Goal: Task Accomplishment & Management: Complete application form

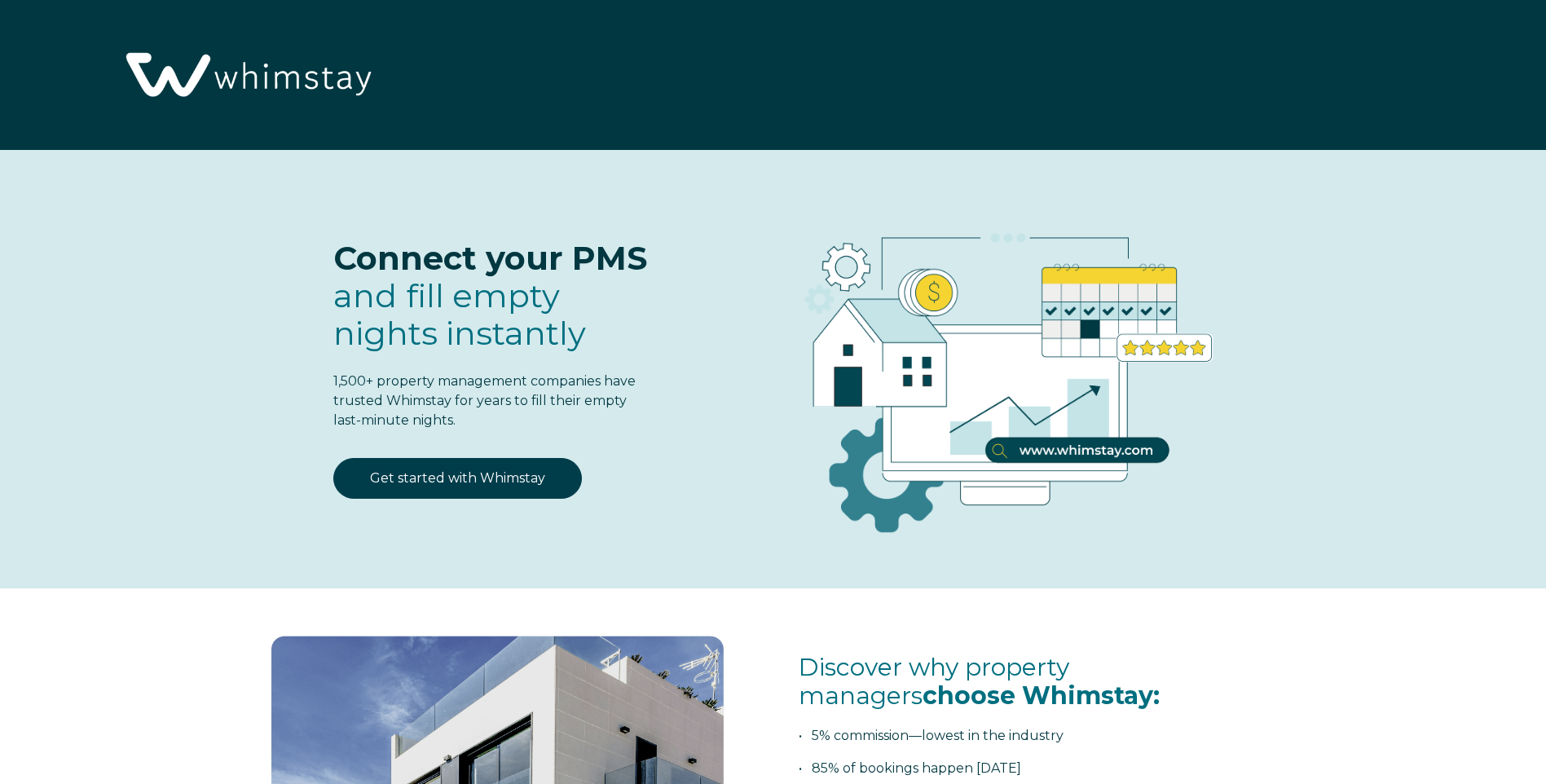
select select "GB"
select select "Standard"
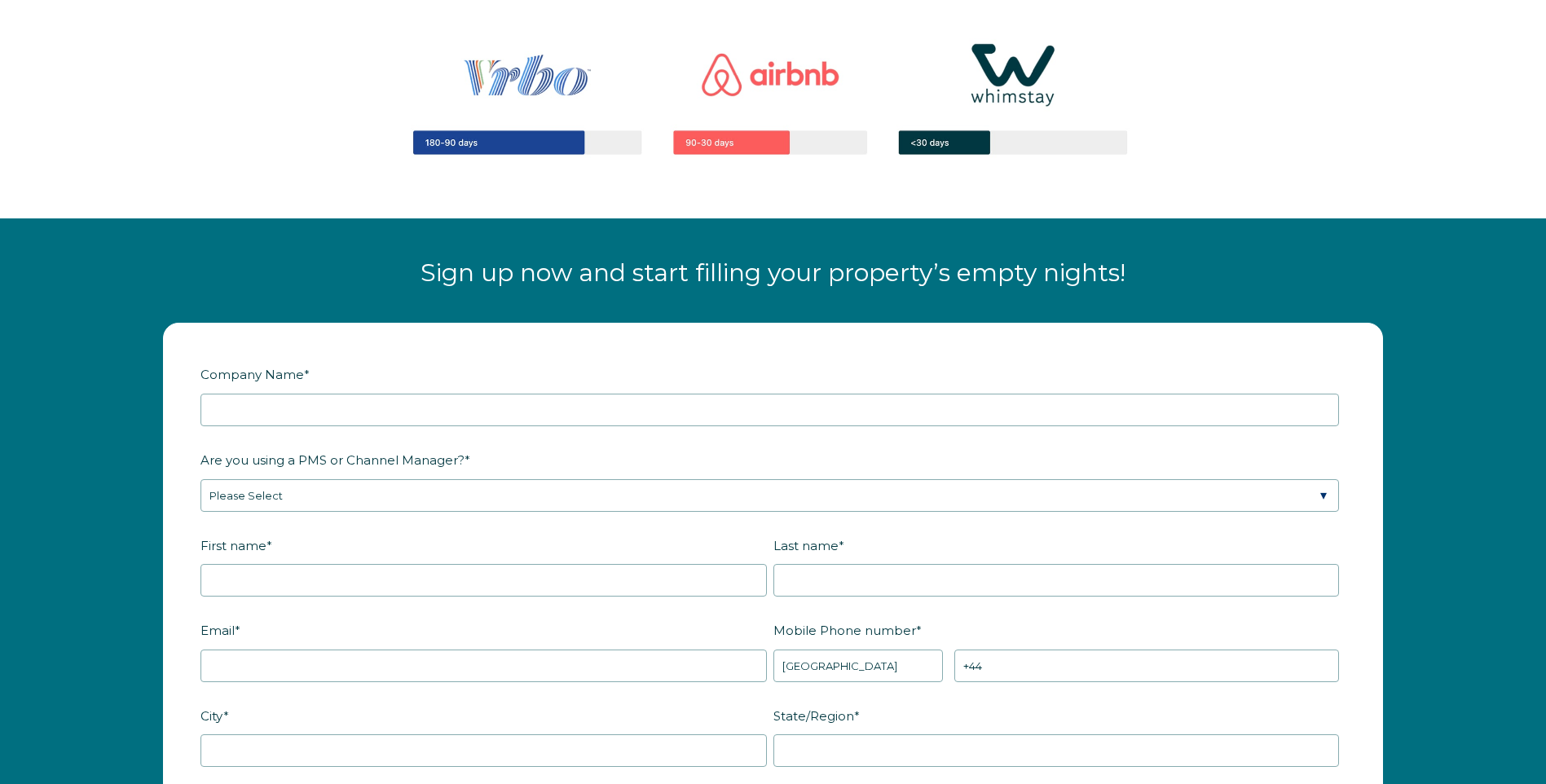
scroll to position [1909, 0]
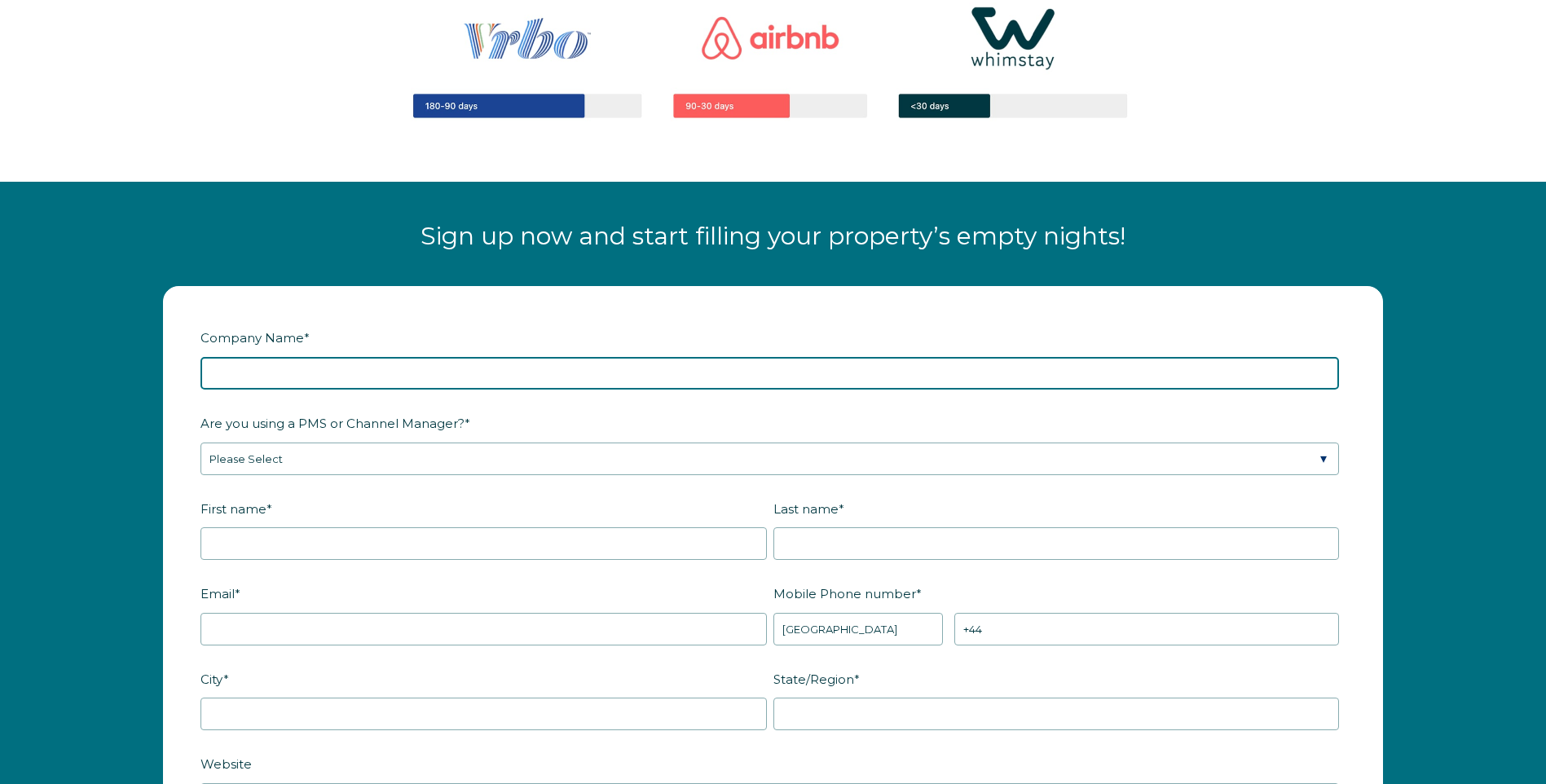
click at [265, 373] on input "Company Name *" at bounding box center [770, 373] width 1138 height 32
type input "Three Bridges Apartments Ltd"
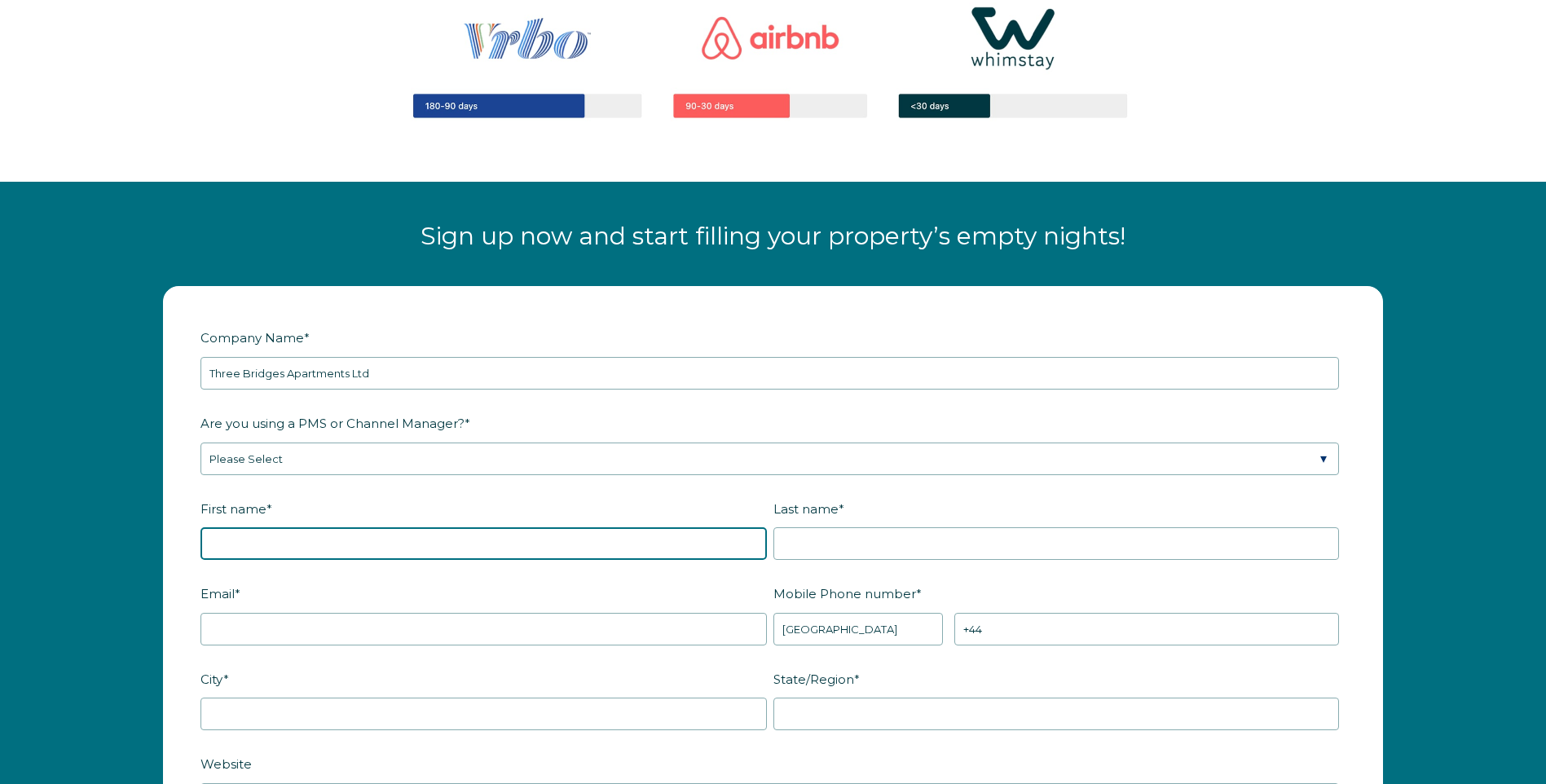
type input "ASIF"
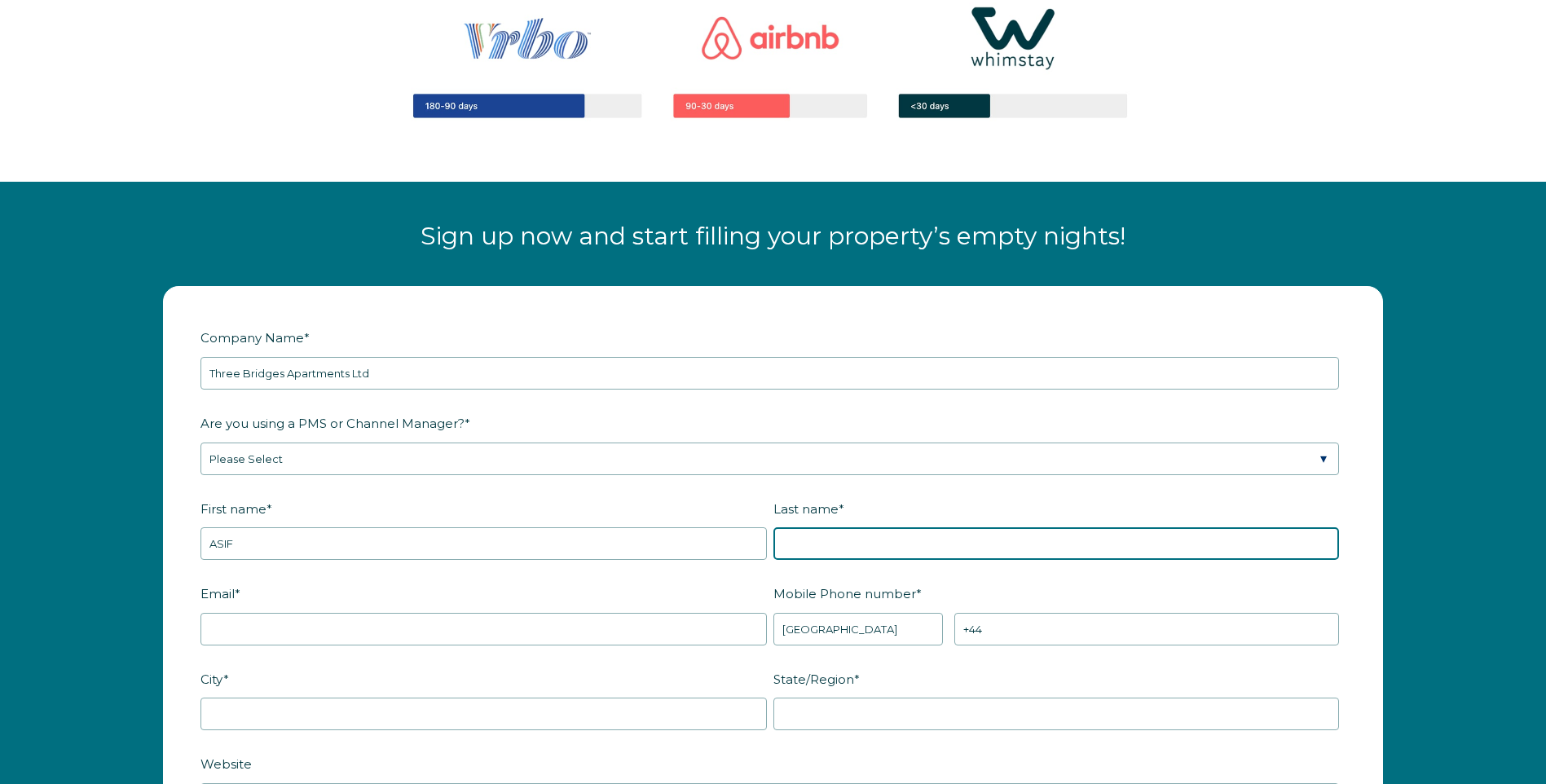
type input "MAHMOOD"
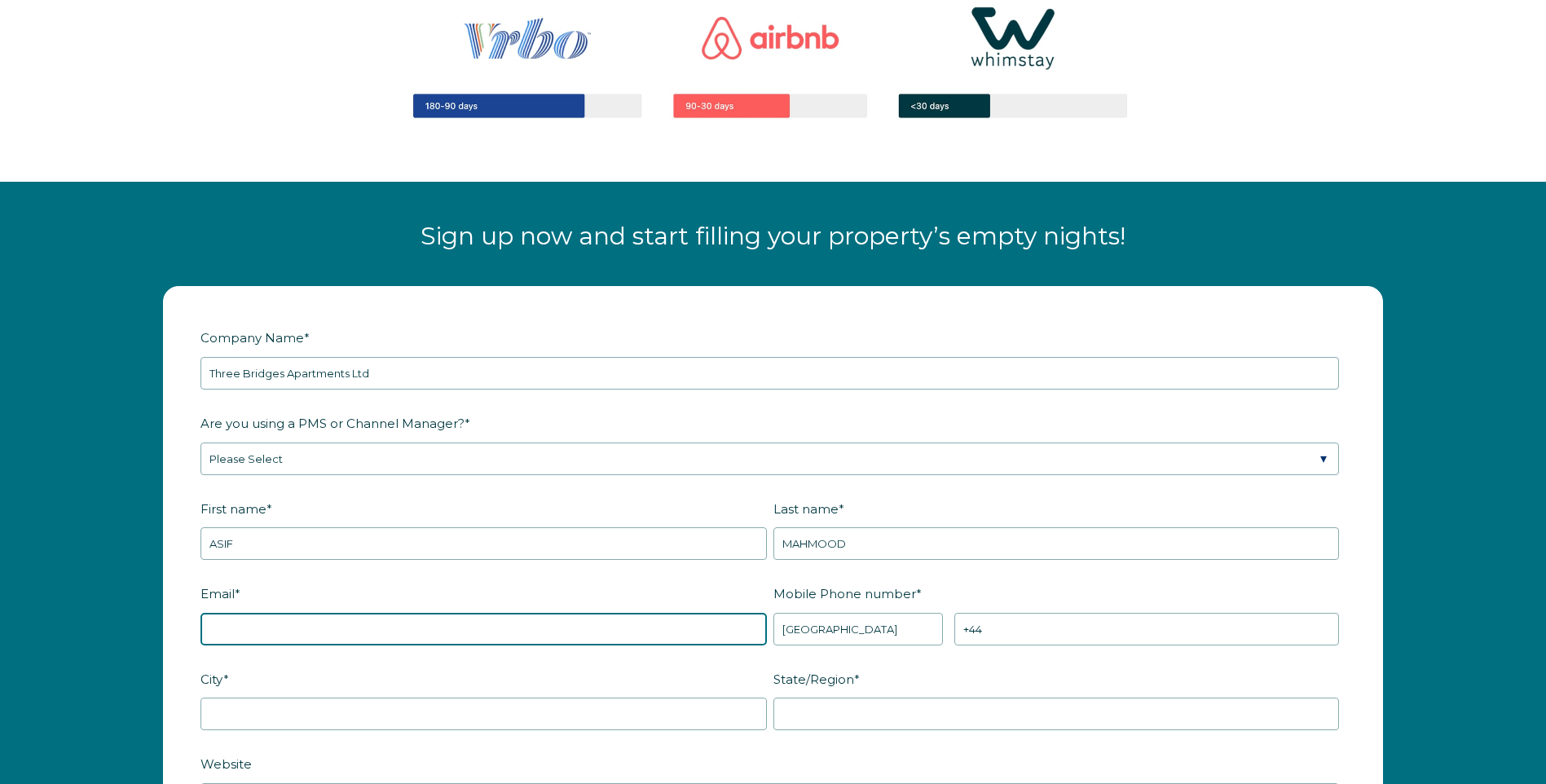
type input "[EMAIL_ADDRESS][DOMAIN_NAME]"
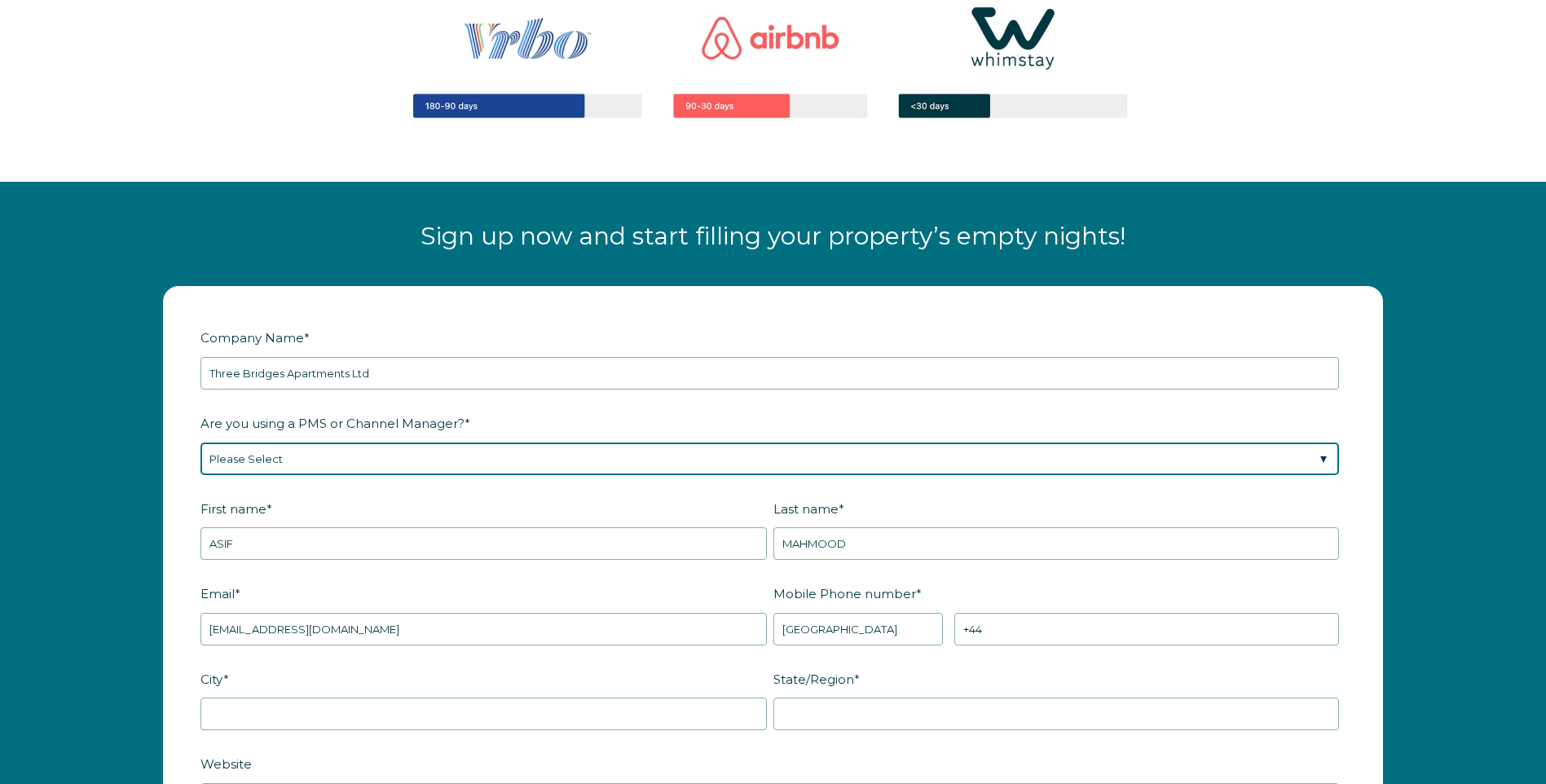
click at [249, 459] on select "Please Select Barefoot BookingPal Boost Brightside CiiRUS Escapia Guesty Hostaw…" at bounding box center [770, 459] width 1138 height 32
select select "Hostfully"
click at [201, 443] on select "Please Select Barefoot BookingPal Boost Brightside CiiRUS Escapia Guesty Hostaw…" at bounding box center [770, 459] width 1138 height 32
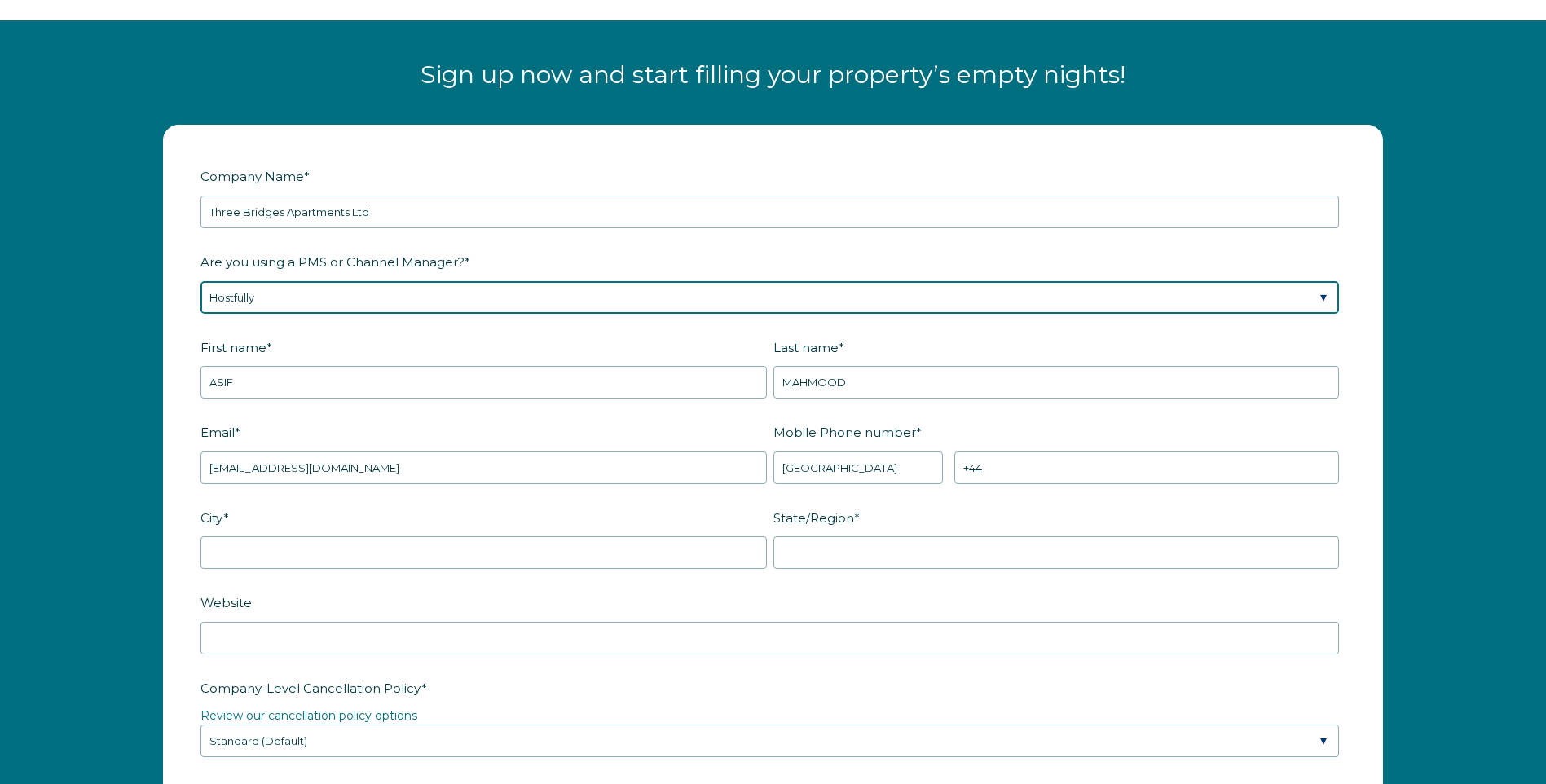
scroll to position [2072, 0]
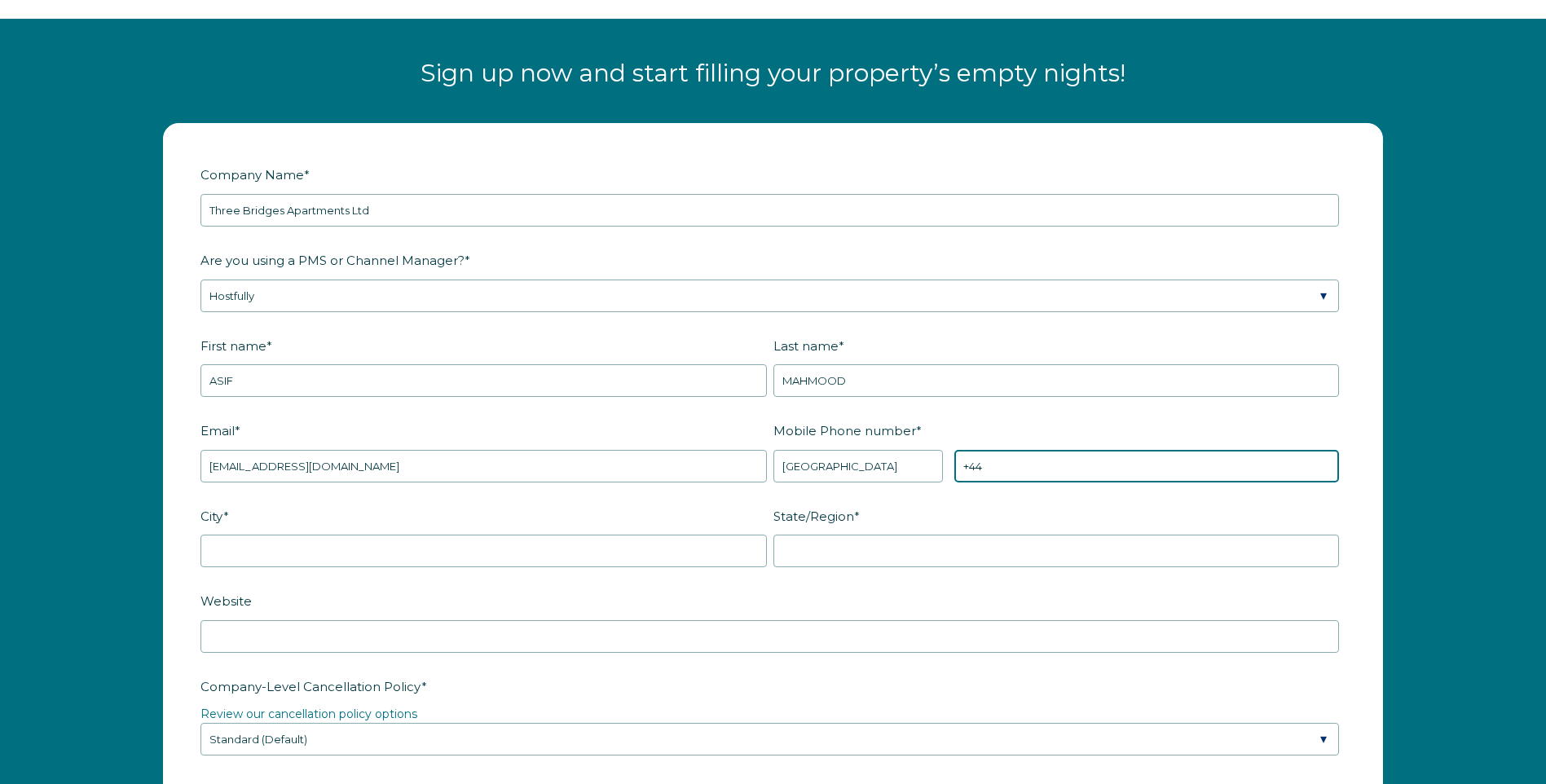
click at [1010, 467] on input "+44" at bounding box center [1147, 466] width 385 height 32
type input "+44 7803616475"
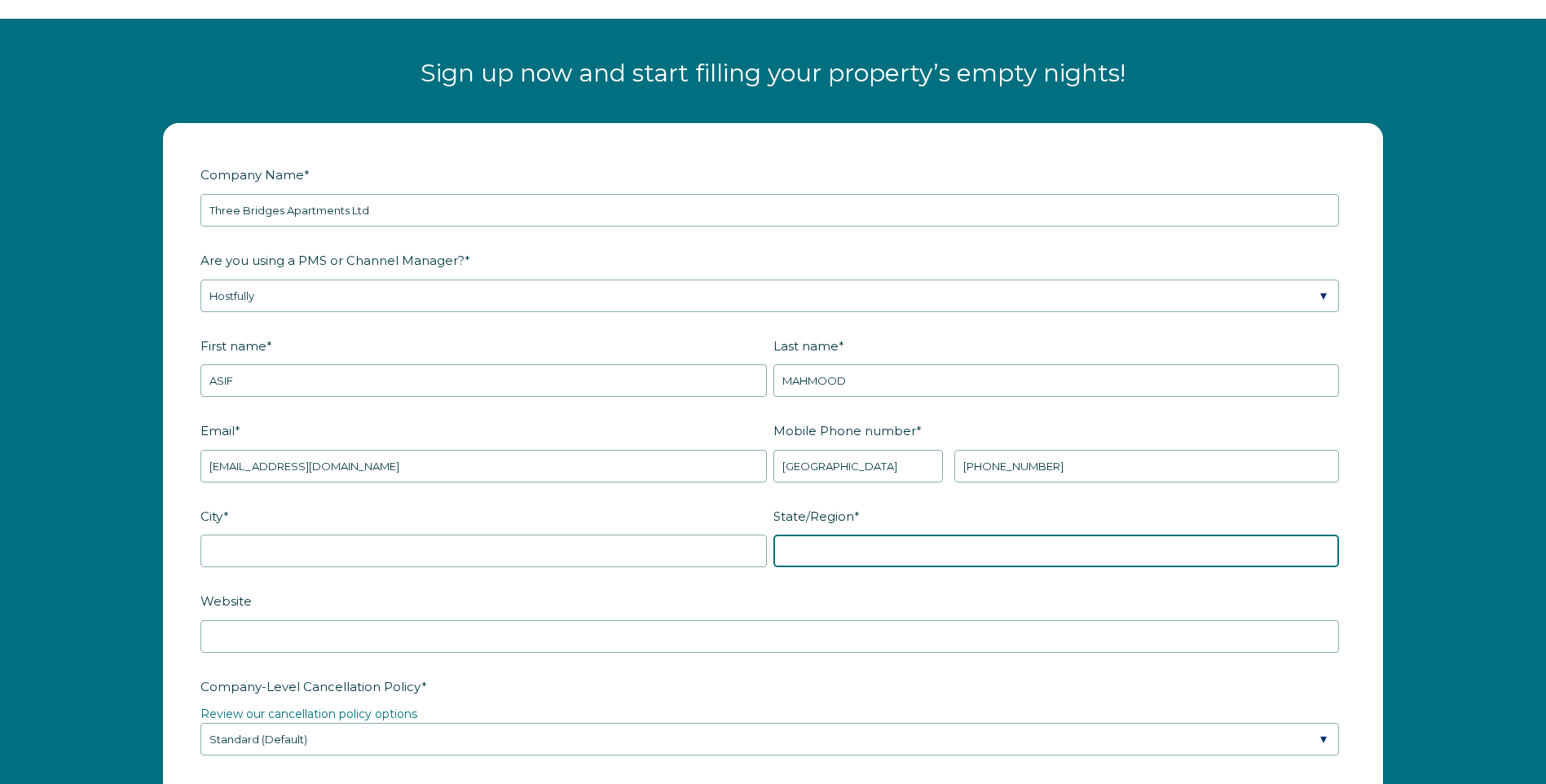
type input "Mr"
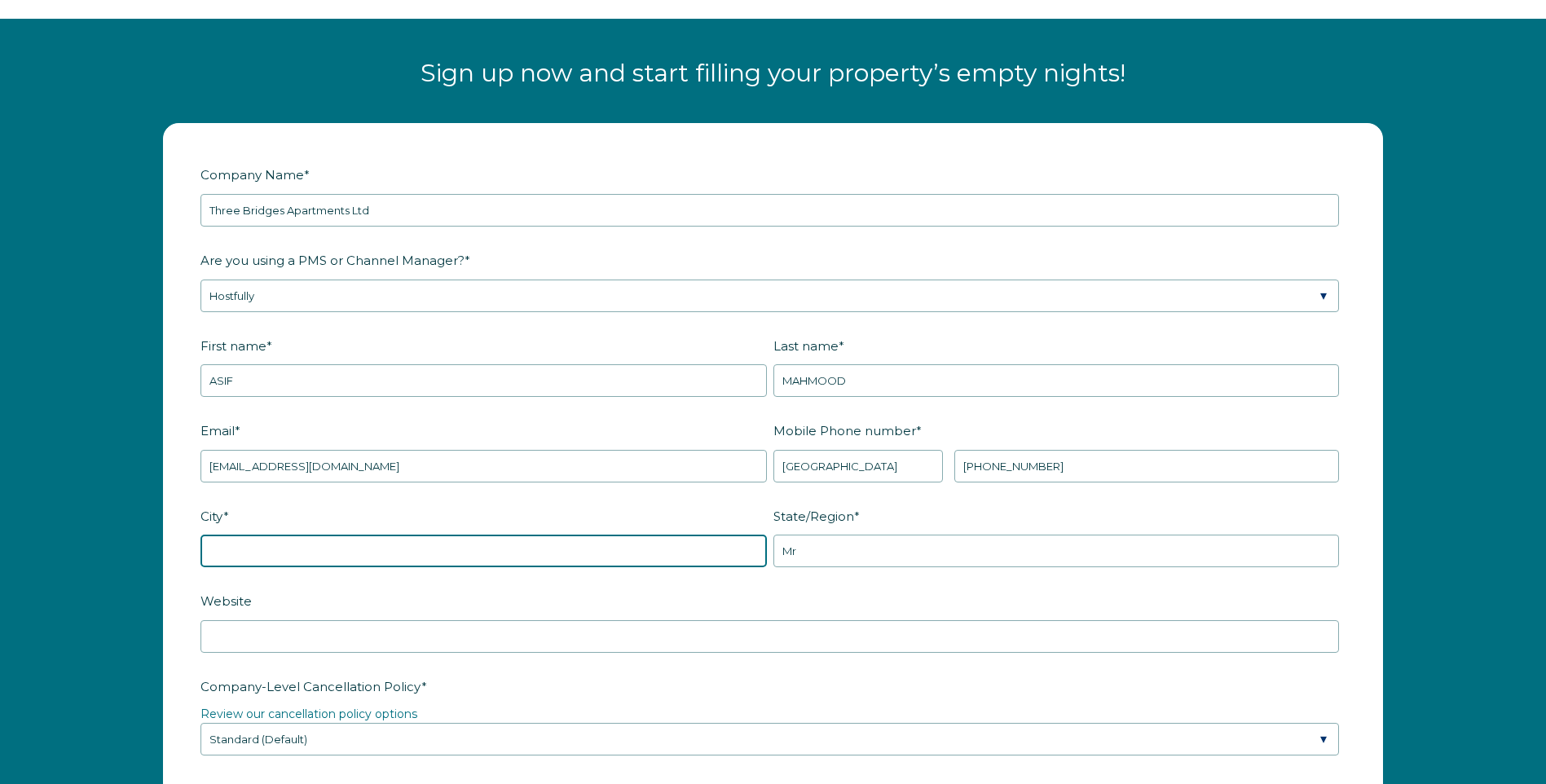
click at [210, 549] on input "City *" at bounding box center [484, 551] width 567 height 32
type input "Dunfermline Fife"
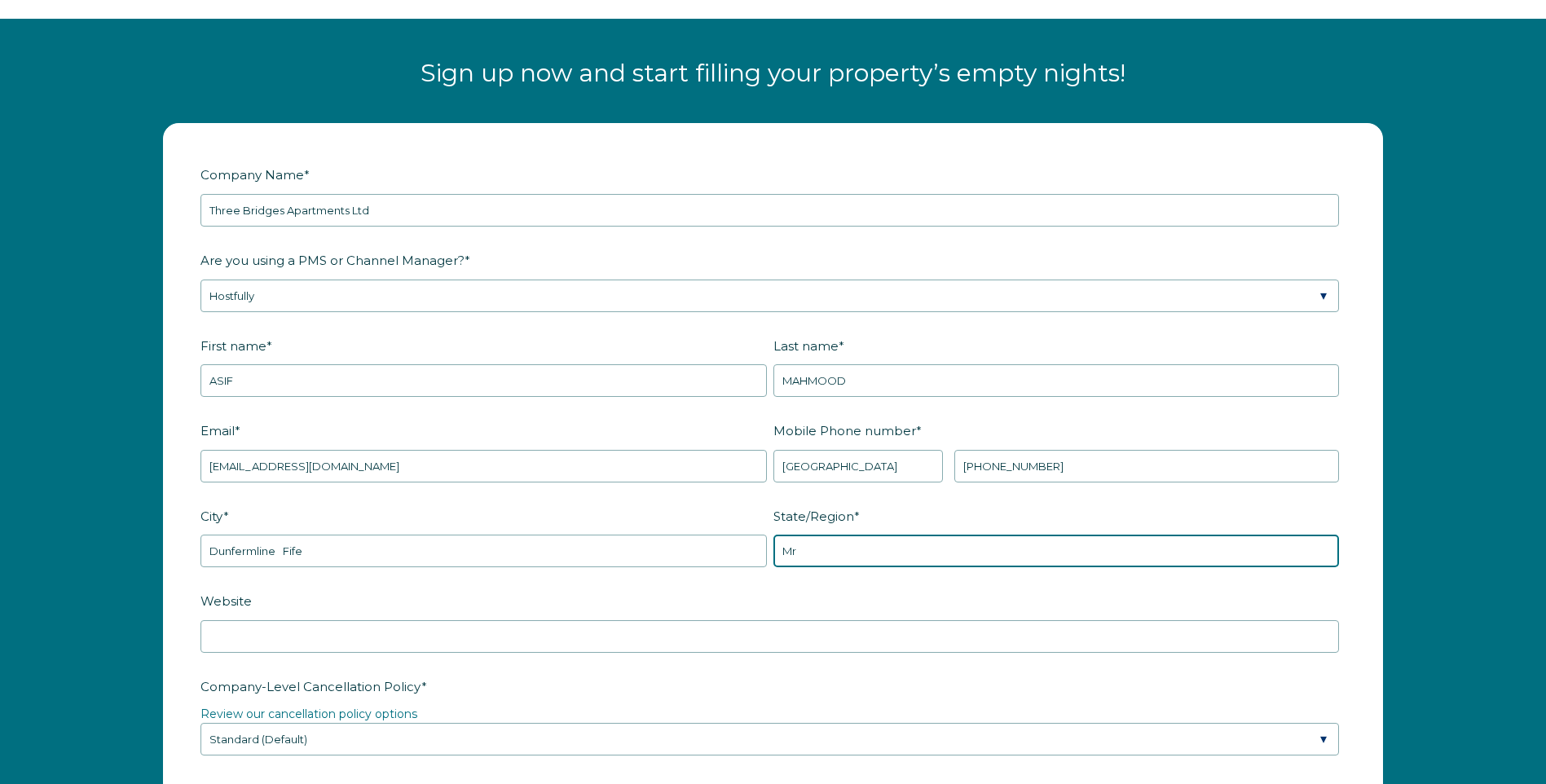
click at [803, 549] on input "Mr" at bounding box center [1057, 551] width 567 height 32
type input "M"
type input "Fife Scotland"
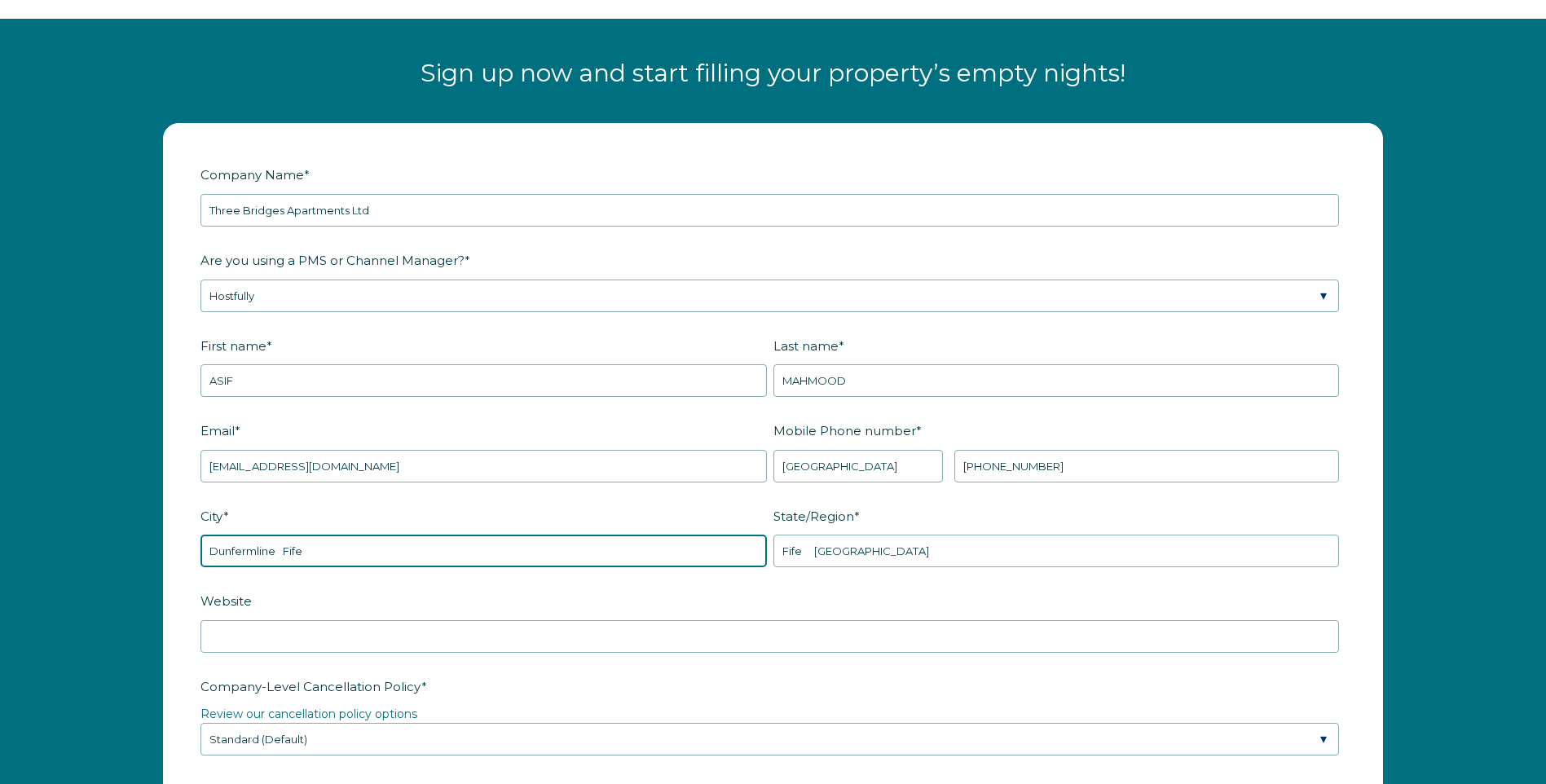
click at [311, 554] on input "Dunfermline Fife" at bounding box center [484, 551] width 567 height 32
type input "Dunfermline"
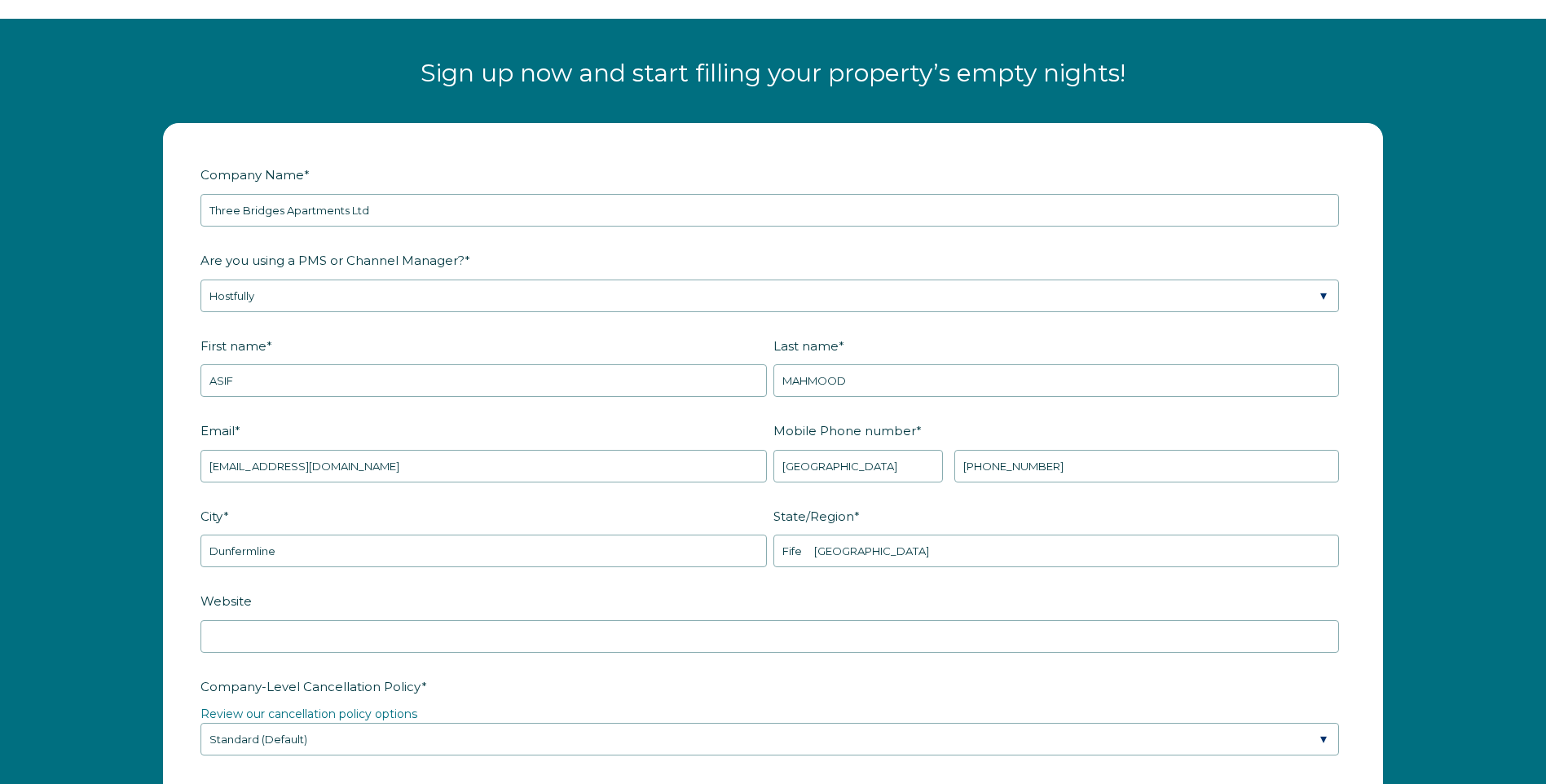
click at [185, 527] on form "Company Name * Three Bridges Apartments Ltd Are you using a PMS or Channel Mana…" at bounding box center [773, 727] width 1218 height 1206
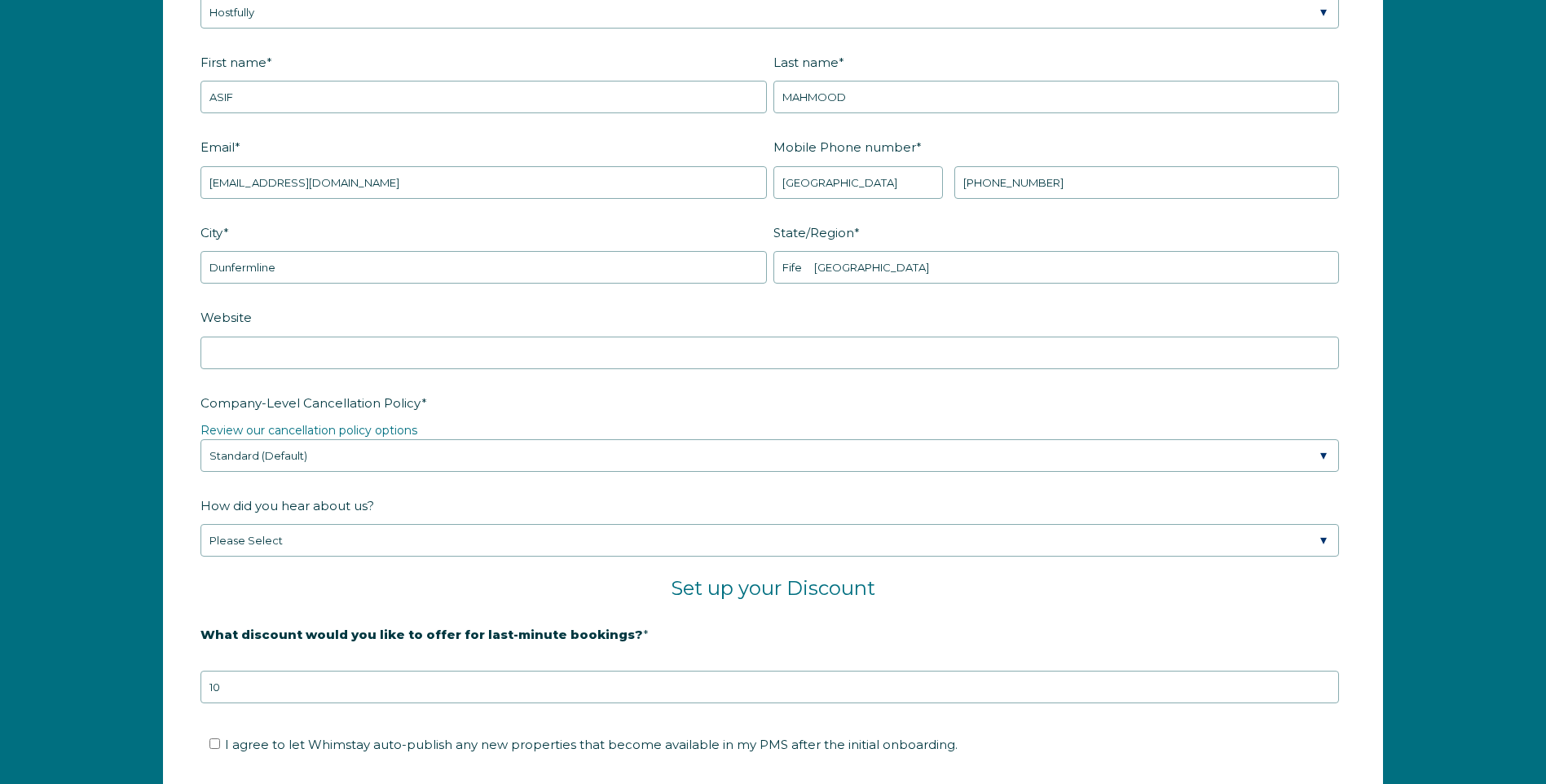
scroll to position [2398, 0]
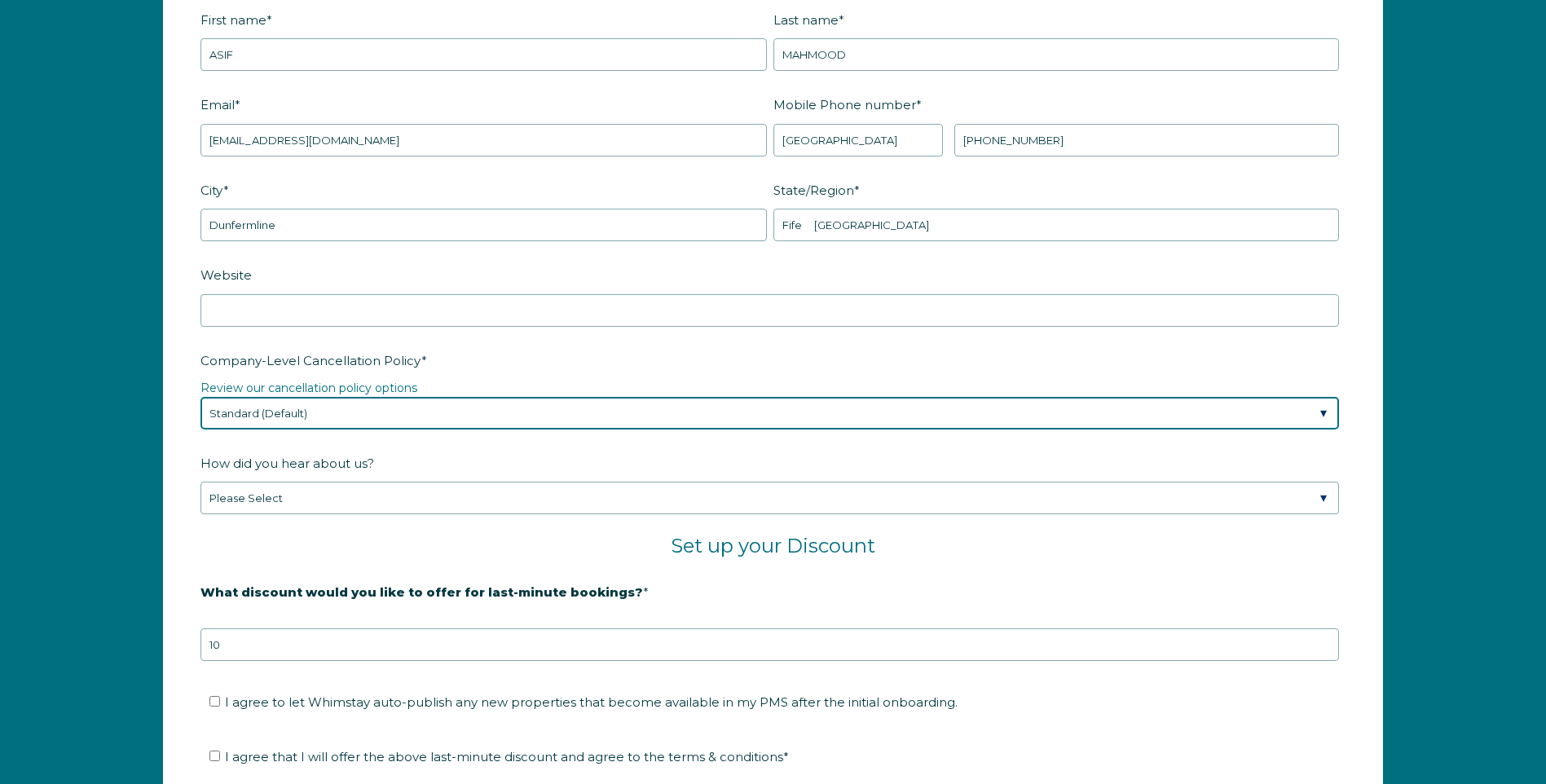
click at [1321, 409] on select "Please Select Partial Standard (Default) Moderate Strict" at bounding box center [770, 413] width 1138 height 32
select select "Strict"
click at [201, 397] on select "Please Select Partial Standard (Default) Moderate Strict" at bounding box center [770, 413] width 1138 height 32
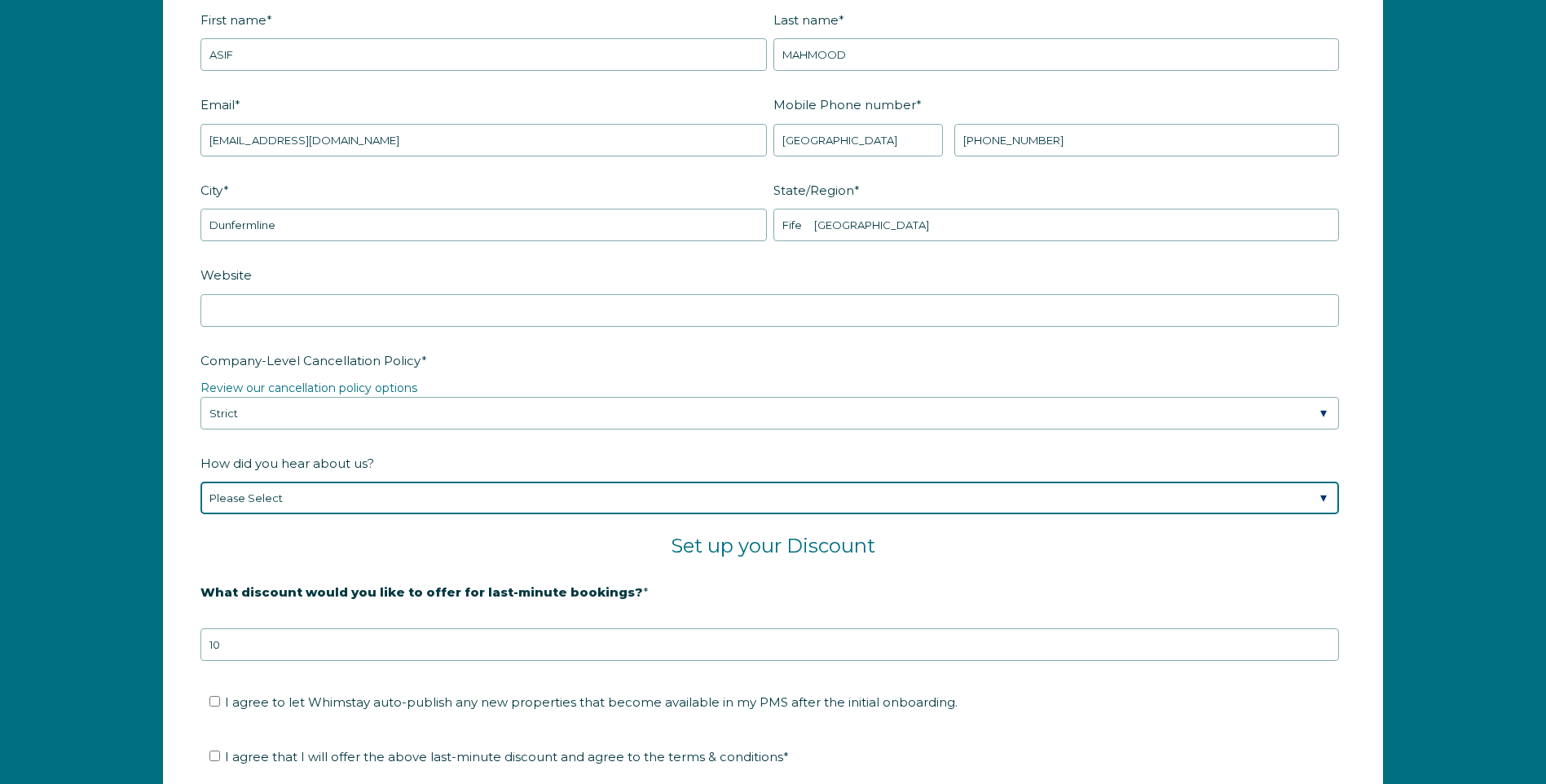
drag, startPoint x: 1320, startPoint y: 494, endPoint x: 1312, endPoint y: 495, distance: 8.1
click at [1320, 494] on select "Please Select Found Whimstay through a Google search Spoke to a Whimstay salesp…" at bounding box center [770, 498] width 1138 height 32
click at [201, 482] on select "Please Select Found Whimstay through a Google search Spoke to a Whimstay salesp…" at bounding box center [770, 498] width 1138 height 32
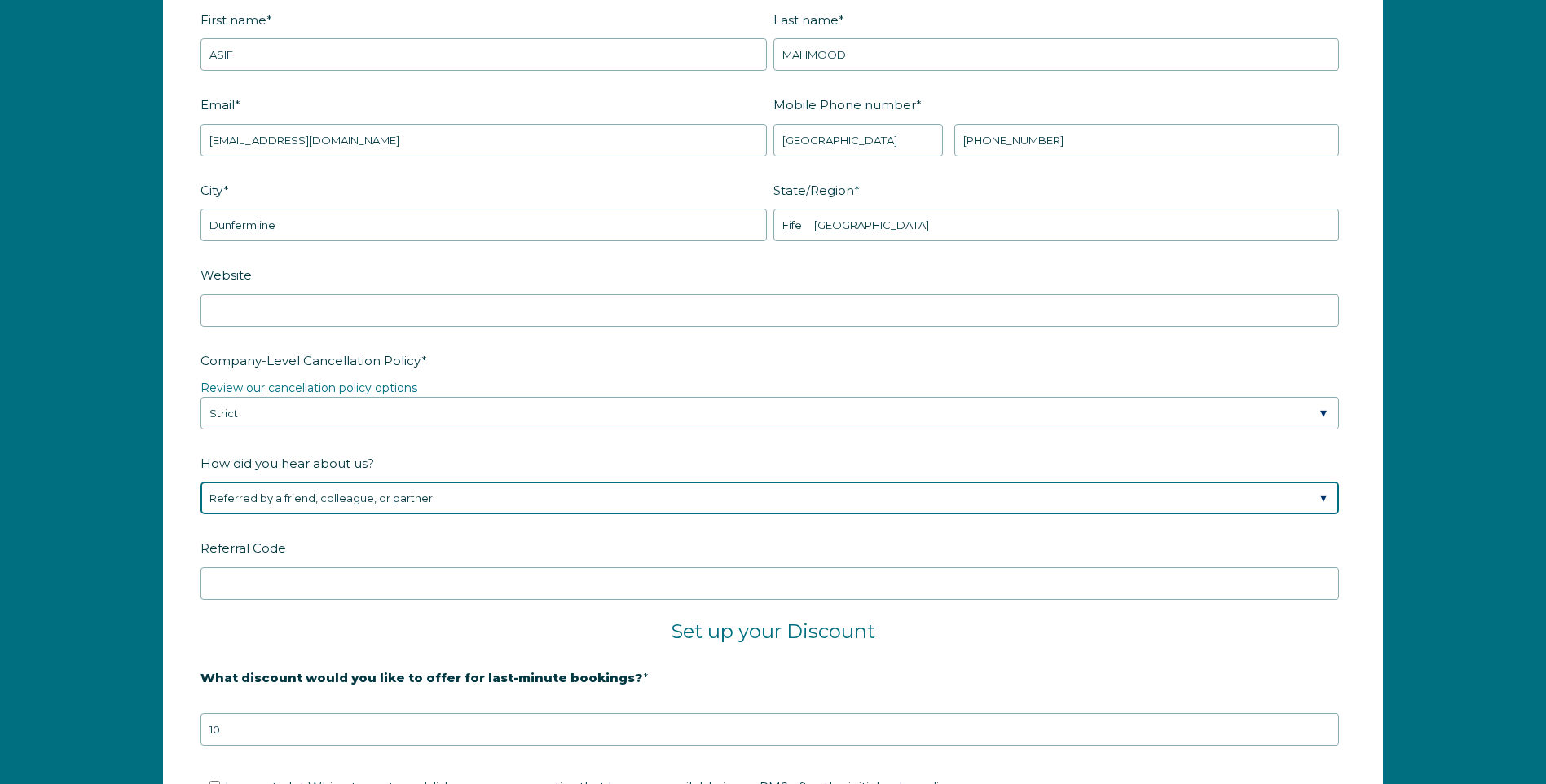
click at [1323, 491] on select "Please Select Found Whimstay through a Google search Spoke to a Whimstay salesp…" at bounding box center [770, 498] width 1138 height 32
select select "Google Search"
click at [201, 482] on select "Please Select Found Whimstay through a Google search Spoke to a Whimstay salesp…" at bounding box center [770, 498] width 1138 height 32
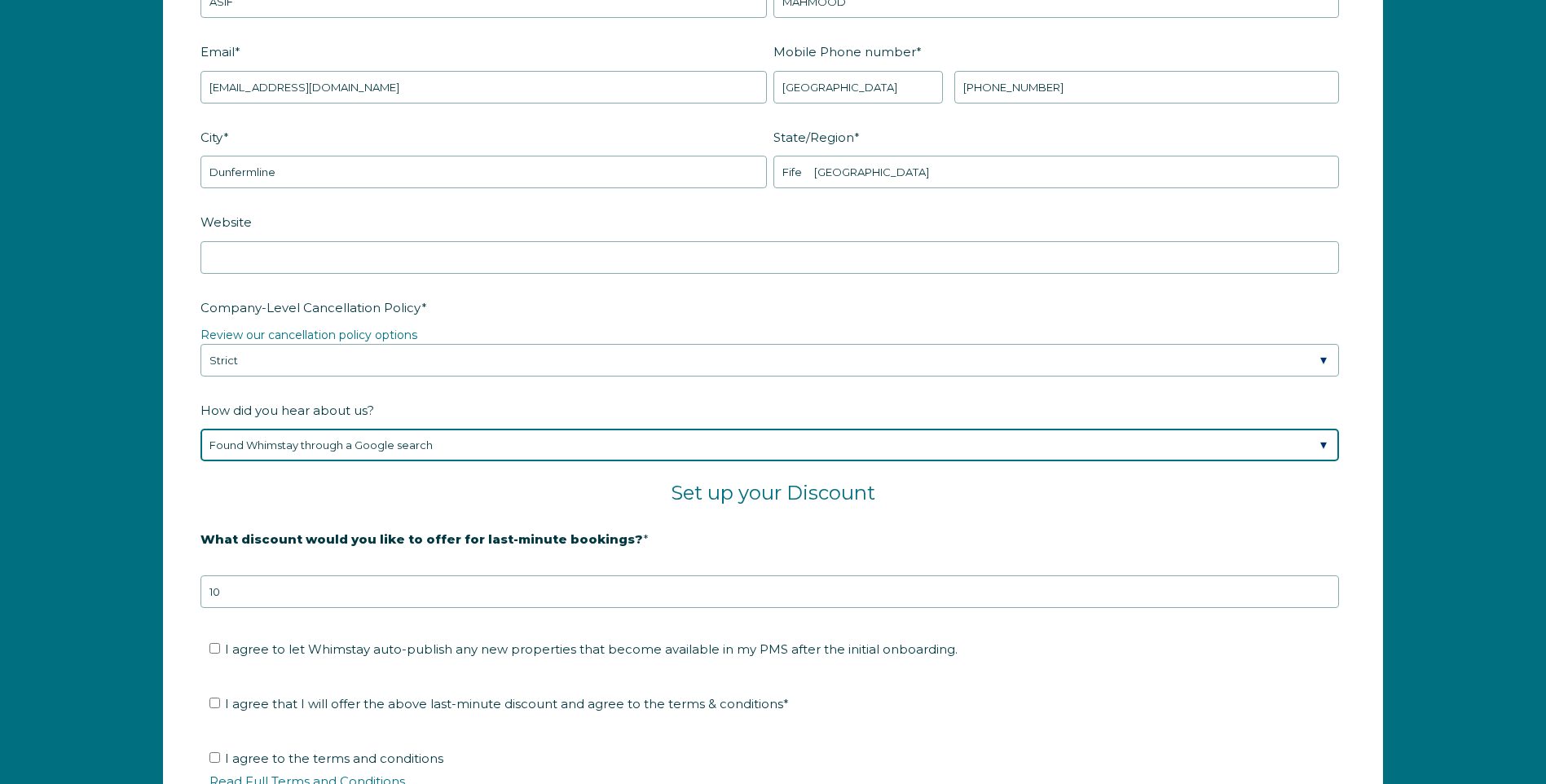
scroll to position [2480, 0]
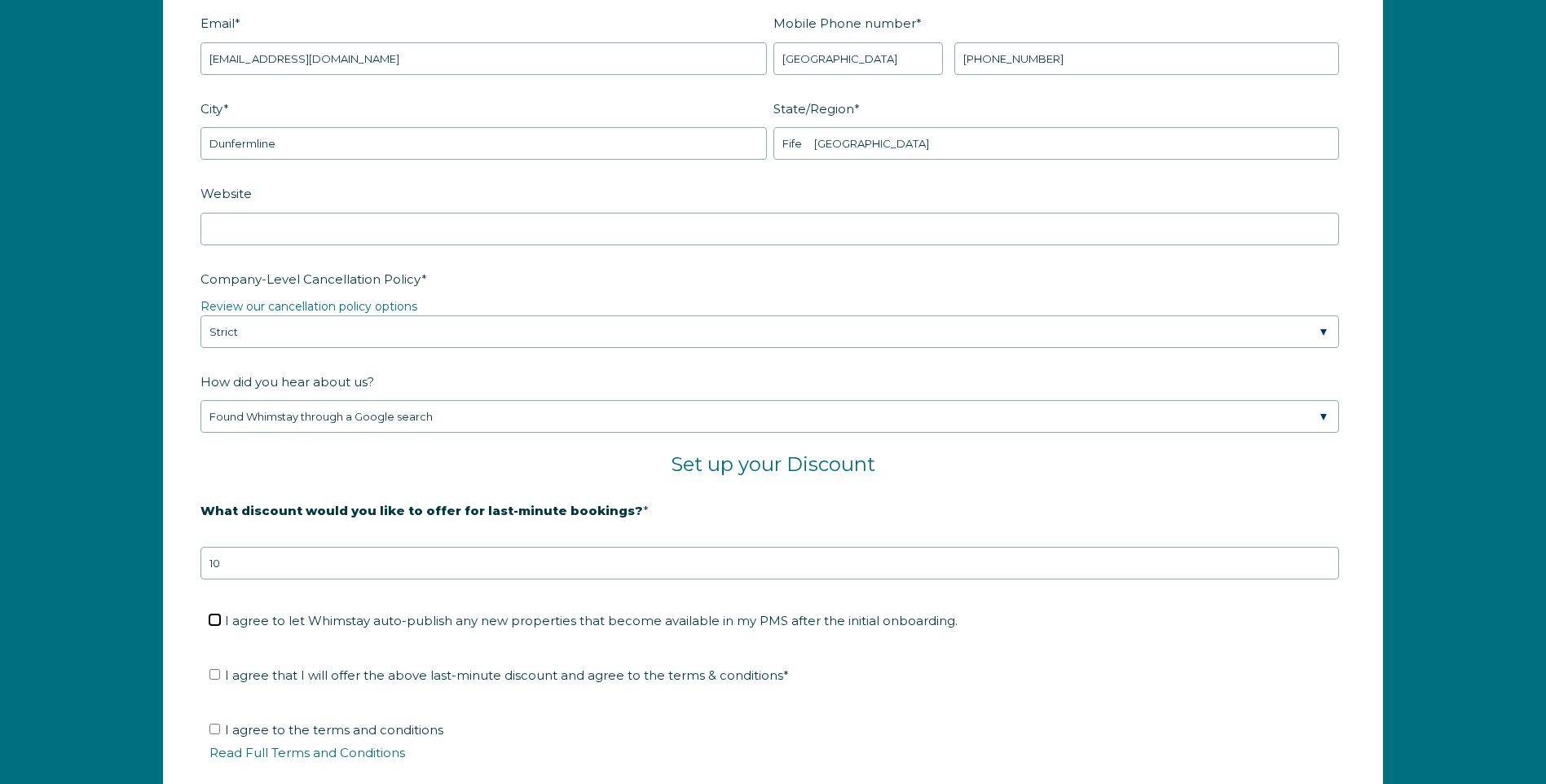
click at [218, 621] on input "I agree to let Whimstay auto-publish any new properties that become available i…" at bounding box center [214, 619] width 10 height 10
checkbox input "true"
click at [217, 678] on input "I agree that I will offer the above last-minute discount and agree to the terms…" at bounding box center [214, 674] width 10 height 10
checkbox input "true"
click at [216, 729] on input "I agree to the terms and conditions Read Full Terms and Conditions *" at bounding box center [214, 729] width 10 height 10
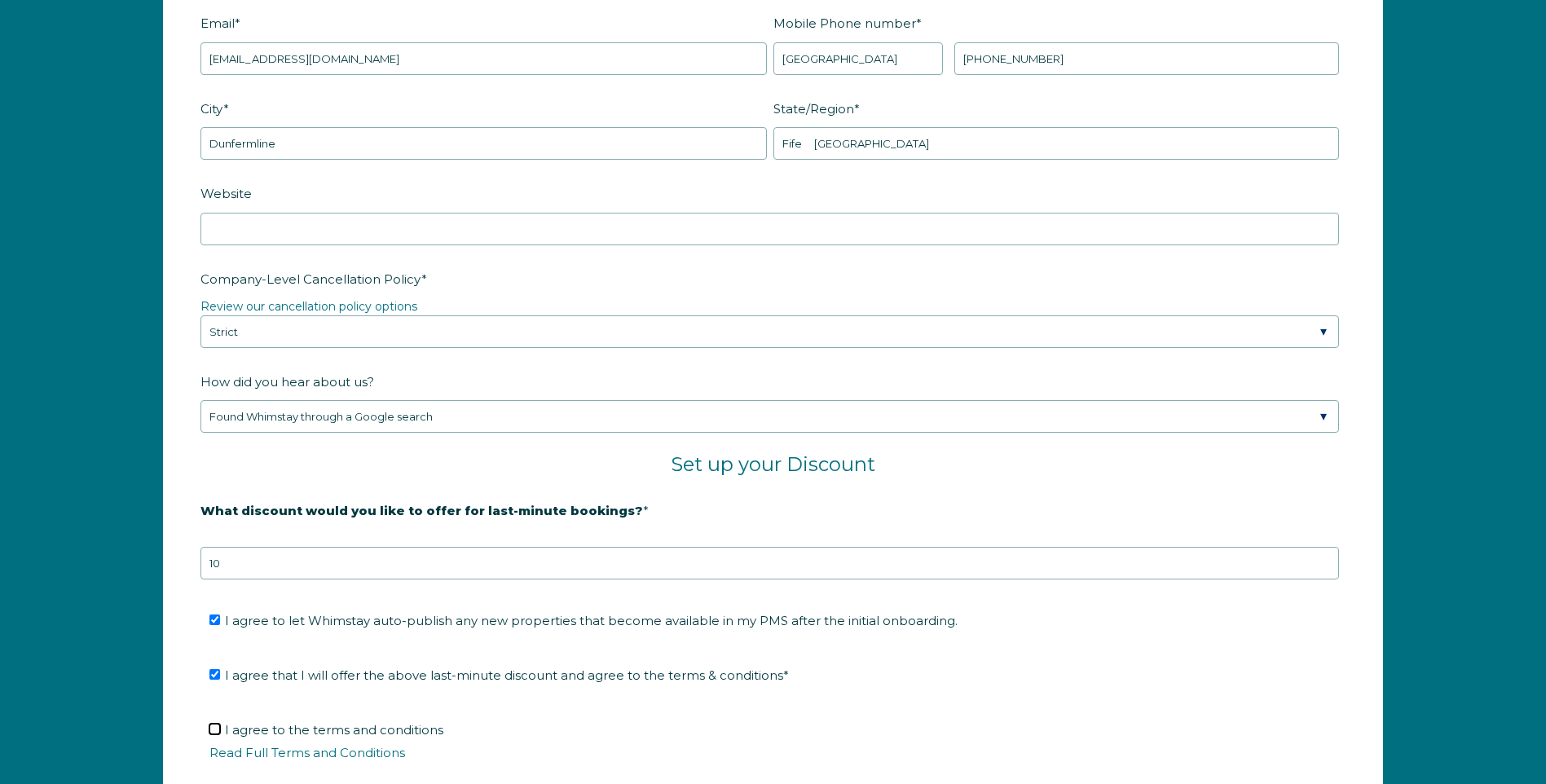
checkbox input "true"
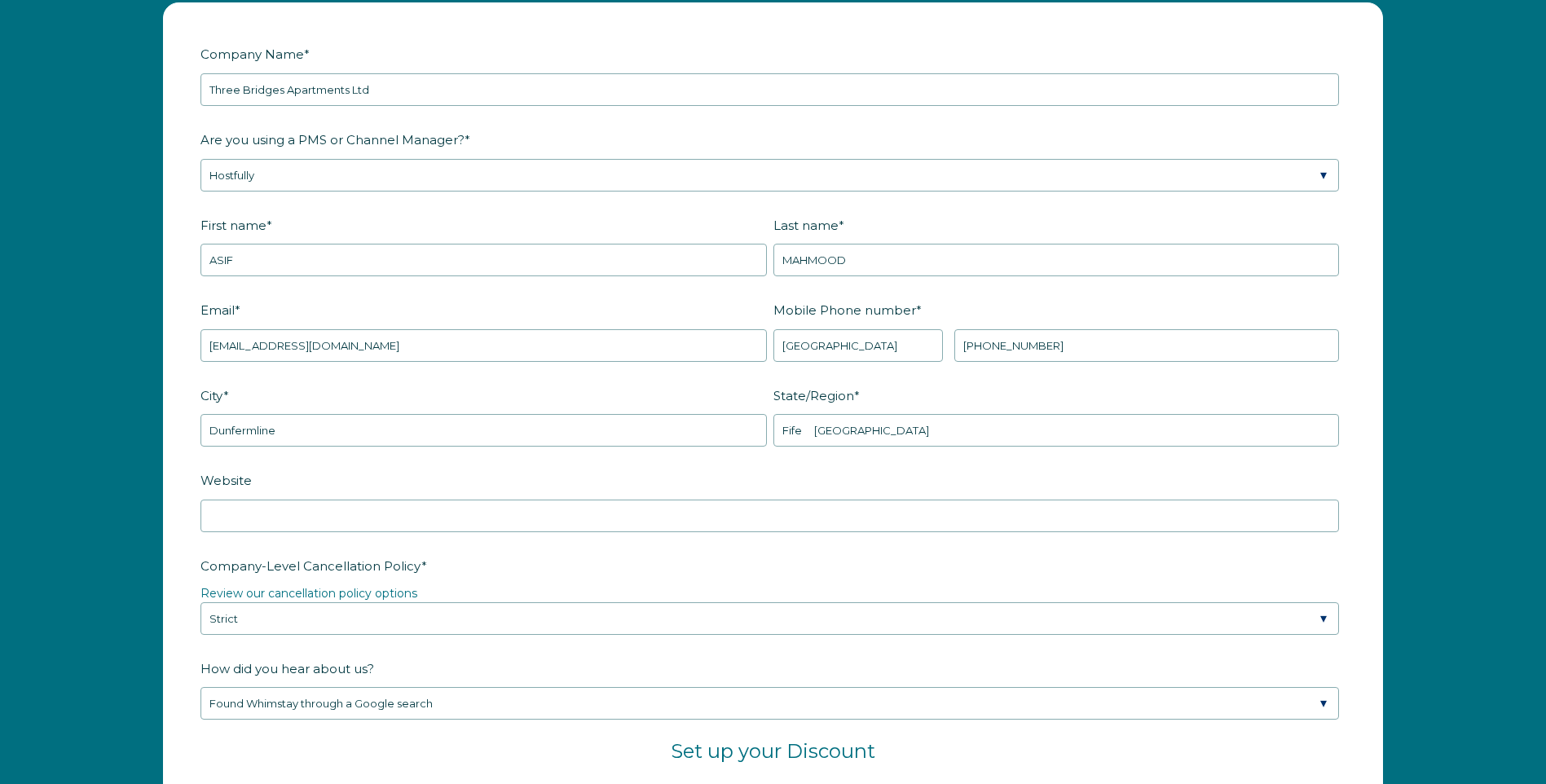
scroll to position [2282, 0]
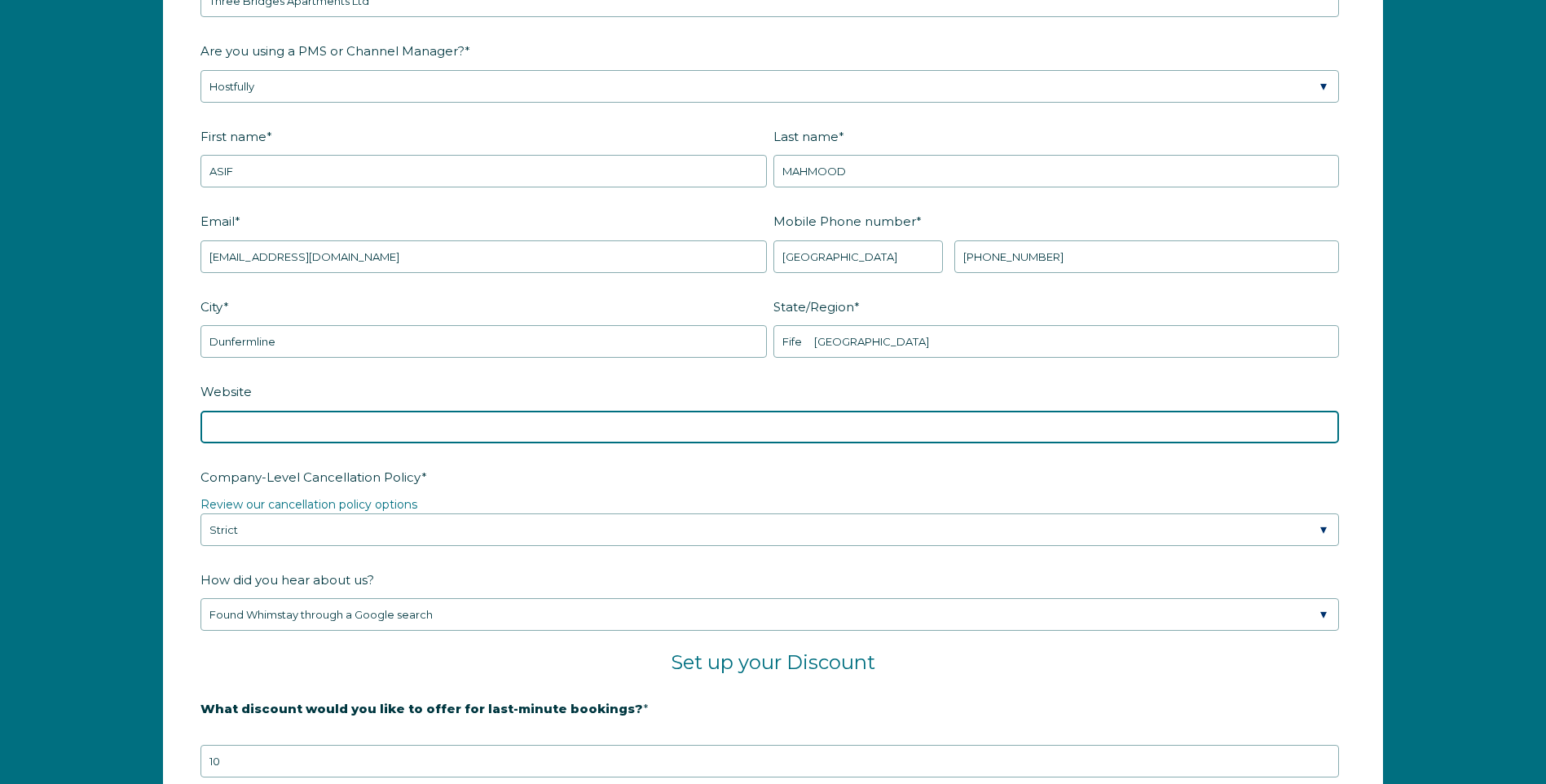
paste input "https://kashifmahmood.kinsta.cloud/experiences/"
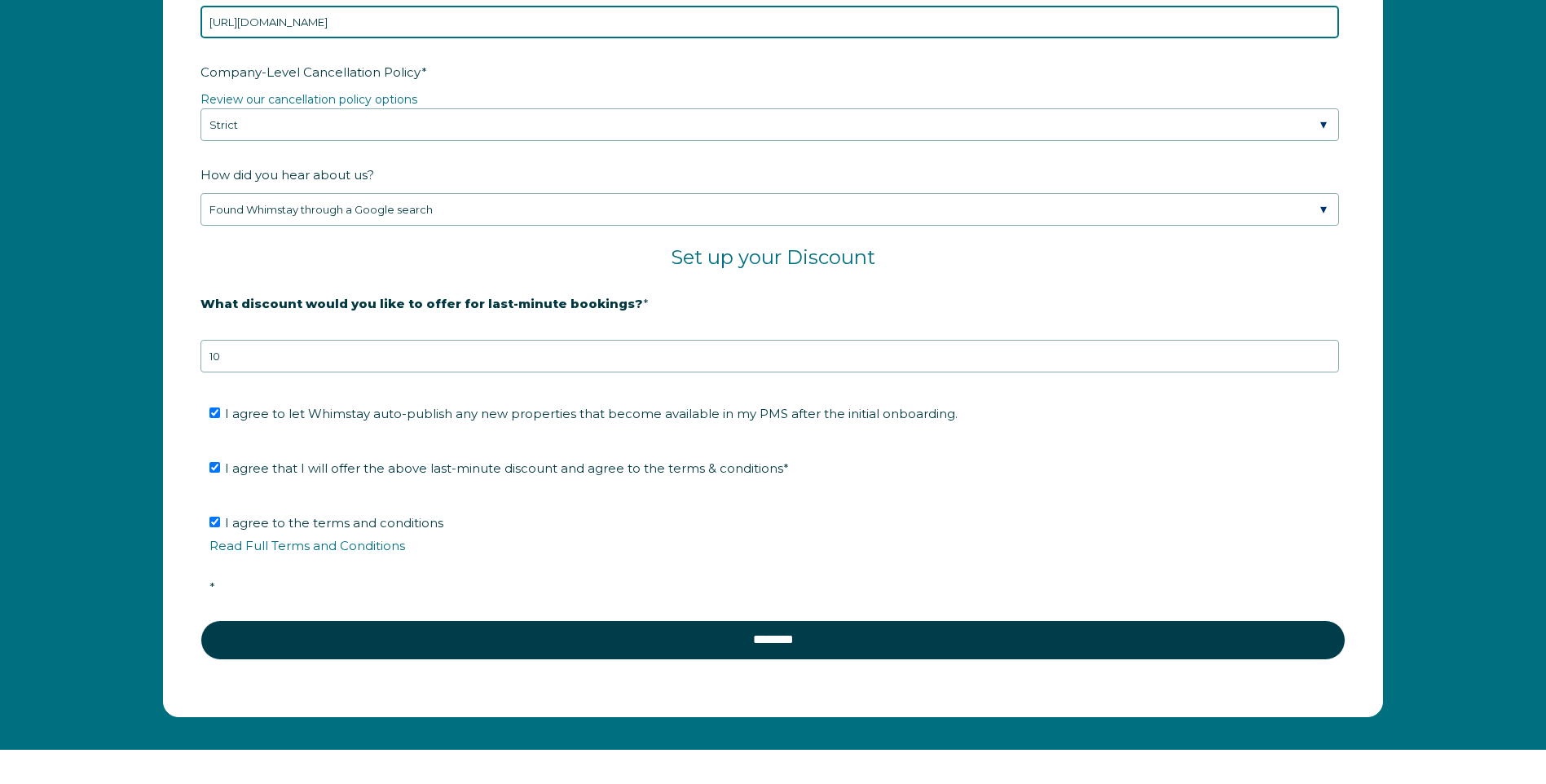
scroll to position [2689, 0]
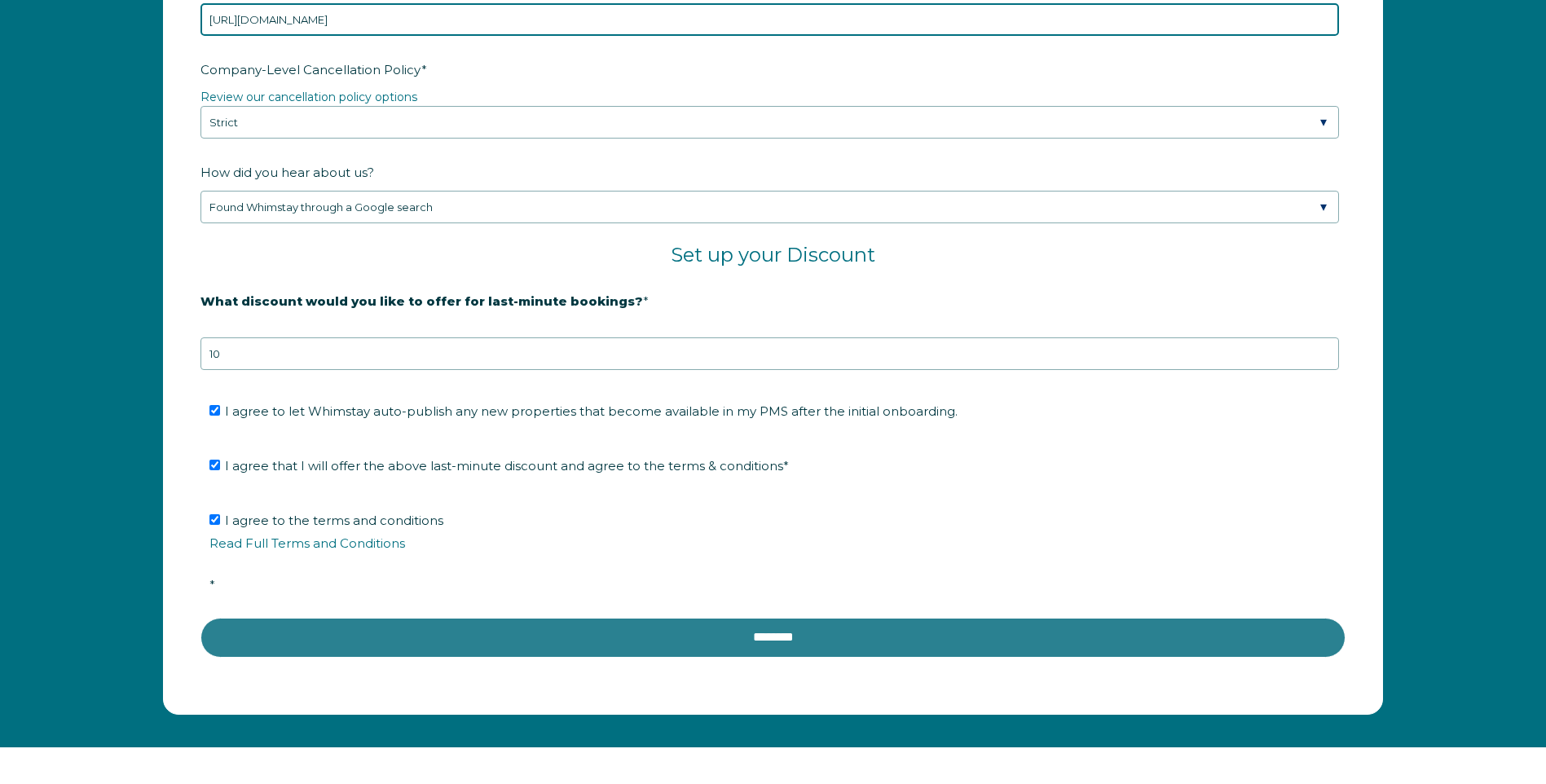
type input "https://kashifmahmood.kinsta.cloud/experiences/"
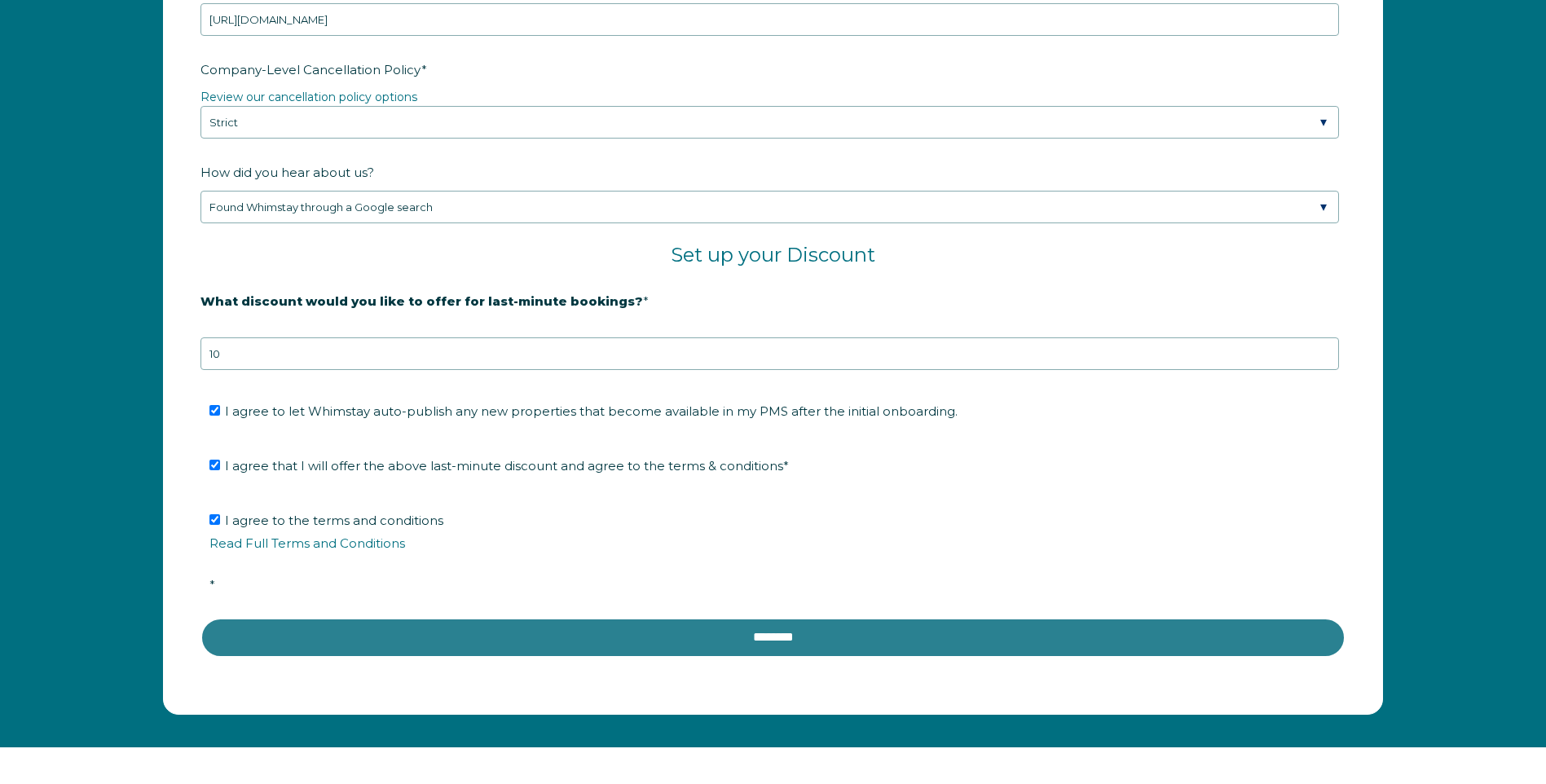
click at [653, 627] on input "********" at bounding box center [773, 637] width 1145 height 39
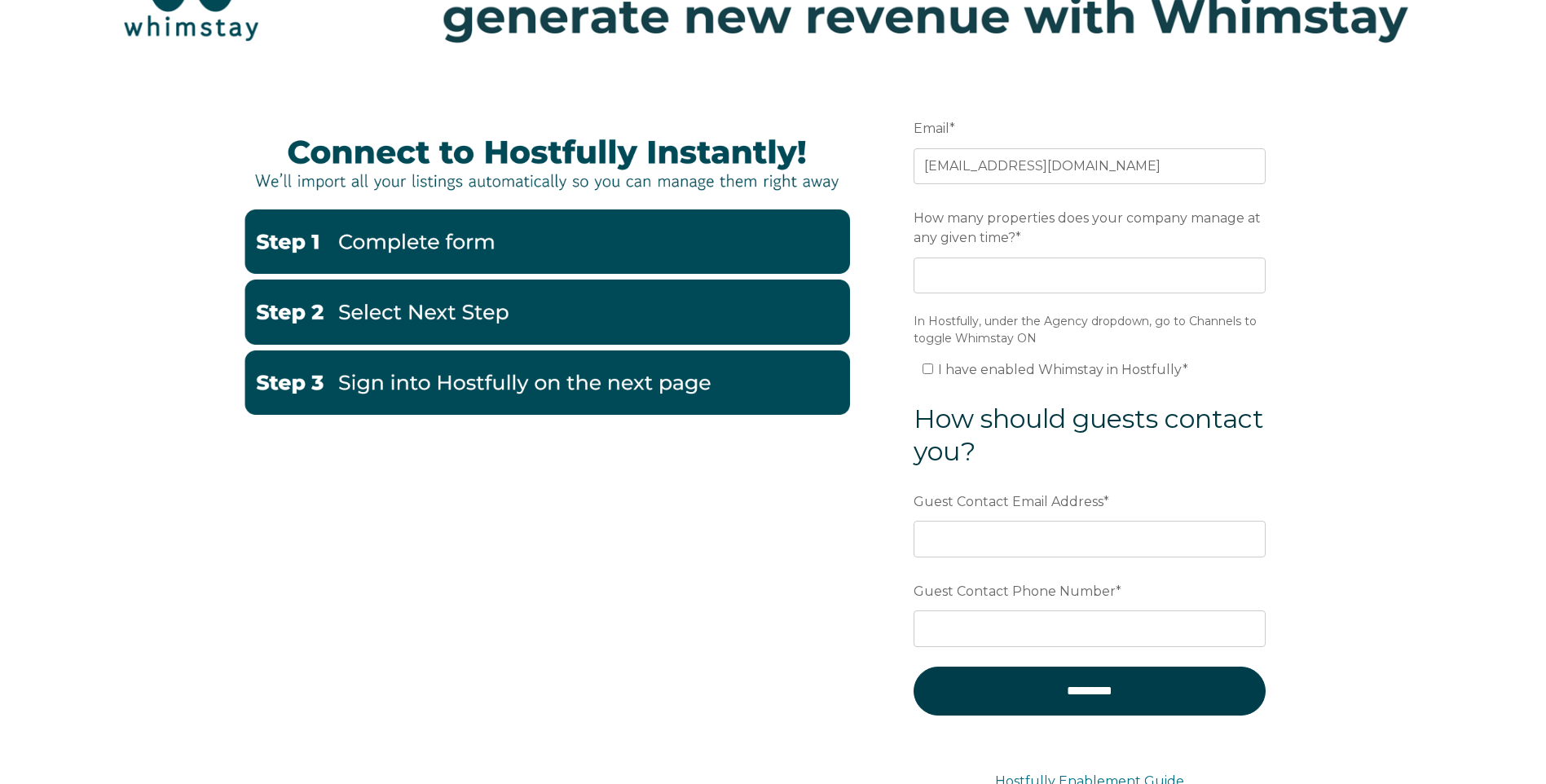
scroll to position [221, 0]
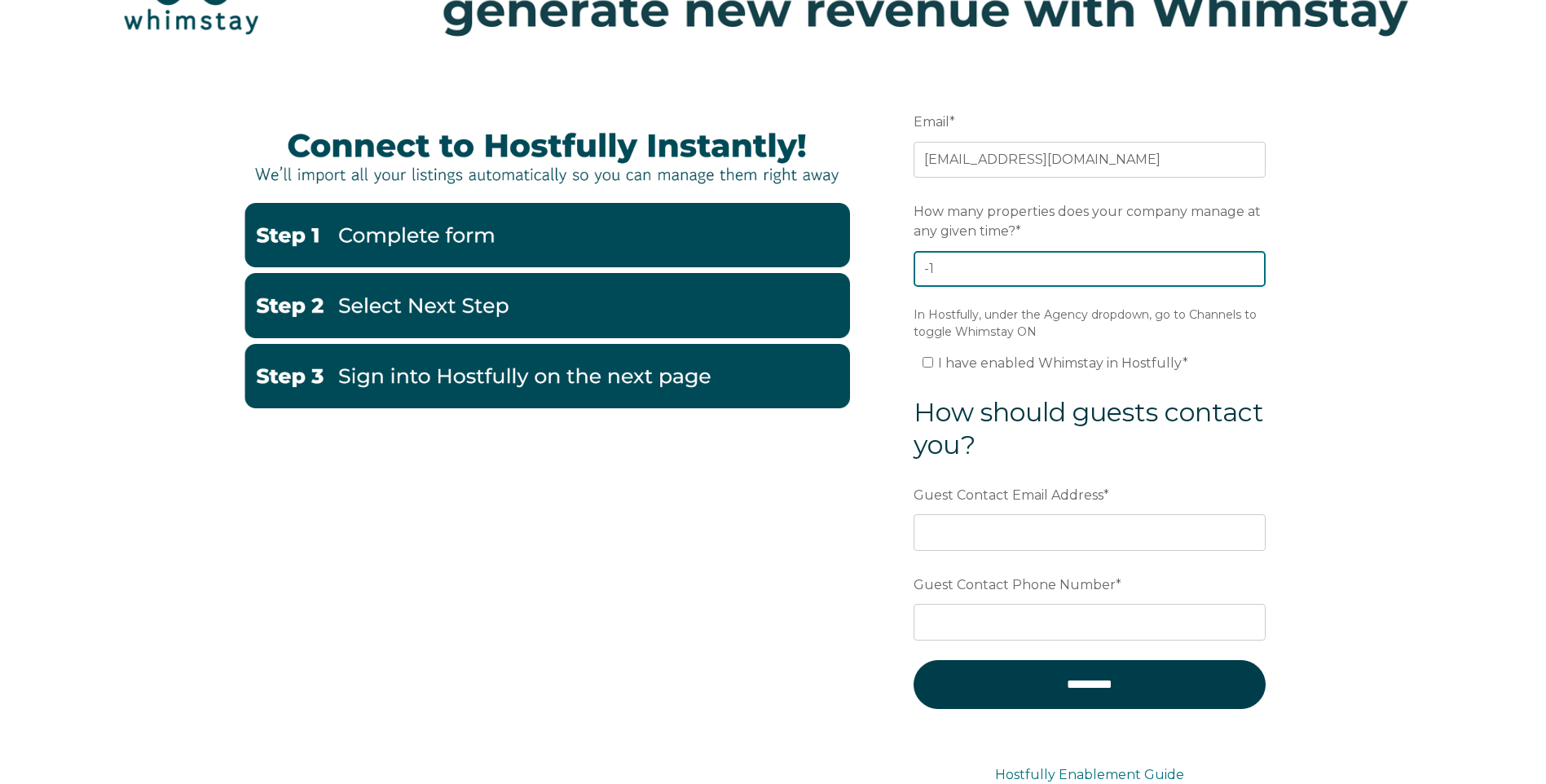
click at [1253, 270] on input "-1" at bounding box center [1090, 269] width 352 height 36
click at [1252, 264] on input "0" at bounding box center [1090, 269] width 352 height 36
click at [1252, 264] on input "1" at bounding box center [1090, 269] width 352 height 36
click at [1252, 264] on input "2" at bounding box center [1090, 269] width 352 height 36
click at [1252, 264] on input "4" at bounding box center [1090, 269] width 352 height 36
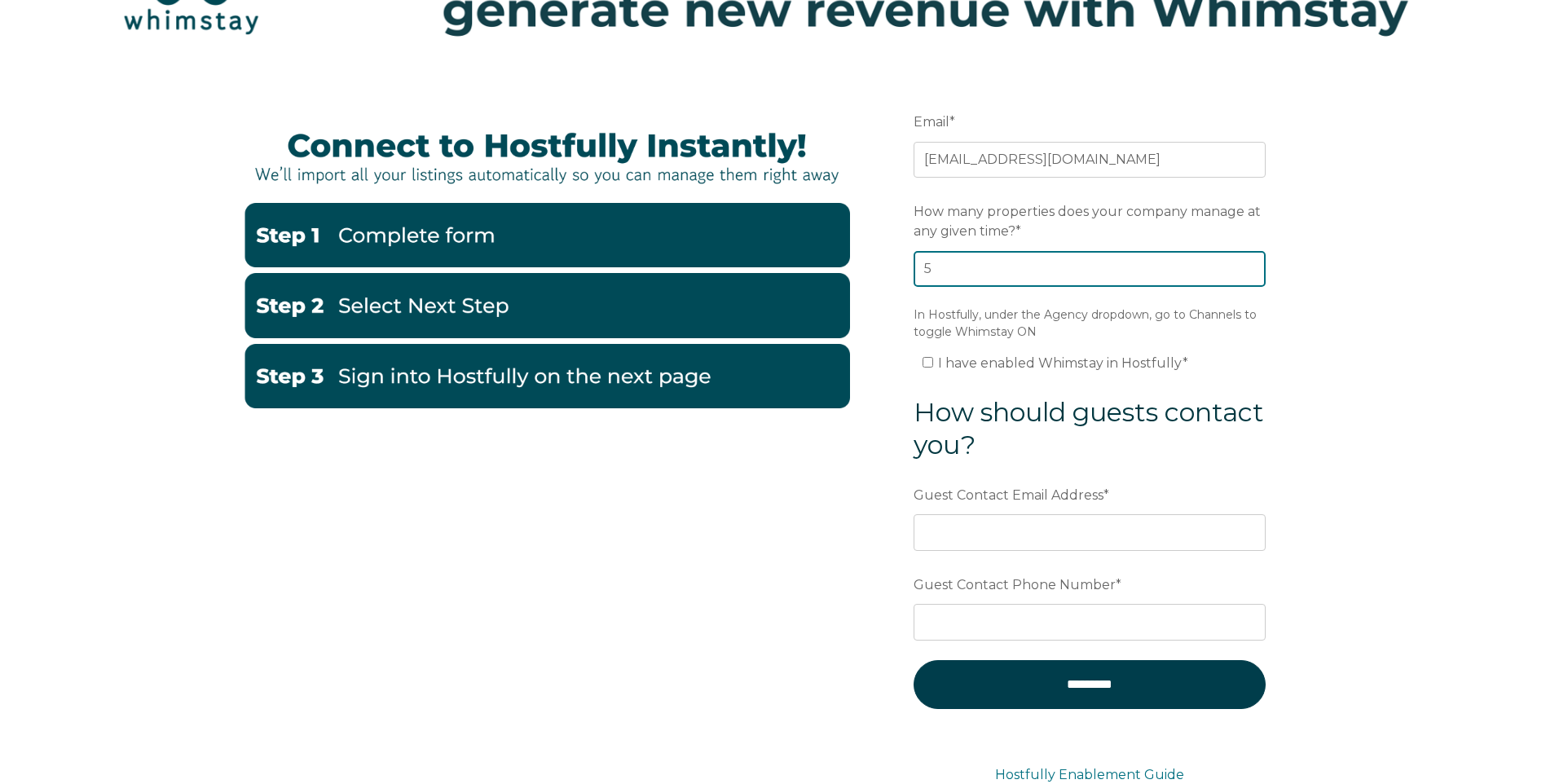
click at [1252, 264] on input "5" at bounding box center [1090, 269] width 352 height 36
click at [1252, 264] on input "6" at bounding box center [1090, 269] width 352 height 36
click at [1252, 264] on input "7" at bounding box center [1090, 269] width 352 height 36
click at [1252, 264] on input "8" at bounding box center [1090, 269] width 352 height 36
click at [1252, 264] on input "9" at bounding box center [1090, 269] width 352 height 36
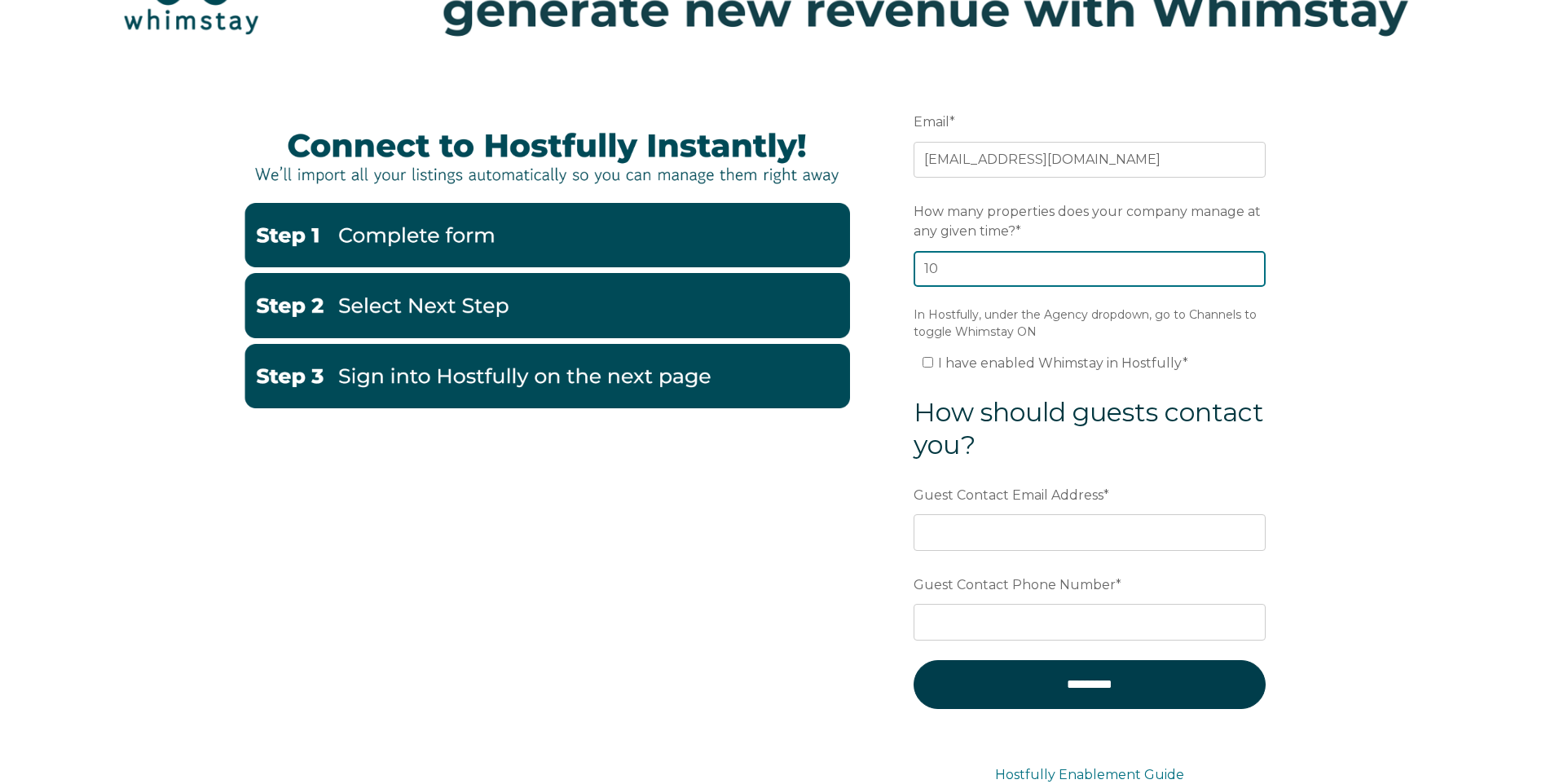
click at [1252, 264] on input "10" at bounding box center [1090, 269] width 352 height 36
click at [1252, 264] on input "11" at bounding box center [1090, 269] width 352 height 36
click at [1252, 264] on input "12" at bounding box center [1090, 269] width 352 height 36
click at [1252, 264] on input "13" at bounding box center [1090, 269] width 352 height 36
click at [1252, 264] on input "14" at bounding box center [1090, 269] width 352 height 36
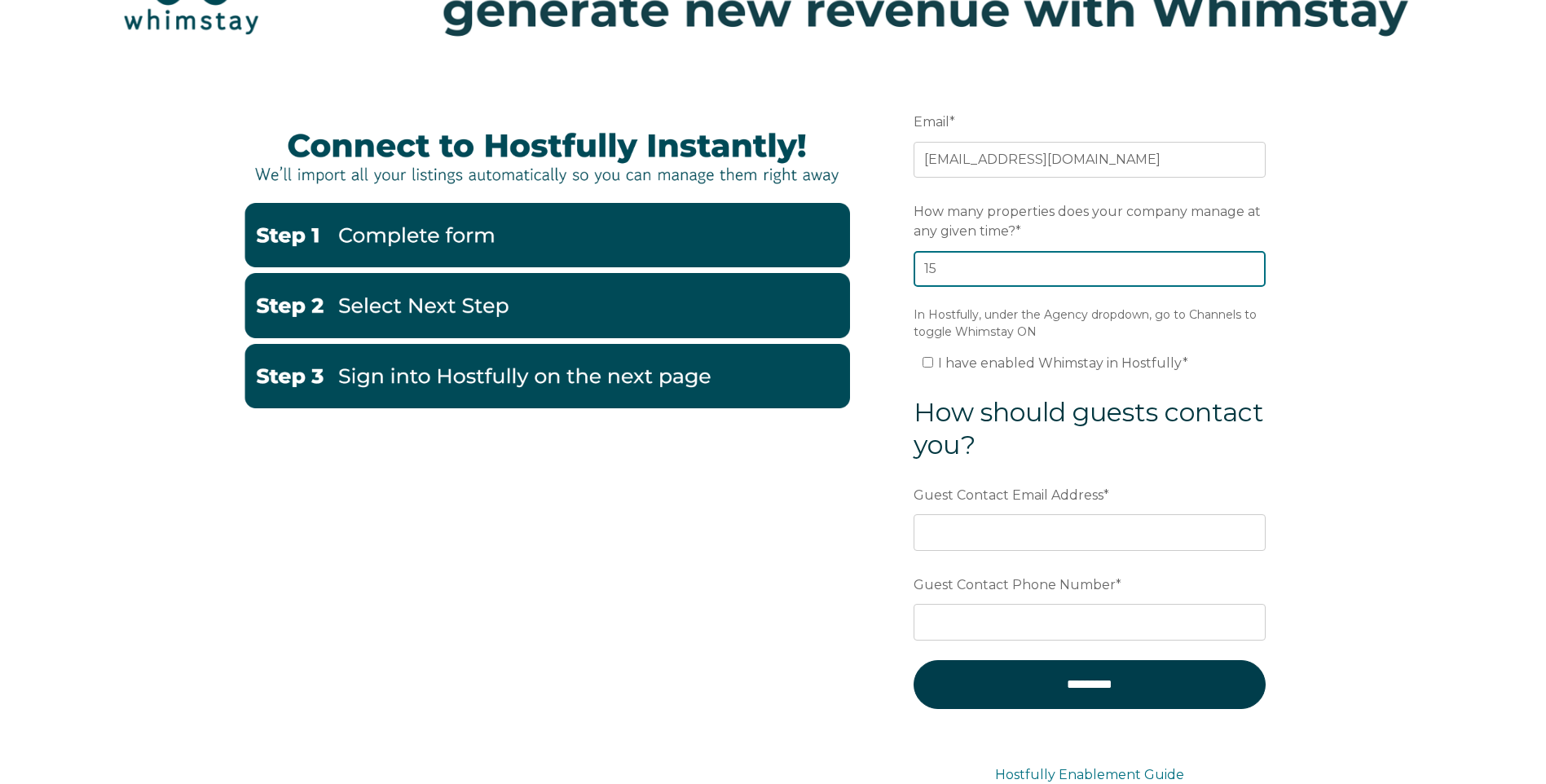
click at [1252, 264] on input "15" at bounding box center [1090, 269] width 352 height 36
click at [1252, 264] on input "16" at bounding box center [1090, 269] width 352 height 36
click at [1252, 264] on input "17" at bounding box center [1090, 269] width 352 height 36
click at [1252, 264] on input "18" at bounding box center [1090, 269] width 352 height 36
click at [1252, 264] on input "19" at bounding box center [1090, 269] width 352 height 36
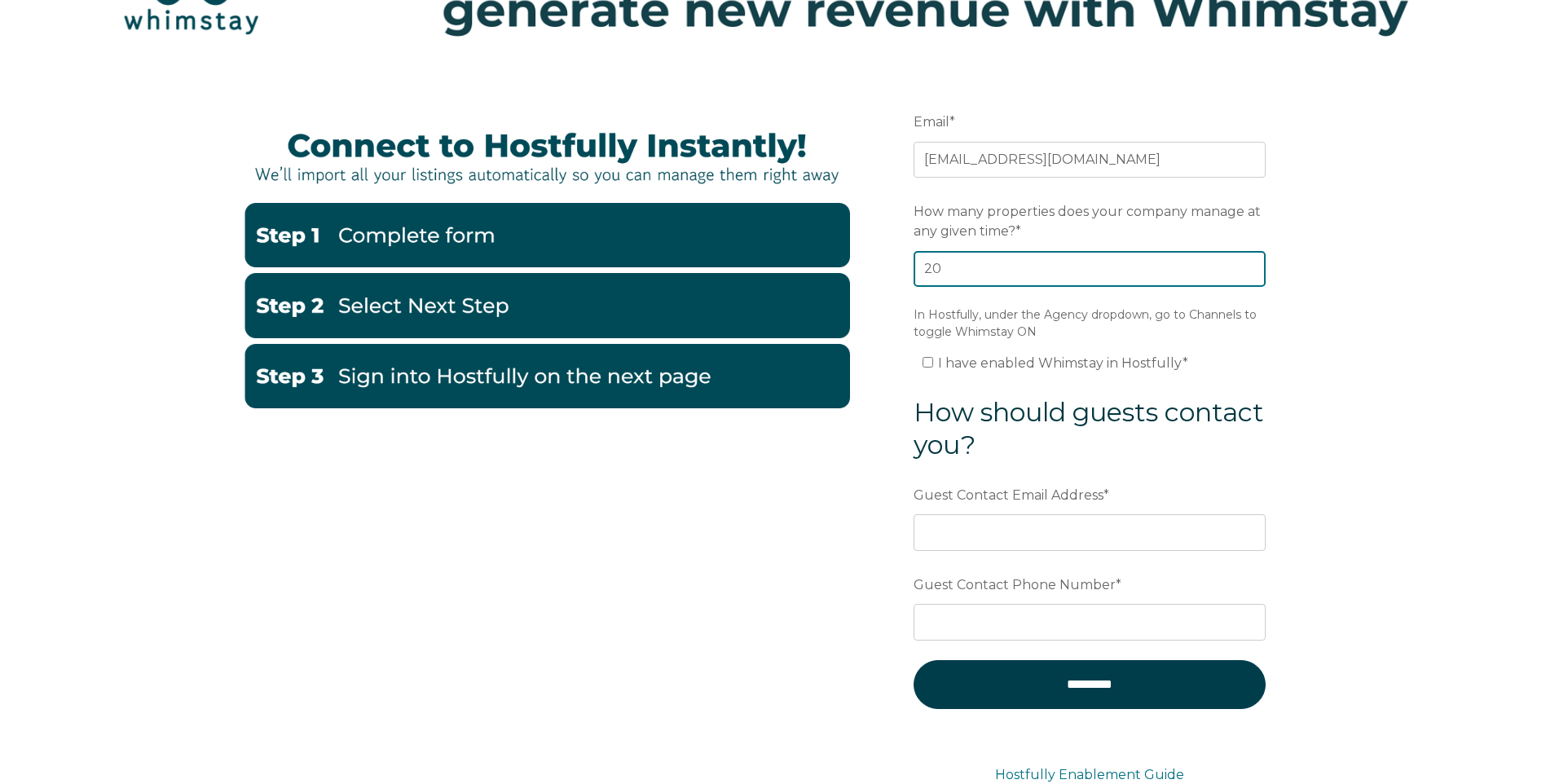
click at [1252, 264] on input "20" at bounding box center [1090, 269] width 352 height 36
click at [1252, 264] on input "21" at bounding box center [1090, 269] width 352 height 36
click at [1252, 264] on input "22" at bounding box center [1090, 269] width 352 height 36
click at [1252, 264] on input "23" at bounding box center [1090, 269] width 352 height 36
click at [1252, 264] on input "24" at bounding box center [1090, 269] width 352 height 36
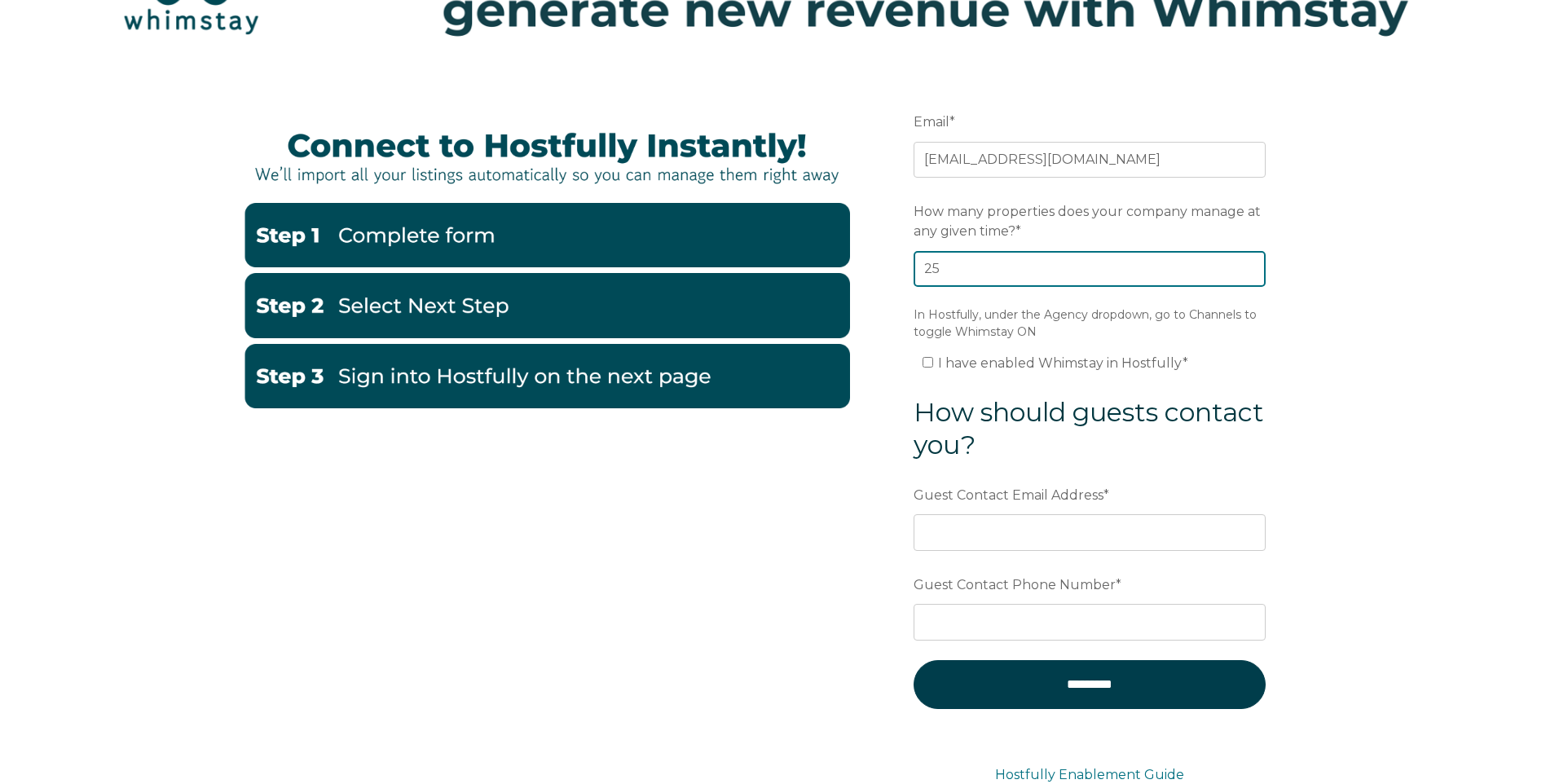
type input "25"
click at [1252, 264] on input "25" at bounding box center [1090, 269] width 352 height 36
click at [928, 361] on input "I have enabled Whimstay in Hostfully *" at bounding box center [927, 362] width 10 height 10
checkbox input "true"
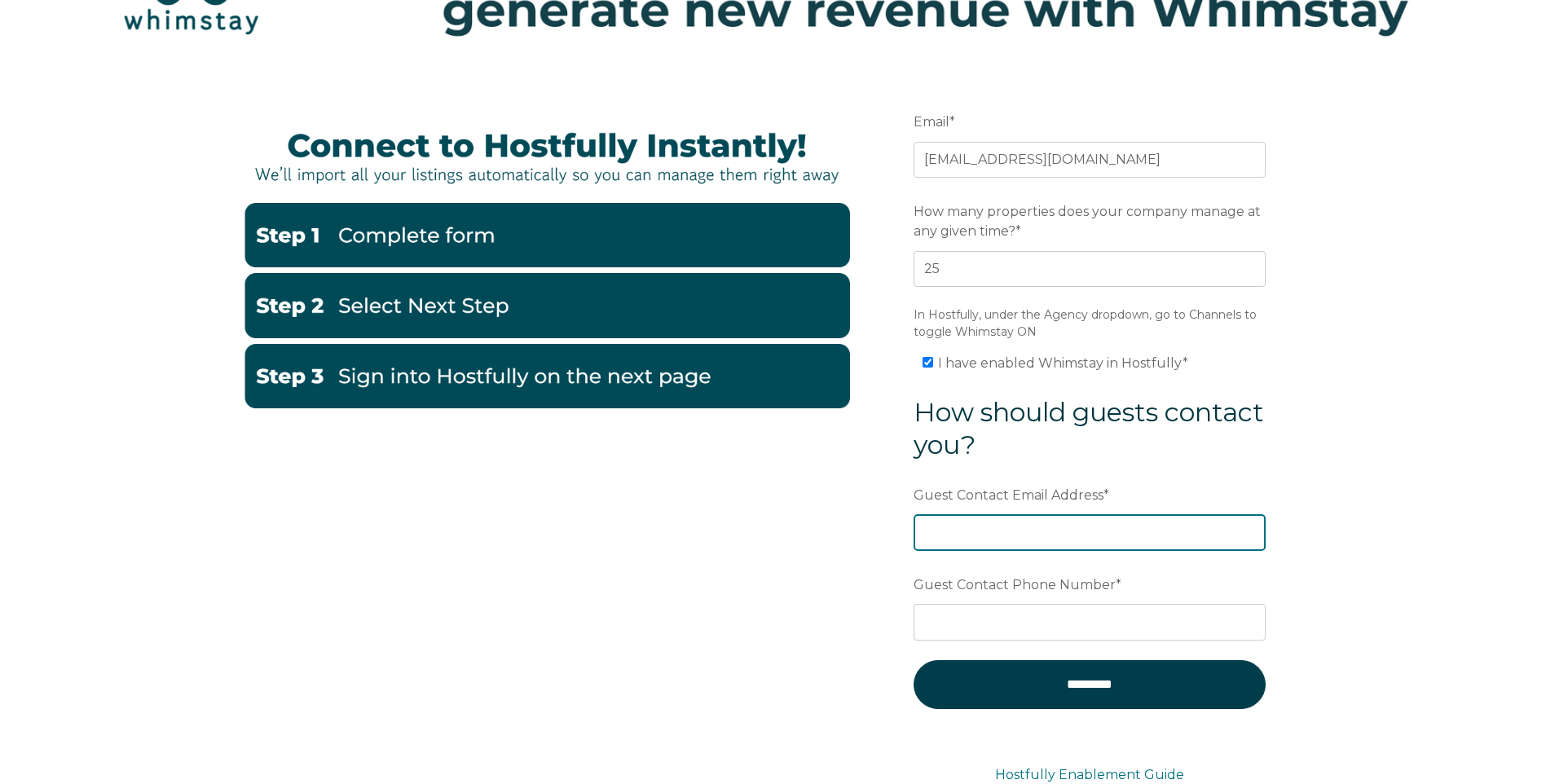
click at [927, 535] on input "Guest Contact Email Address *" at bounding box center [1090, 532] width 352 height 36
type input "[EMAIL_ADDRESS][DOMAIN_NAME]"
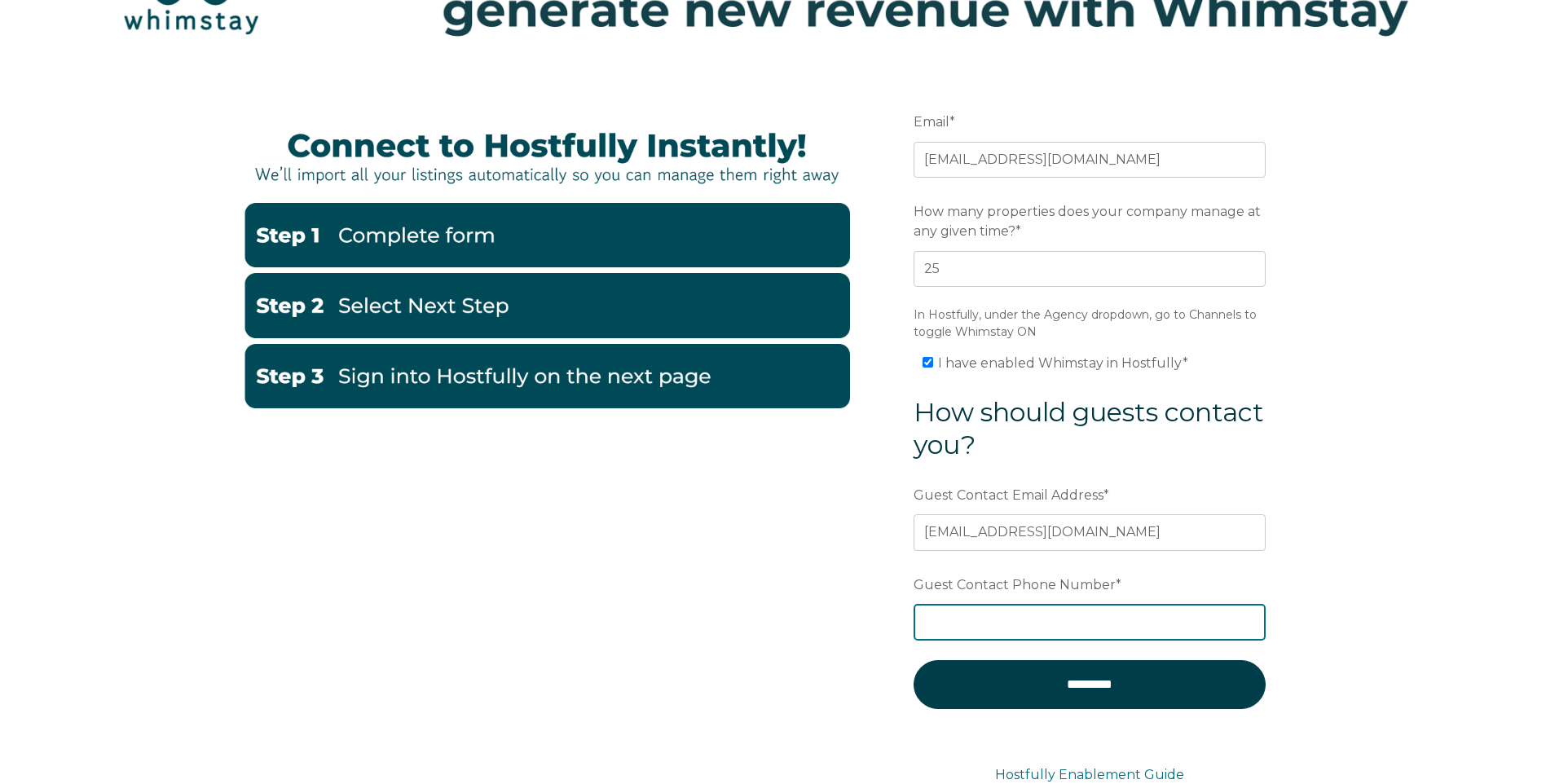
click at [945, 626] on input "Guest Contact Phone Number *" at bounding box center [1090, 622] width 352 height 36
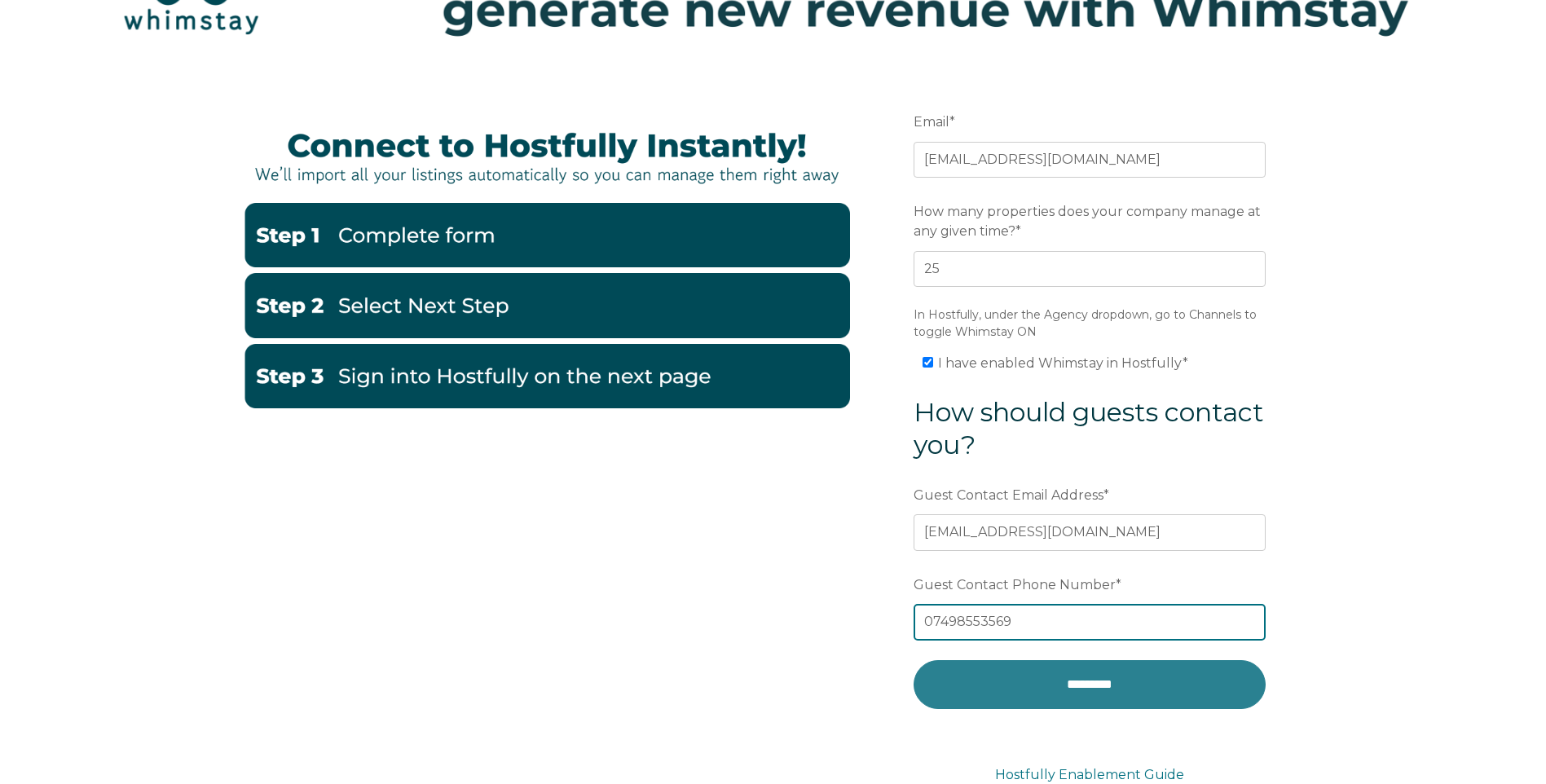
type input "07498553569"
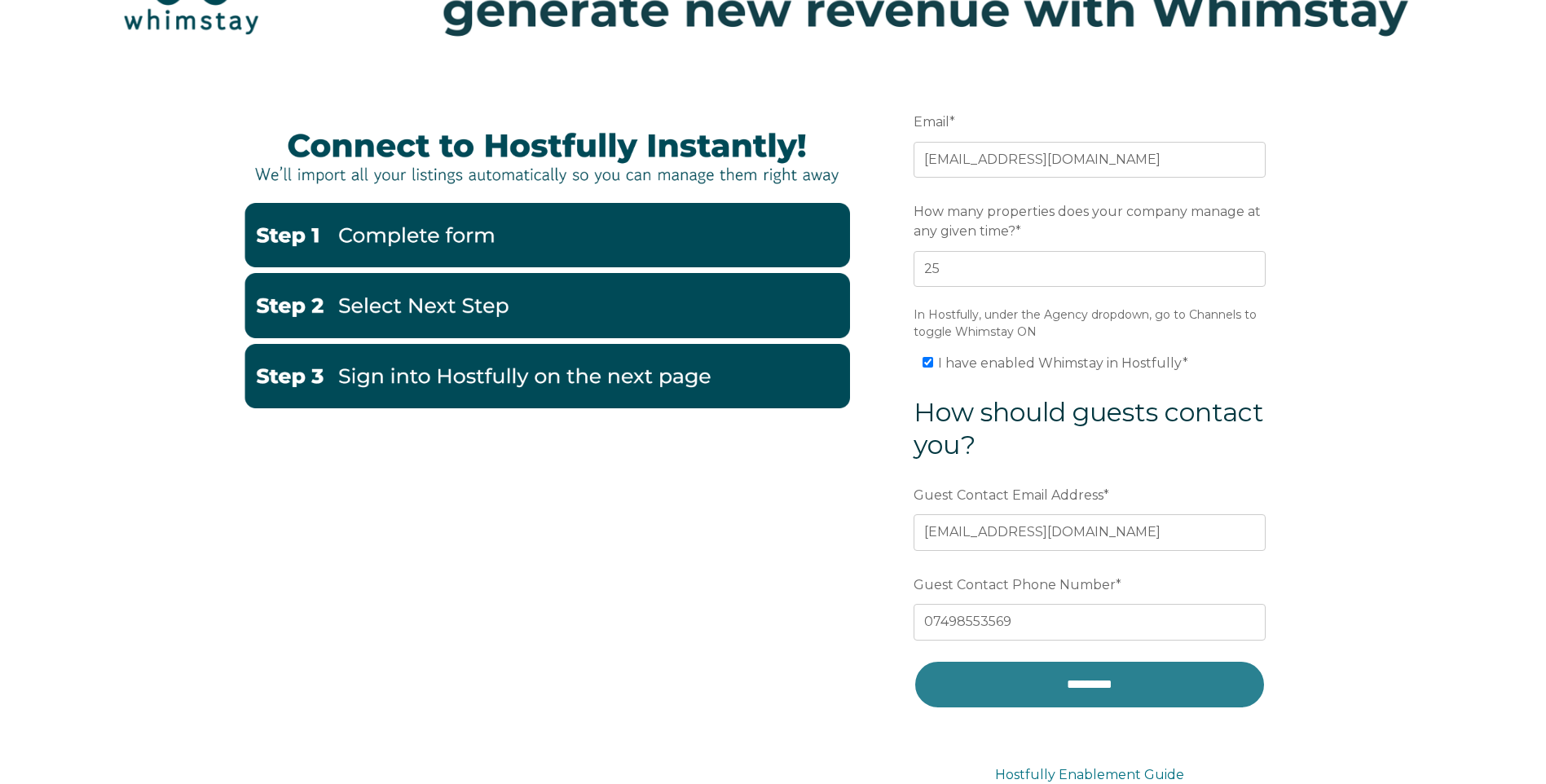
click at [1045, 675] on input "*********" at bounding box center [1090, 684] width 352 height 49
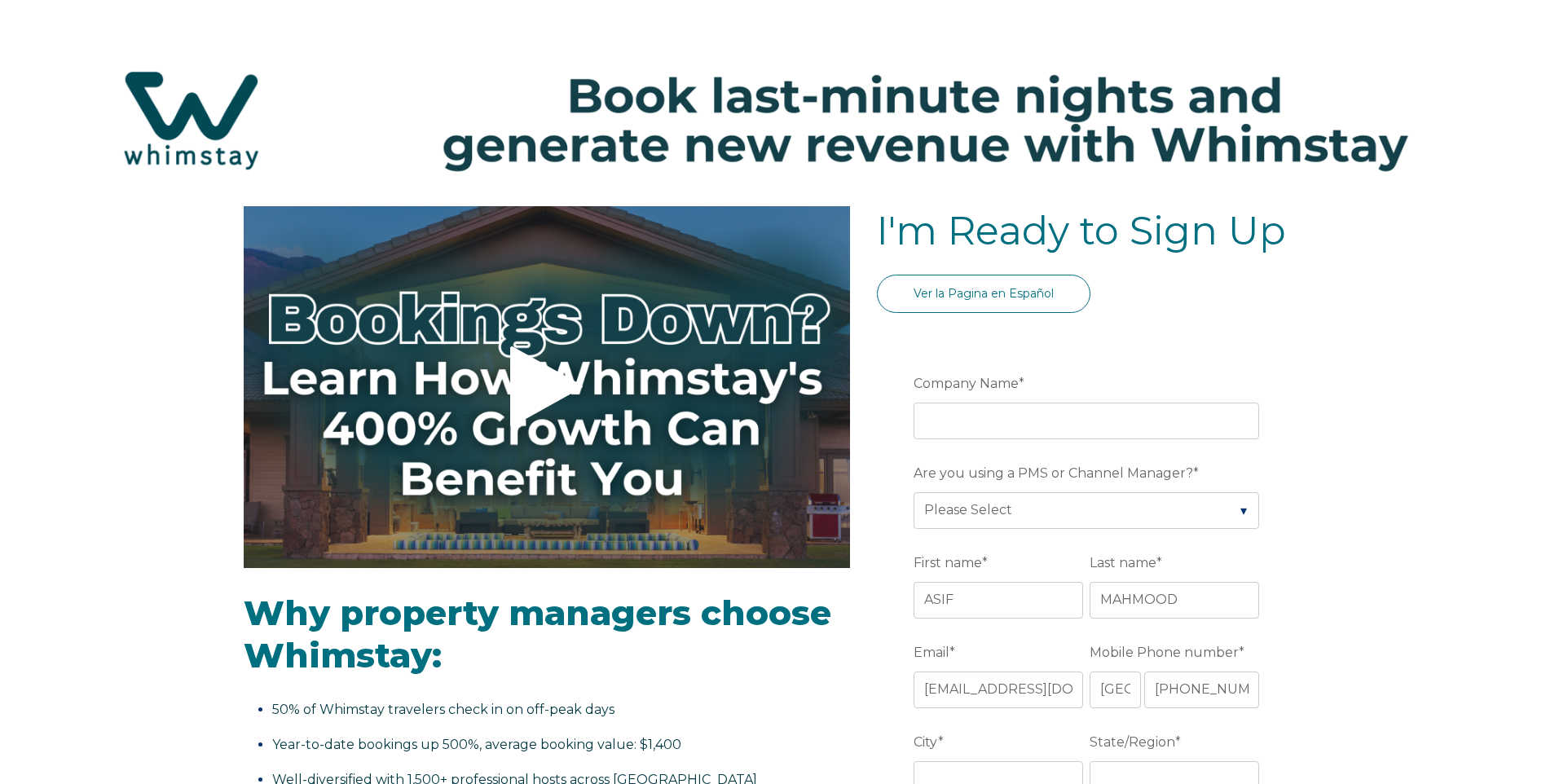
select select "GB"
select select "Standard"
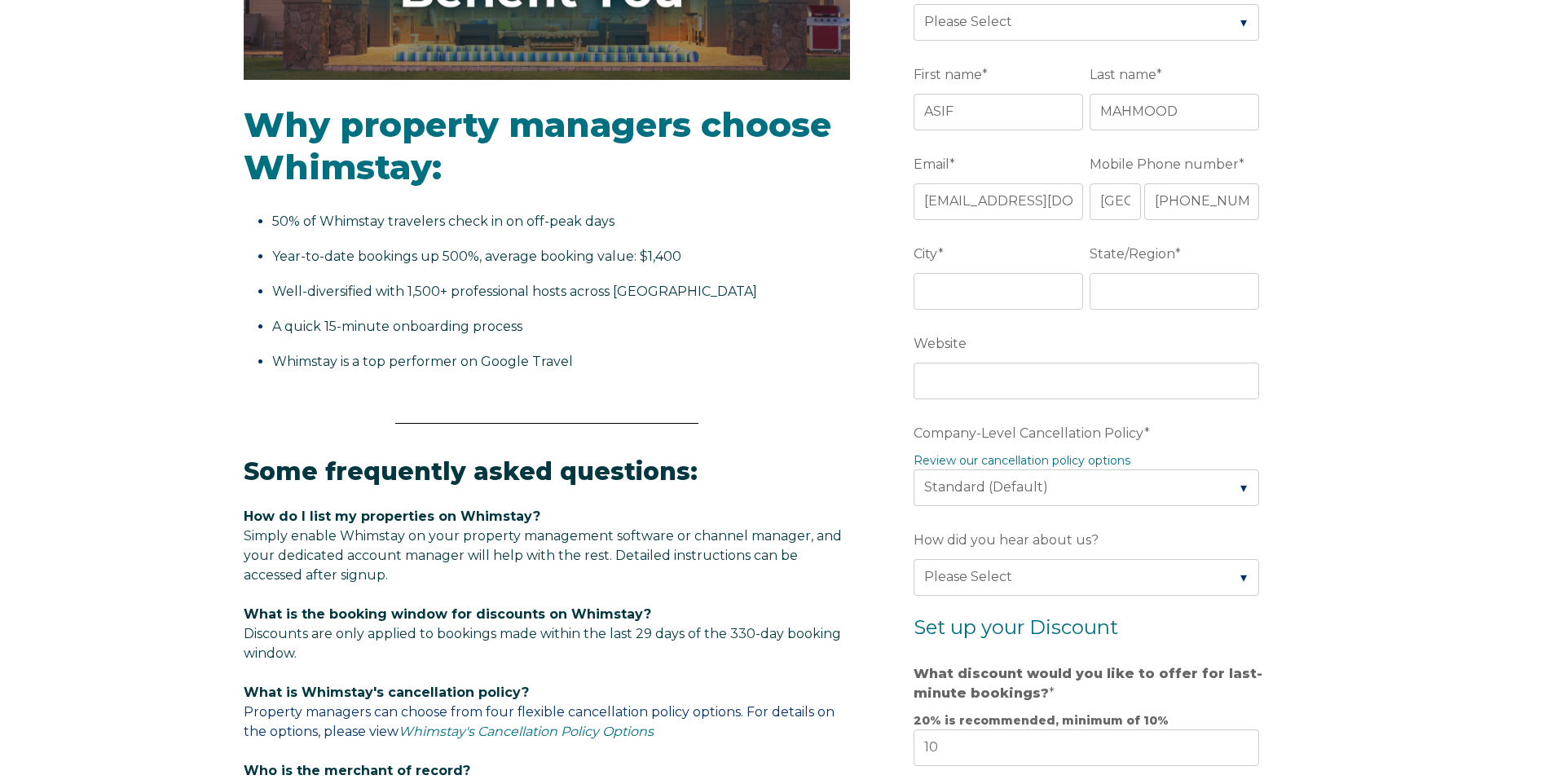
scroll to position [256, 0]
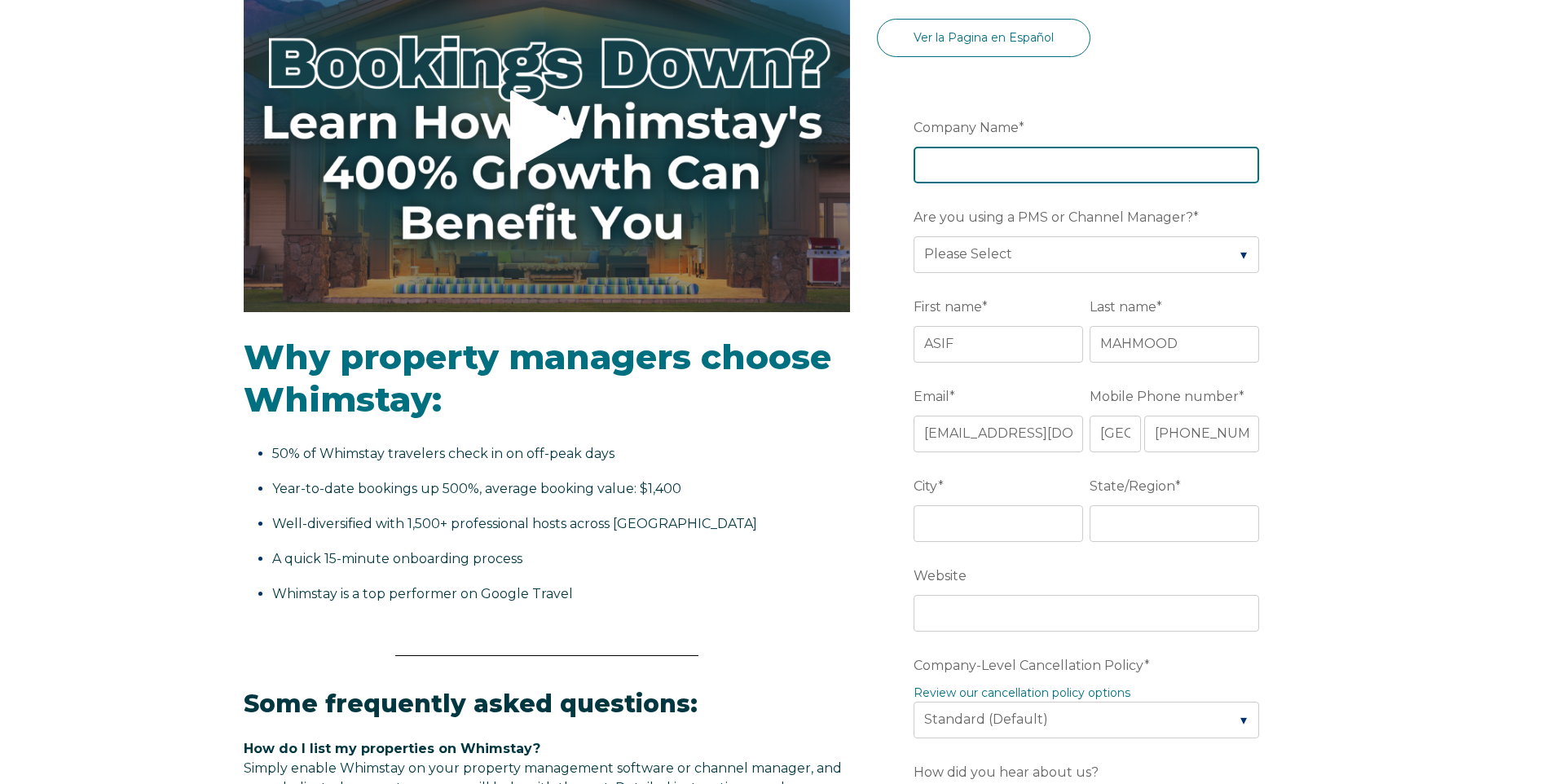
click at [956, 163] on input "Company Name *" at bounding box center [1086, 165] width 346 height 36
type input "Three Bridges Apartments Ltd"
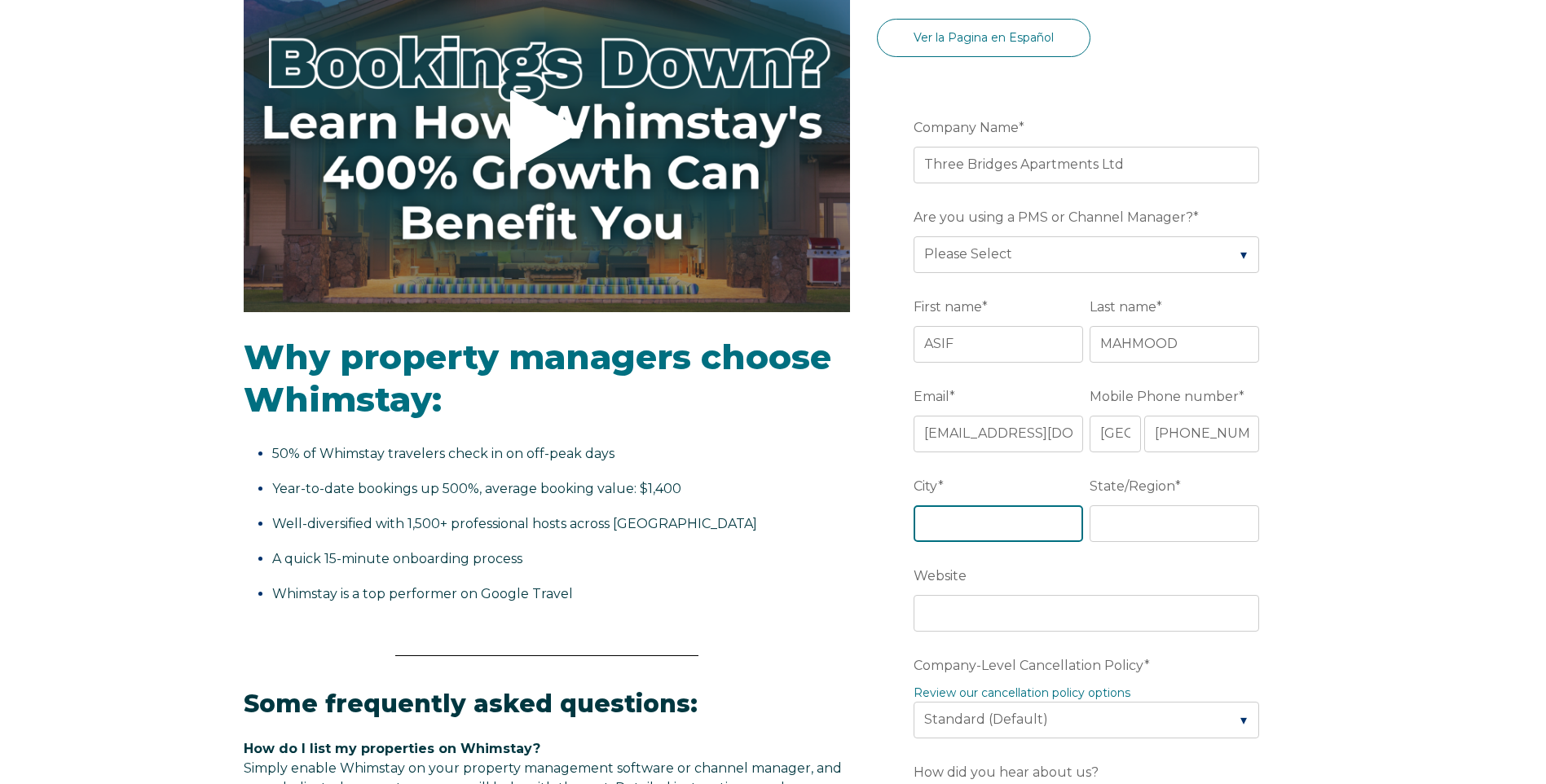
type input "Dunfermline"
type input "Fife Scotland"
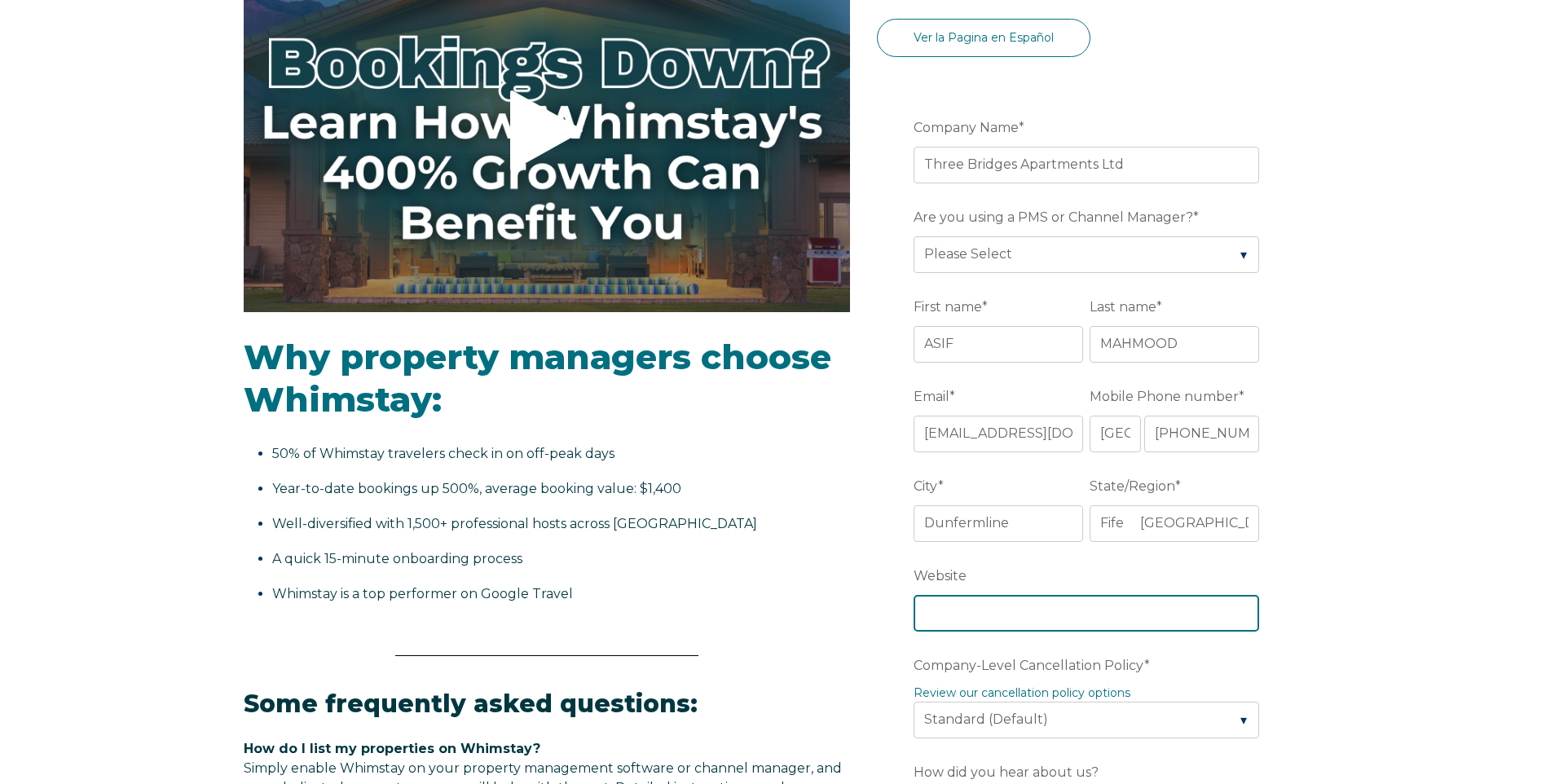
type input "https://kashifmahmood.kinsta.cloud/experiences/"
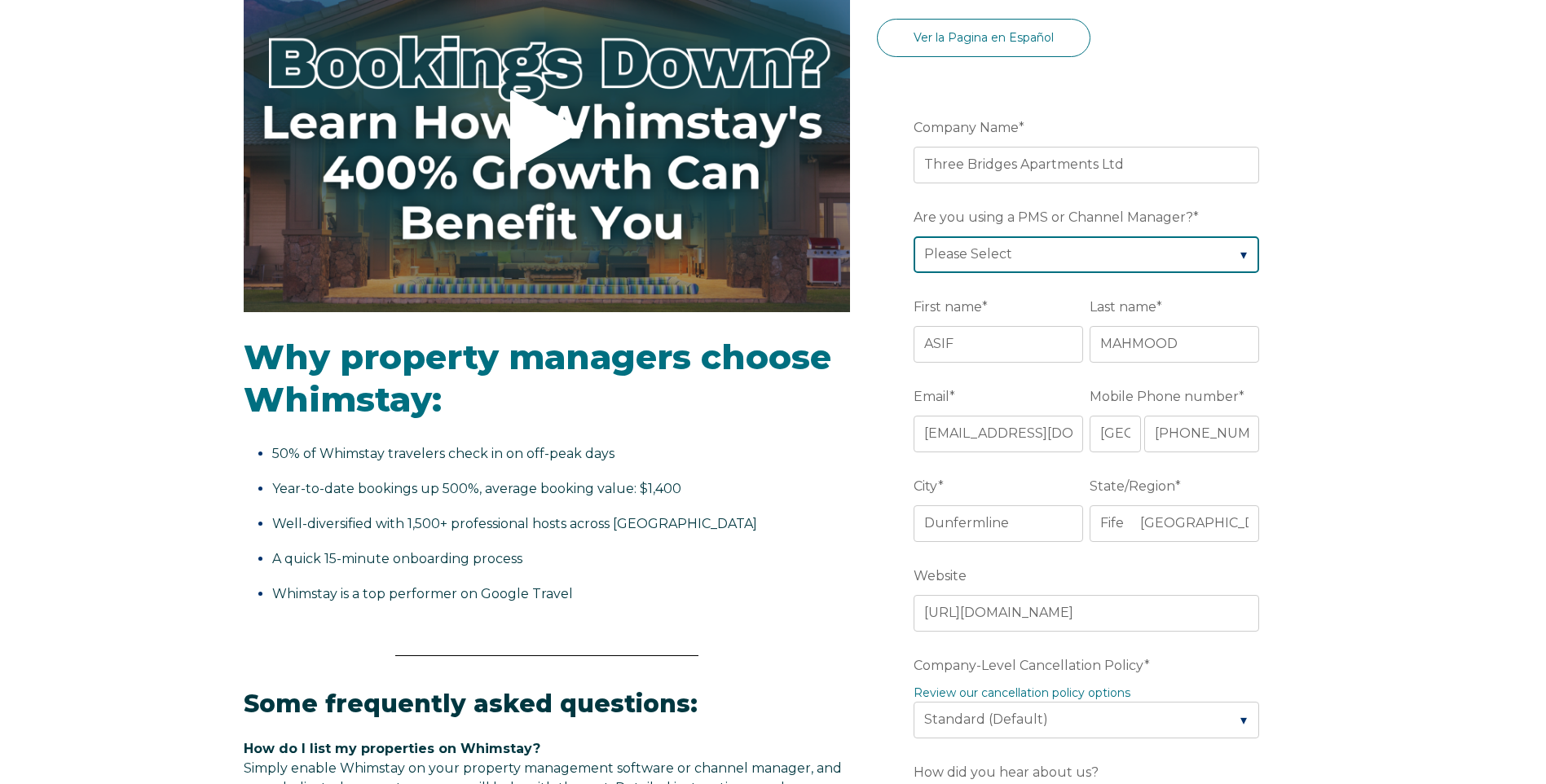
click at [1240, 249] on select "Please Select Barefoot BookingPal Boost Brightside CiiRUS Escapia Guesty Hostaw…" at bounding box center [1086, 254] width 346 height 36
select select "Hostfully"
click at [914, 236] on select "Please Select Barefoot BookingPal Boost Brightside CiiRUS Escapia Guesty Hostaw…" at bounding box center [1086, 254] width 346 height 36
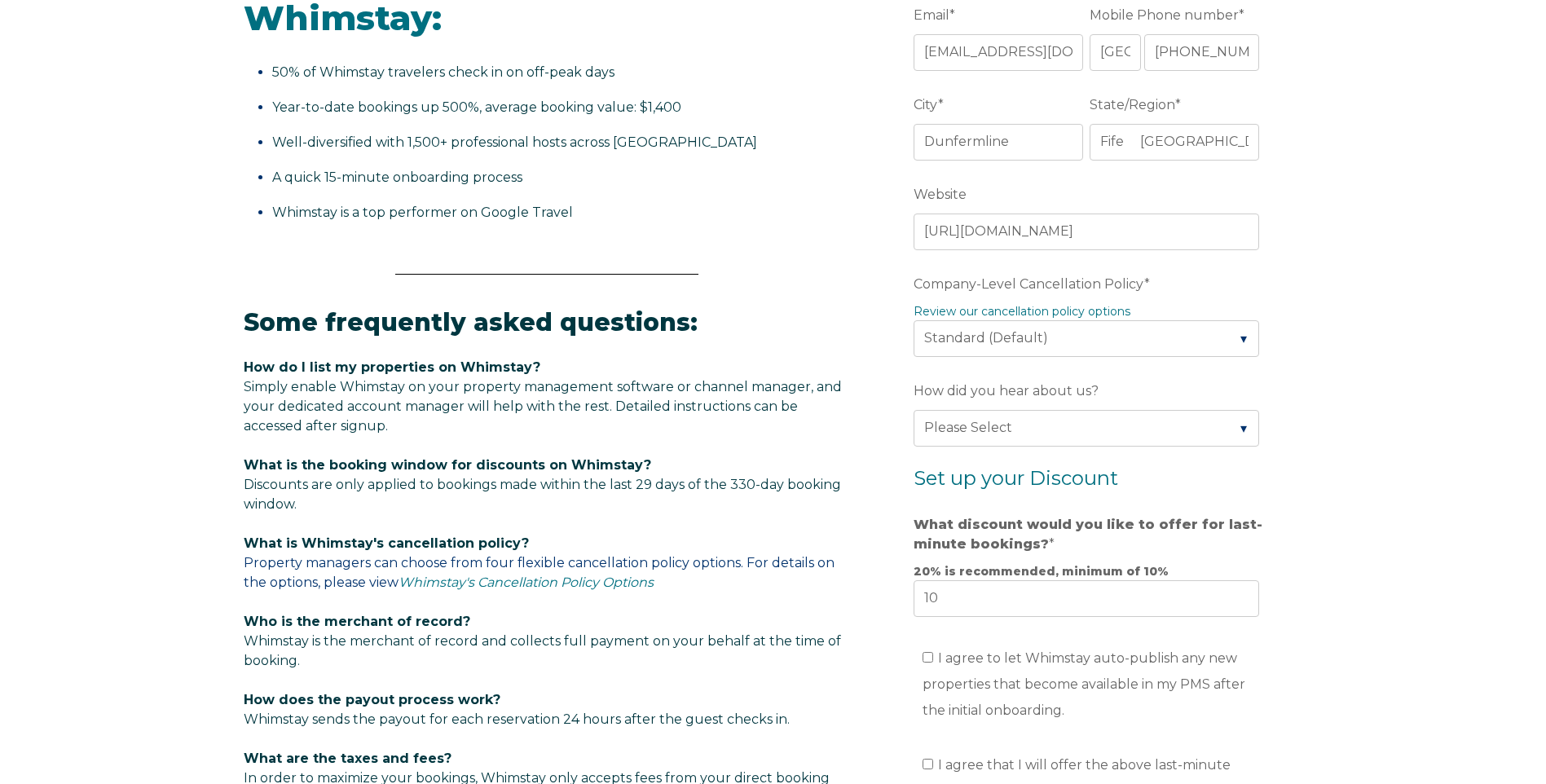
scroll to position [664, 0]
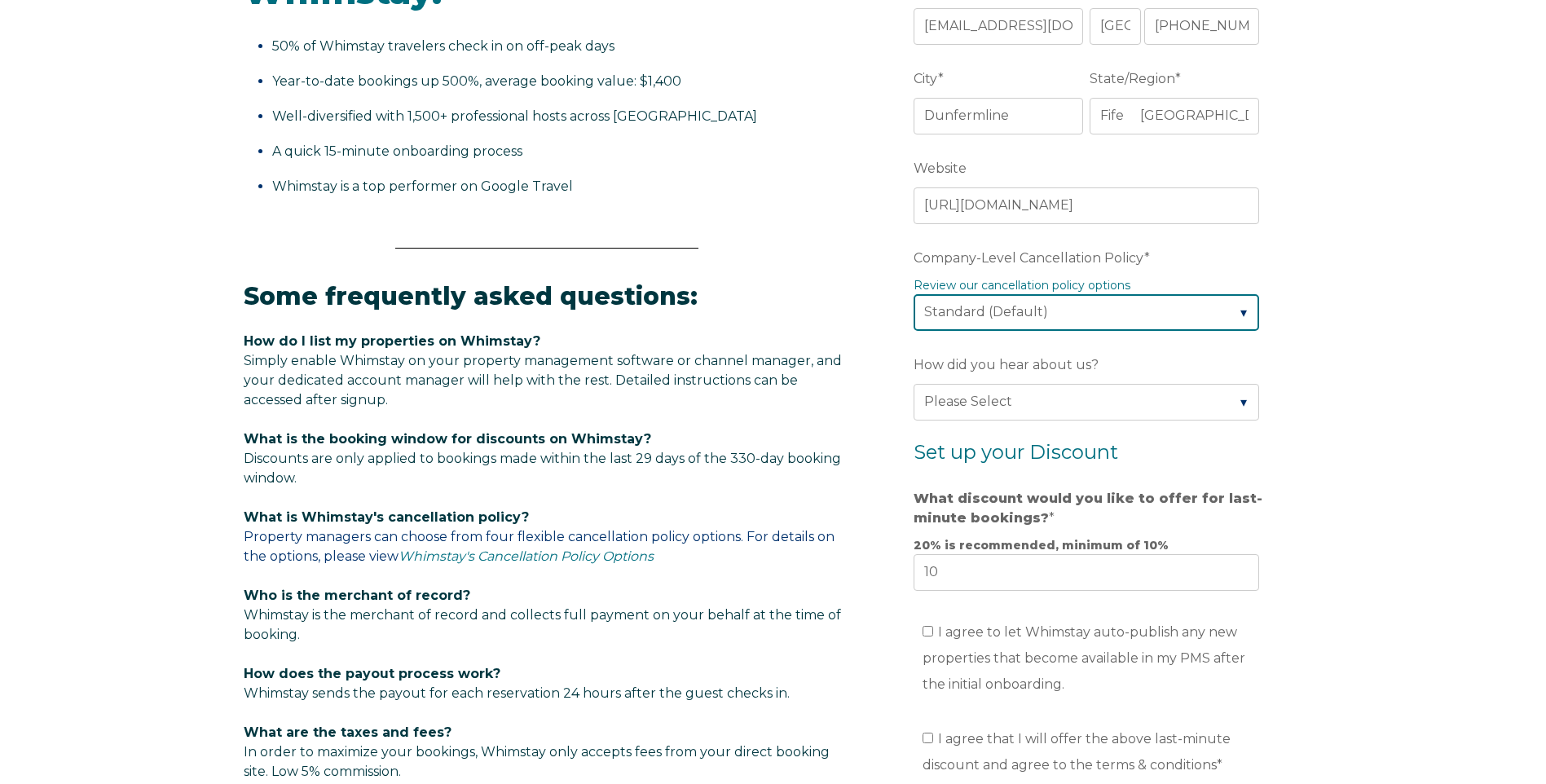
click at [1241, 306] on select "Please Select Partial Standard (Default) Moderate Strict" at bounding box center [1086, 312] width 346 height 36
select select "Strict"
click at [914, 294] on select "Please Select Partial Standard (Default) Moderate Strict" at bounding box center [1086, 312] width 346 height 36
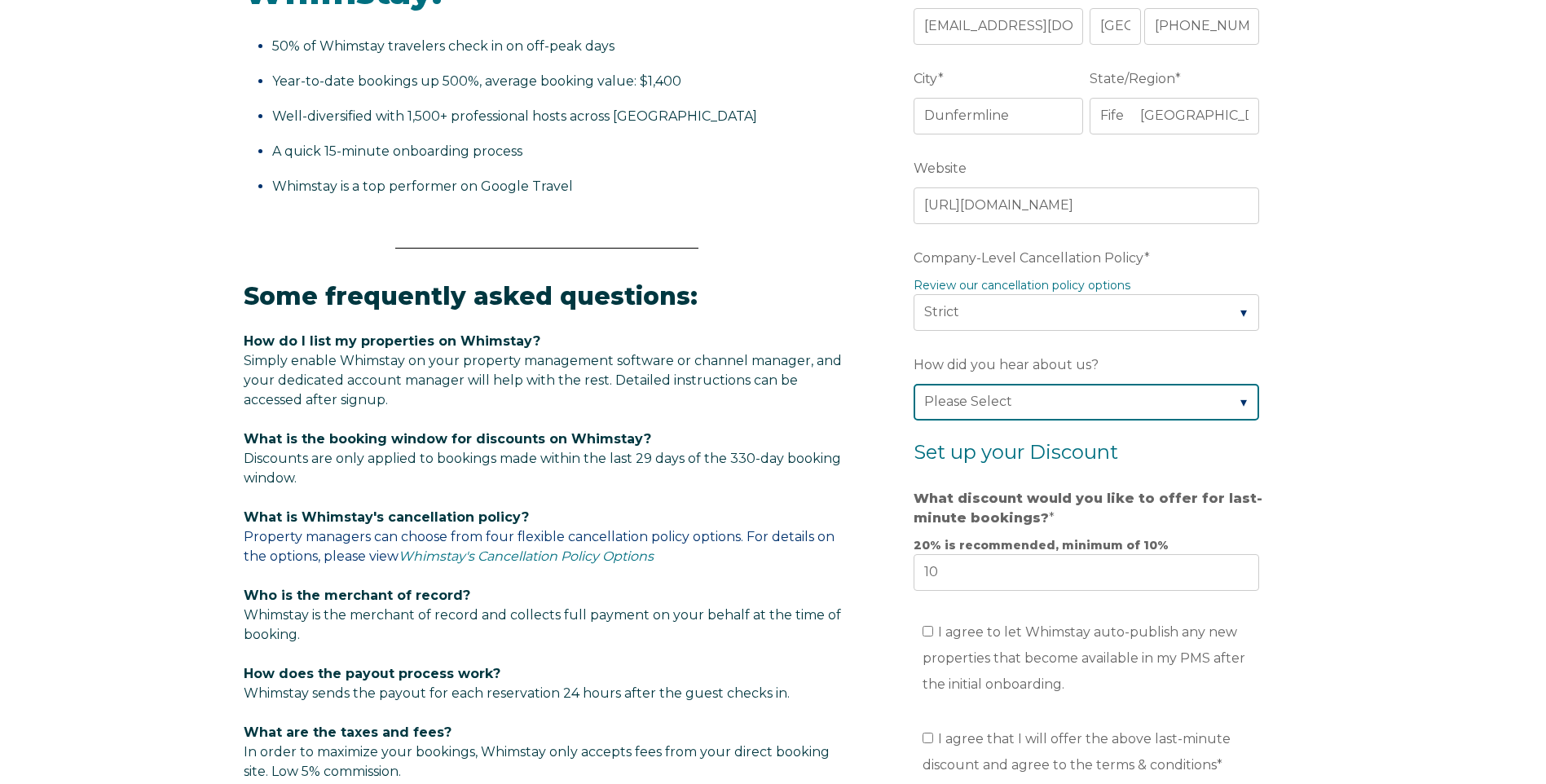
drag, startPoint x: 1241, startPoint y: 400, endPoint x: 1218, endPoint y: 410, distance: 25.1
click at [1241, 400] on select "Please Select Found Whimstay through a Google search Spoke to a Whimstay salesp…" at bounding box center [1086, 402] width 346 height 36
select select "Google Search"
click at [914, 384] on select "Please Select Found Whimstay through a Google search Spoke to a Whimstay salesp…" at bounding box center [1086, 402] width 346 height 36
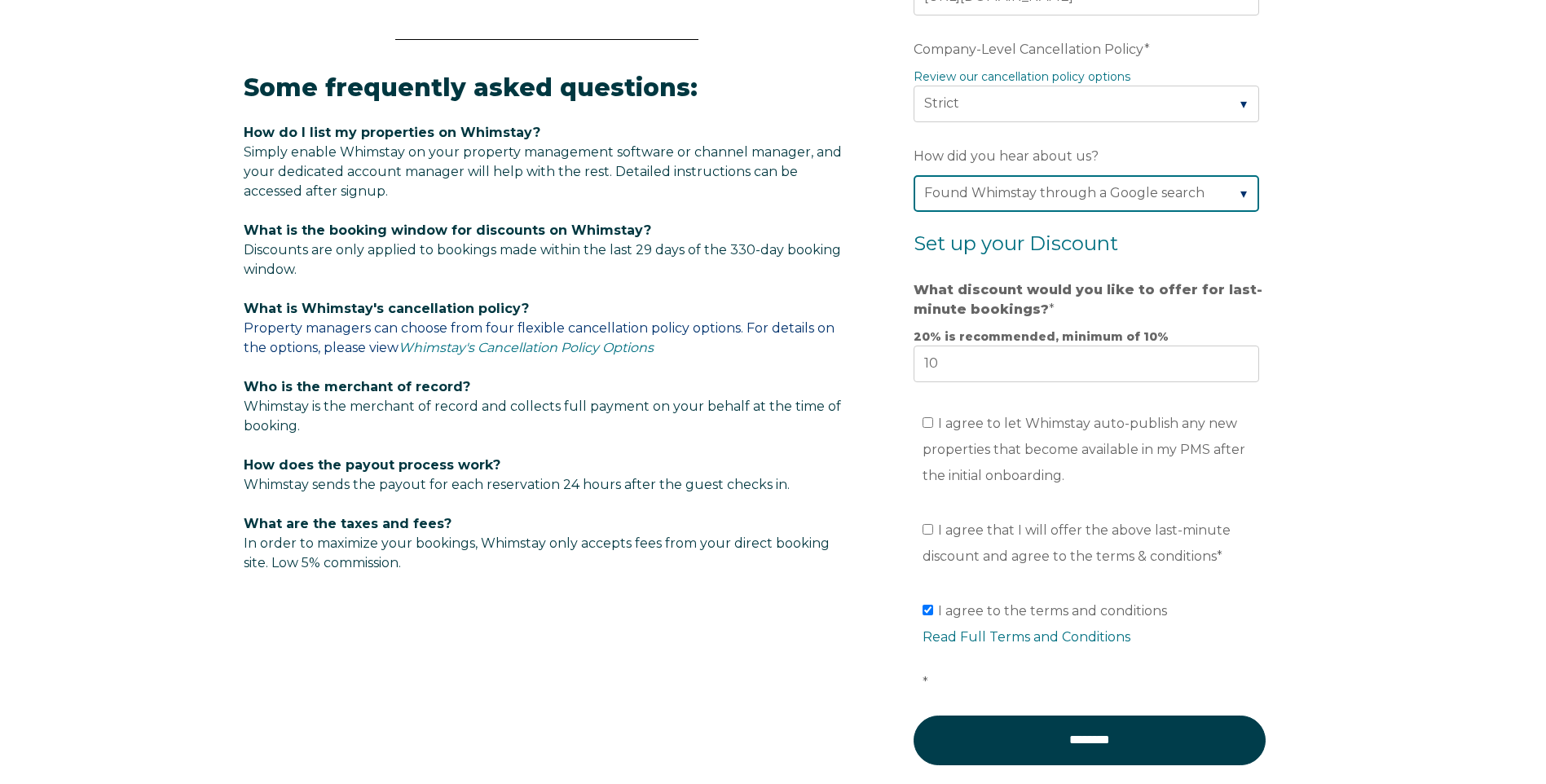
scroll to position [908, 0]
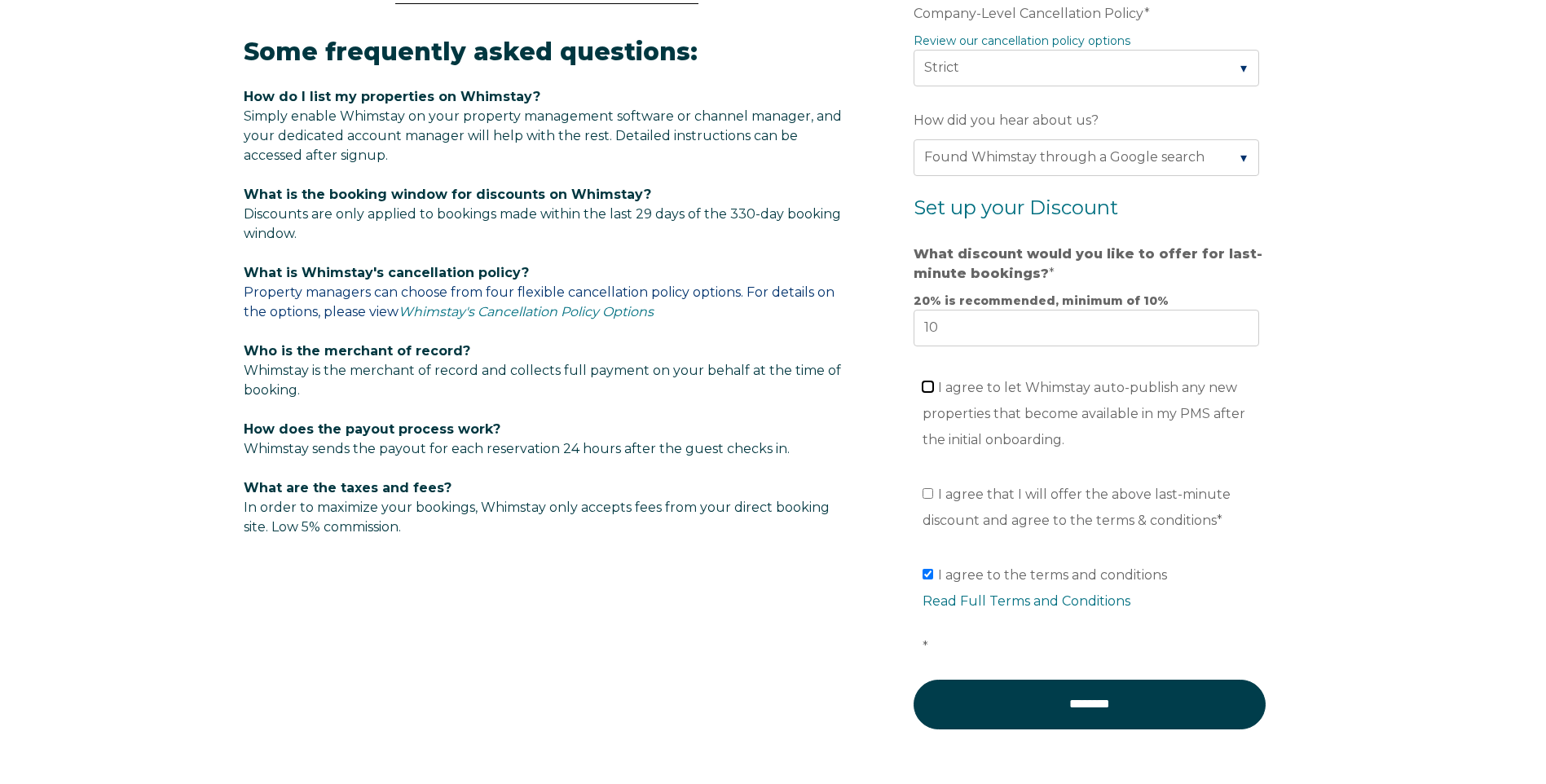
click at [927, 387] on input "I agree to let Whimstay auto-publish any new properties that become available i…" at bounding box center [927, 386] width 10 height 10
checkbox input "true"
click at [925, 491] on input "I agree that I will offer the above last-minute discount and agree to the terms…" at bounding box center [927, 493] width 10 height 10
checkbox input "true"
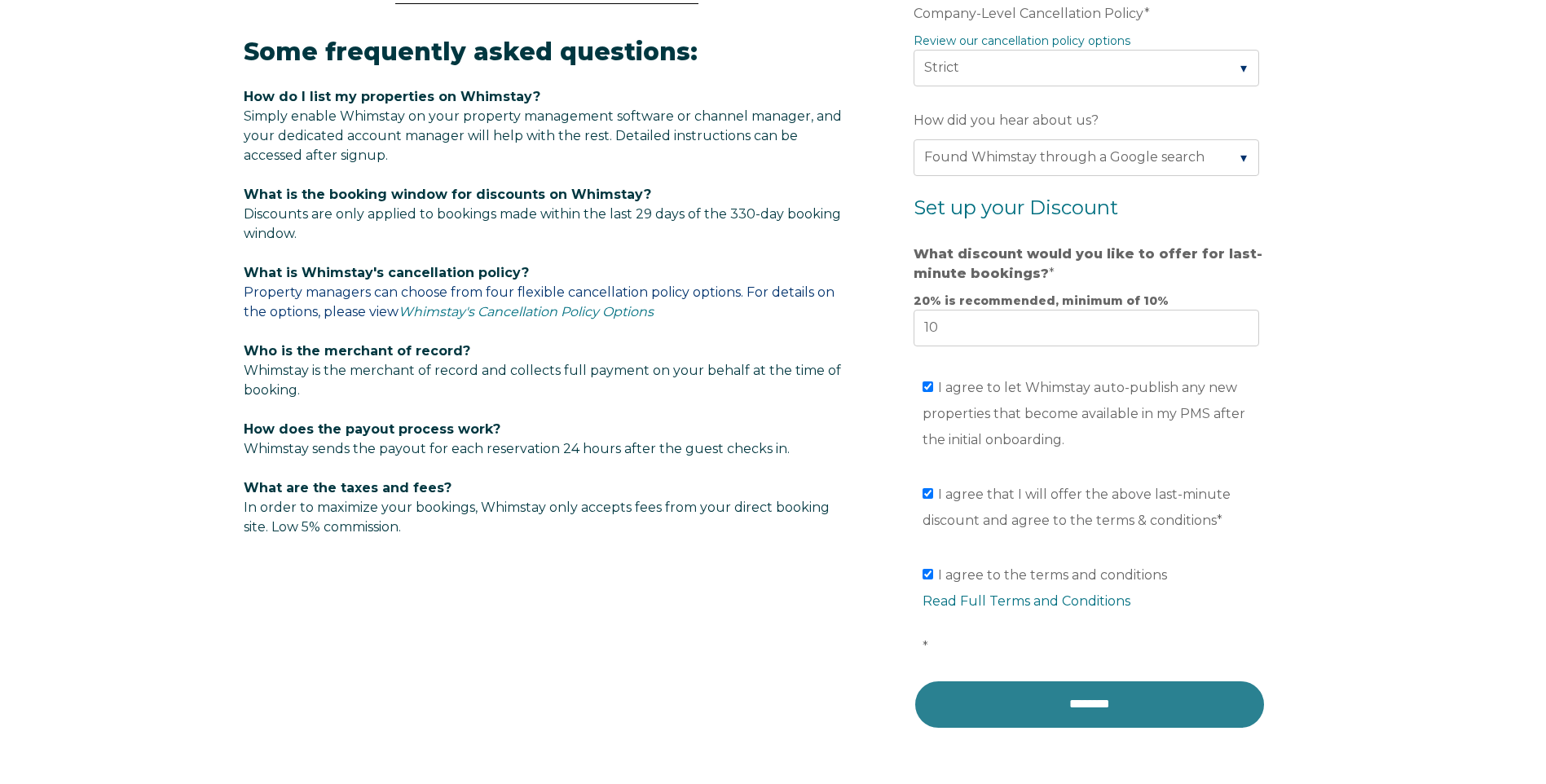
click at [1066, 693] on input "********" at bounding box center [1090, 704] width 352 height 49
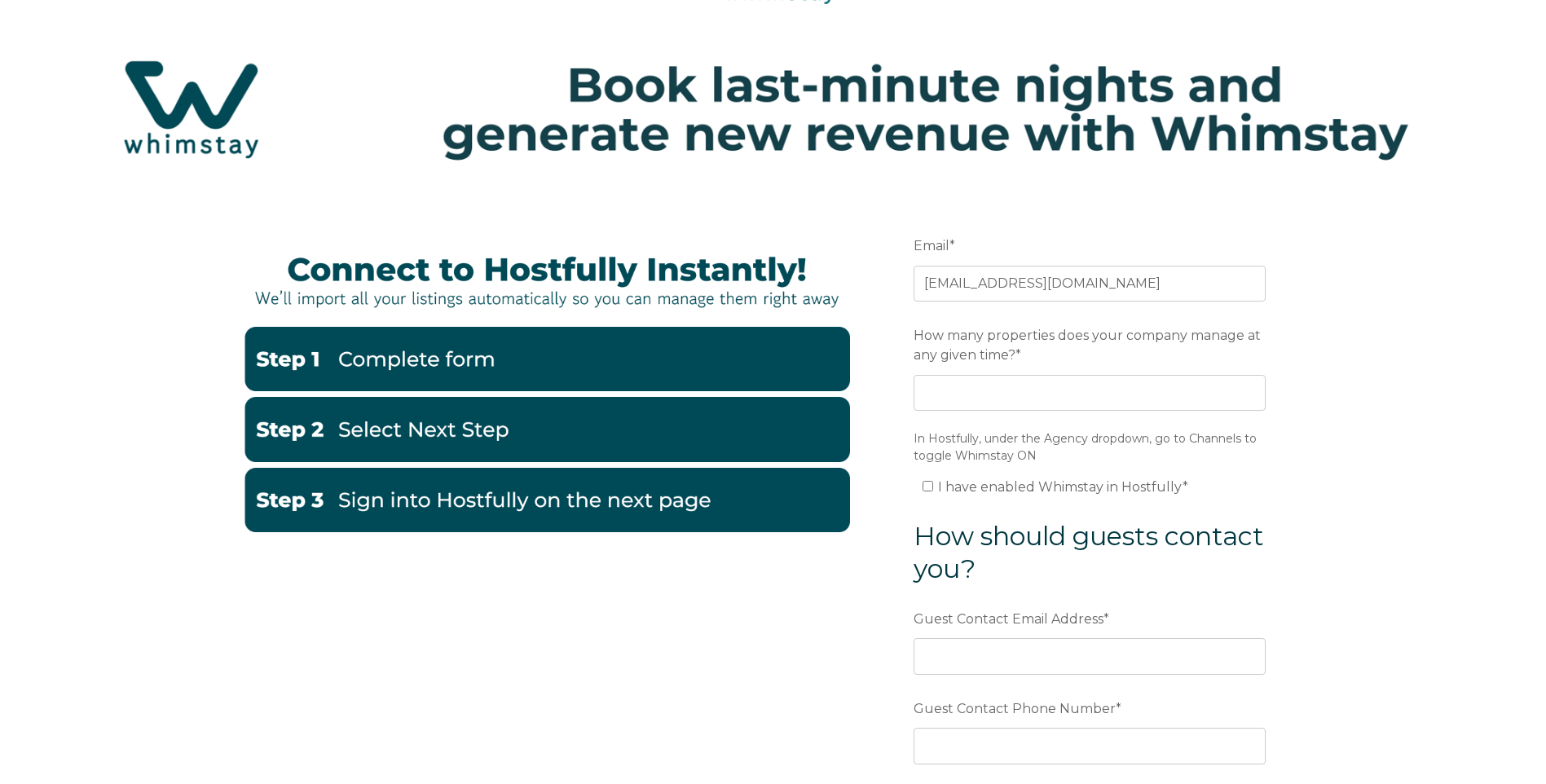
scroll to position [82, 0]
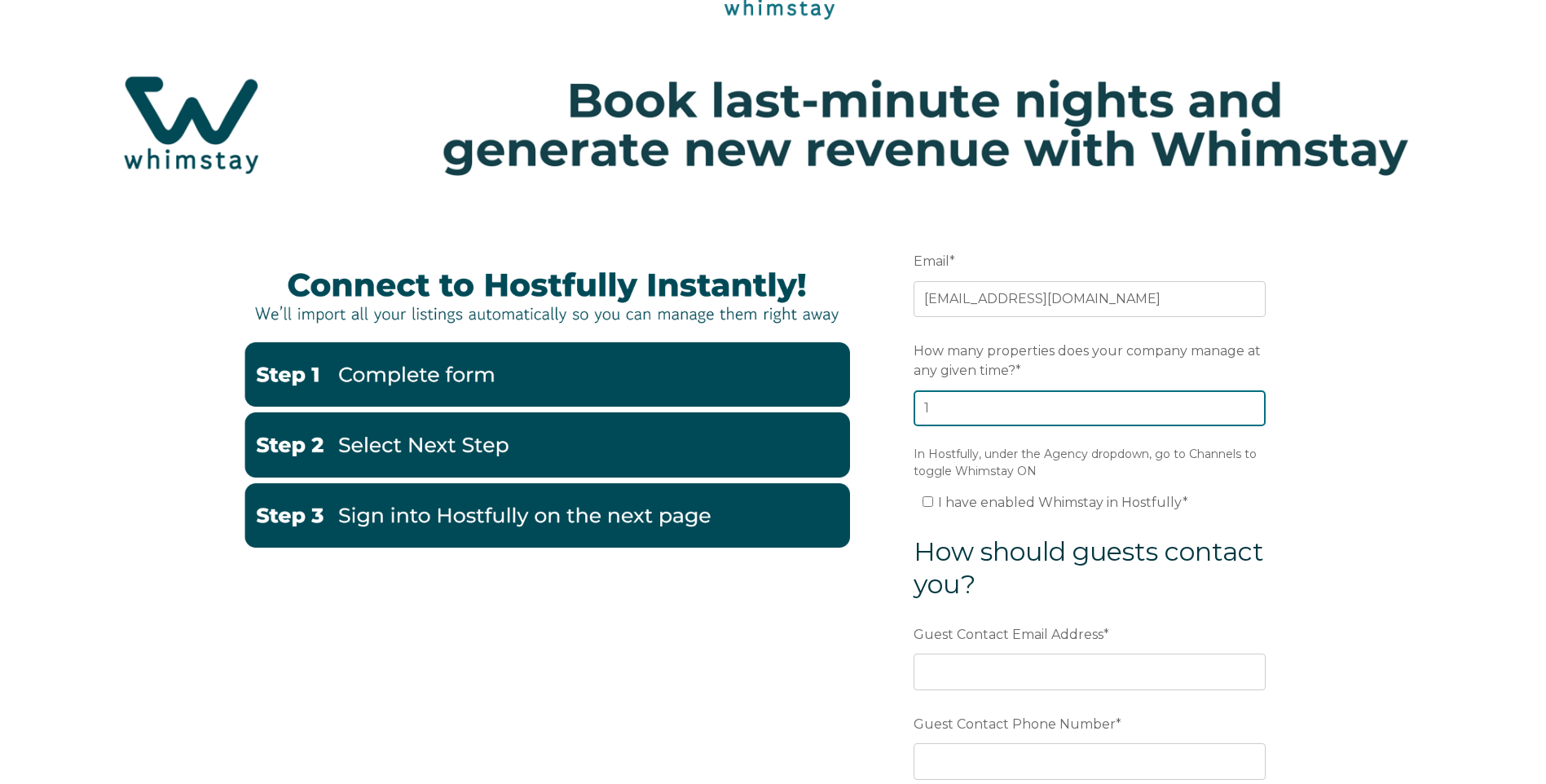
click at [1250, 406] on input "1" at bounding box center [1090, 409] width 352 height 36
click at [1250, 406] on input "2" at bounding box center [1090, 409] width 352 height 36
click at [1250, 406] on input "3" at bounding box center [1090, 409] width 352 height 36
click at [1250, 406] on input "4" at bounding box center [1090, 409] width 352 height 36
click at [1250, 406] on input "5" at bounding box center [1090, 409] width 352 height 36
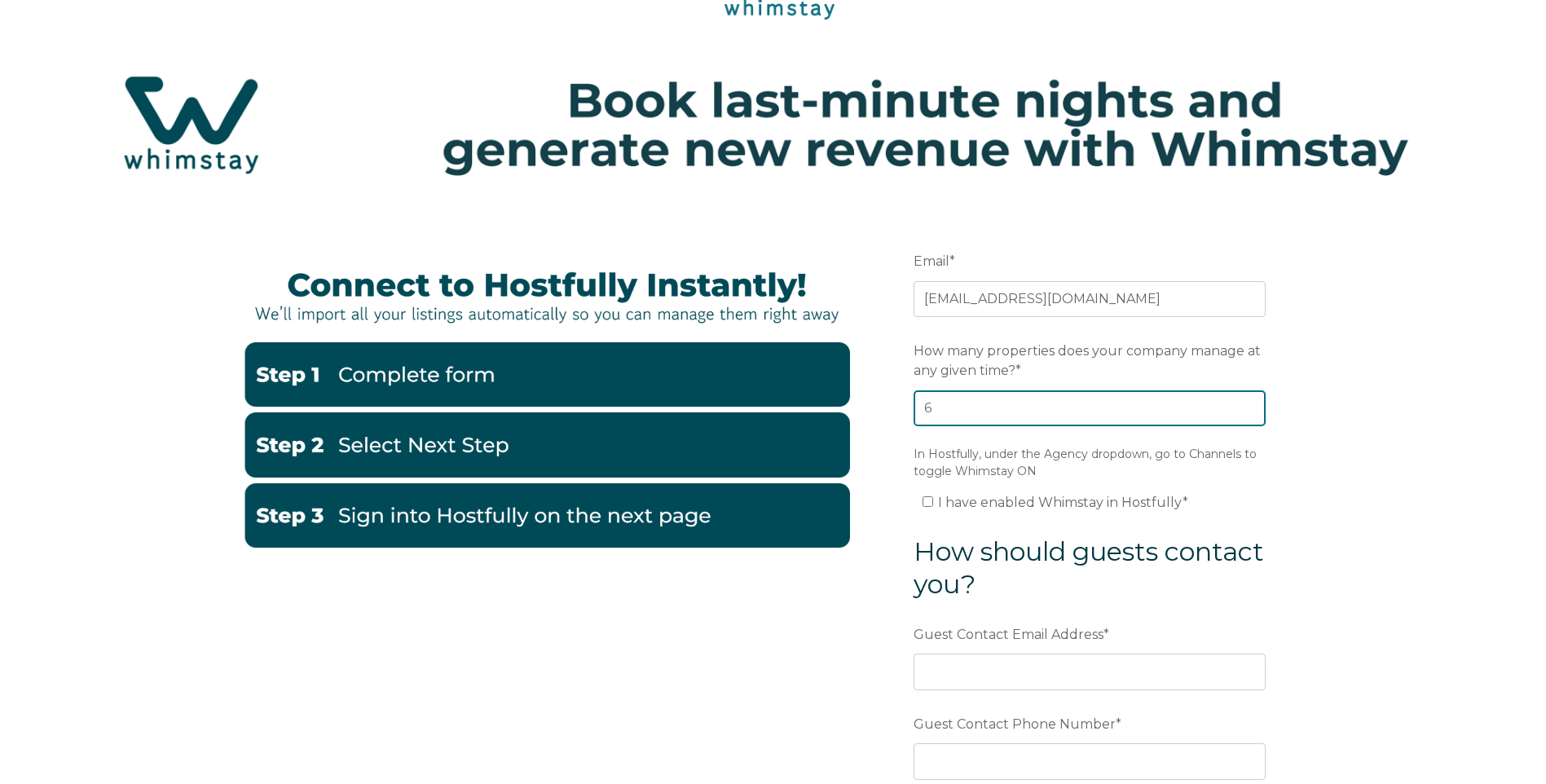
click at [1250, 406] on input "6" at bounding box center [1090, 409] width 352 height 36
click at [1250, 406] on input "7" at bounding box center [1090, 409] width 352 height 36
click at [1250, 406] on input "8" at bounding box center [1090, 409] width 352 height 36
click at [1250, 406] on input "9" at bounding box center [1090, 409] width 352 height 36
click at [1250, 406] on input "10" at bounding box center [1090, 409] width 352 height 36
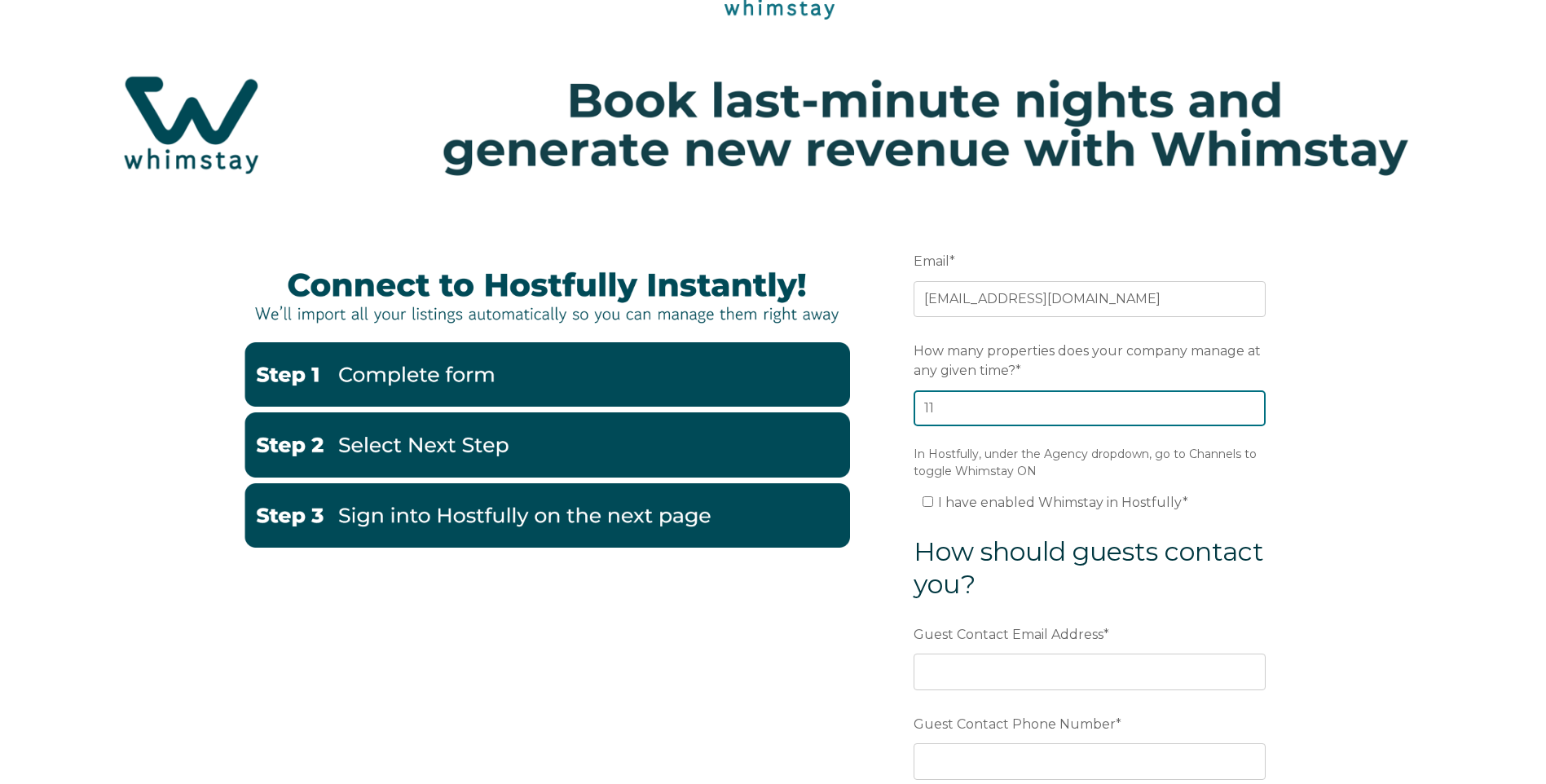
click at [1250, 406] on input "11" at bounding box center [1090, 409] width 352 height 36
click at [1250, 406] on input "12" at bounding box center [1090, 409] width 352 height 36
click at [1250, 406] on input "13" at bounding box center [1090, 409] width 352 height 36
click at [1250, 406] on input "14" at bounding box center [1090, 409] width 352 height 36
click at [1250, 406] on input "15" at bounding box center [1090, 409] width 352 height 36
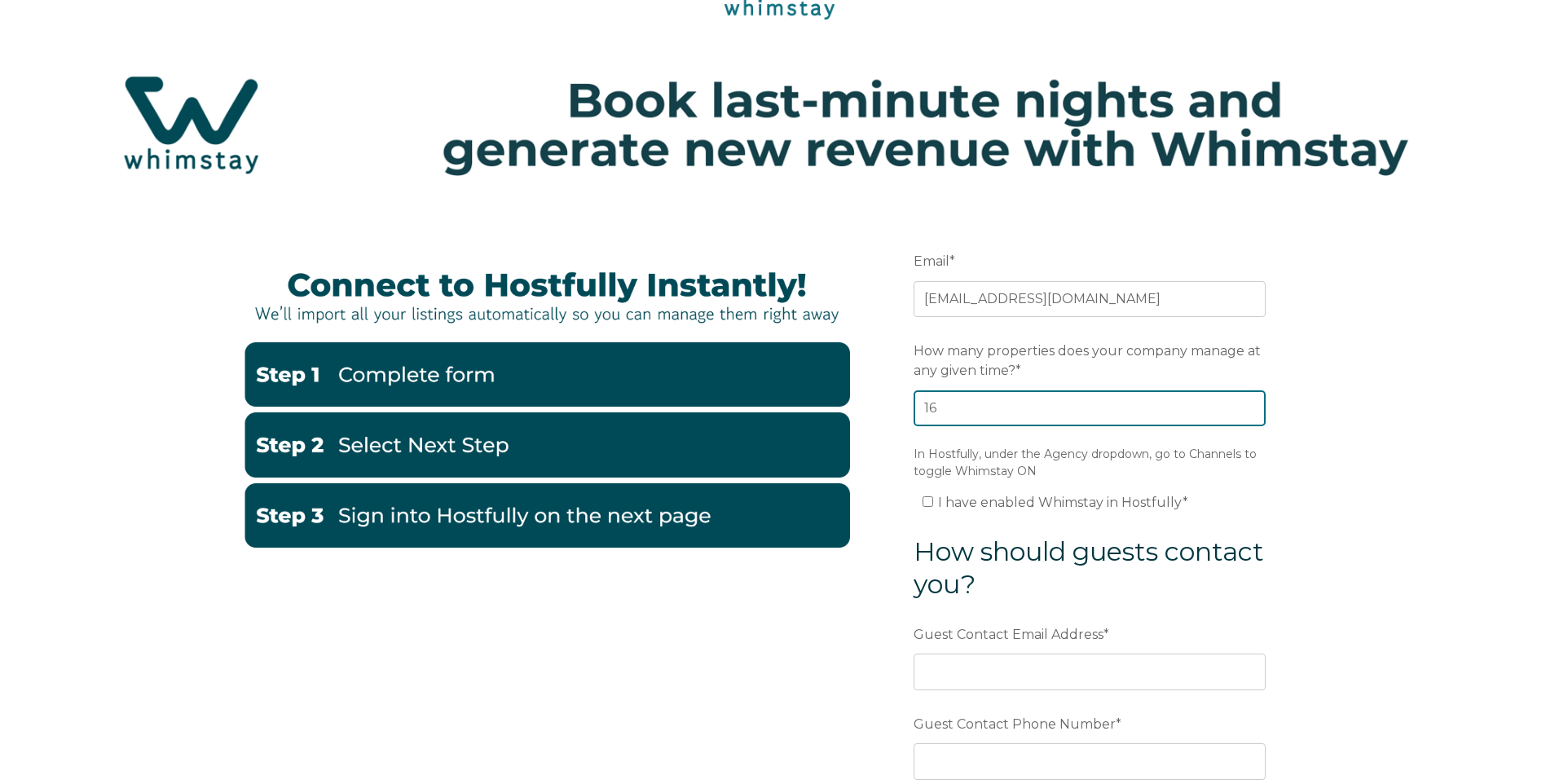
click at [1250, 406] on input "16" at bounding box center [1090, 409] width 352 height 36
click at [1250, 406] on input "17" at bounding box center [1090, 409] width 352 height 36
click at [1250, 406] on input "18" at bounding box center [1090, 409] width 352 height 36
click at [1250, 406] on input "19" at bounding box center [1090, 409] width 352 height 36
click at [1250, 406] on input "20" at bounding box center [1090, 409] width 352 height 36
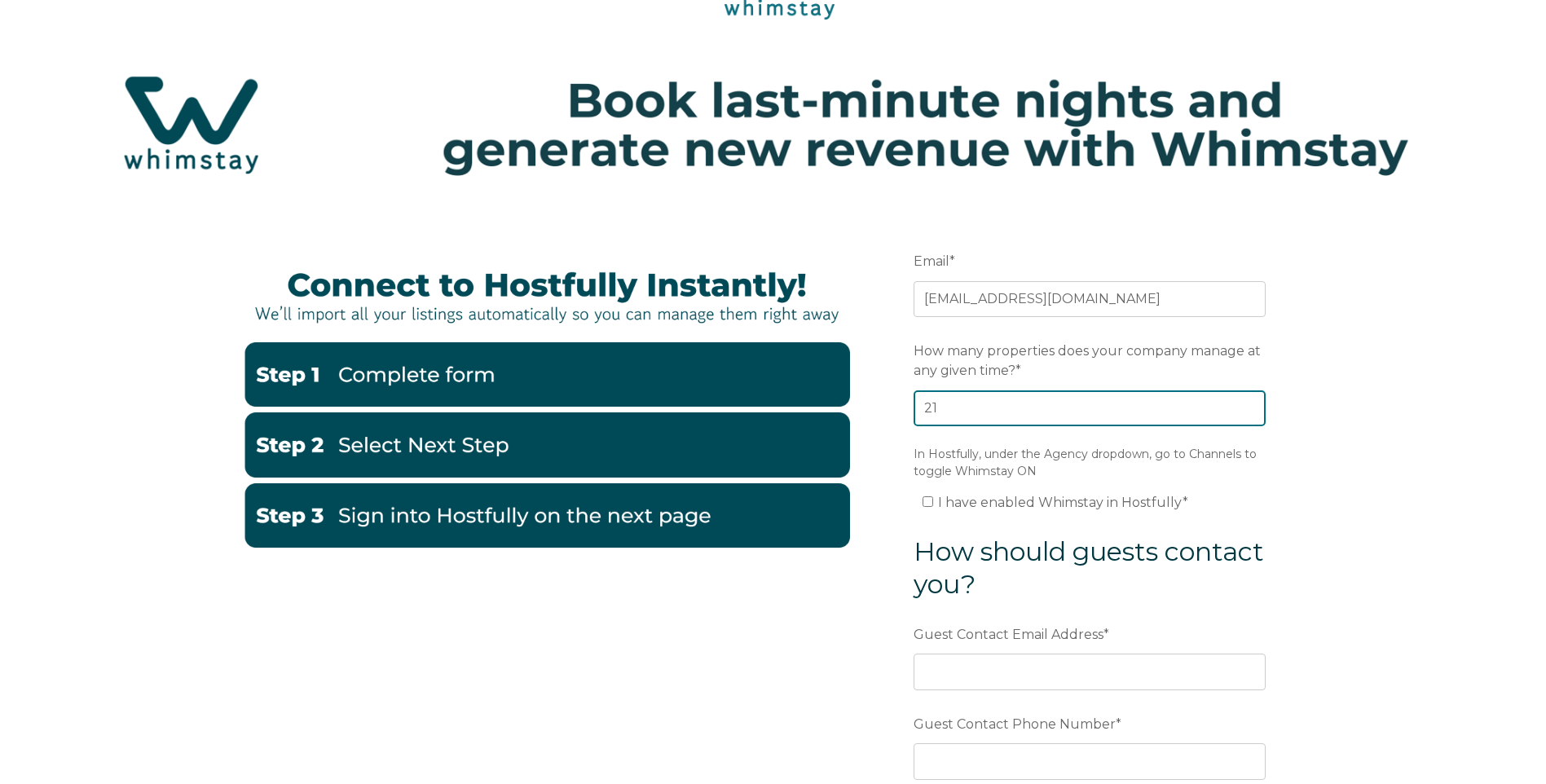
click at [1250, 406] on input "21" at bounding box center [1090, 409] width 352 height 36
click at [1250, 406] on input "22" at bounding box center [1090, 409] width 352 height 36
click at [1250, 406] on input "23" at bounding box center [1090, 409] width 352 height 36
click at [1250, 406] on input "24" at bounding box center [1090, 409] width 352 height 36
type input "25"
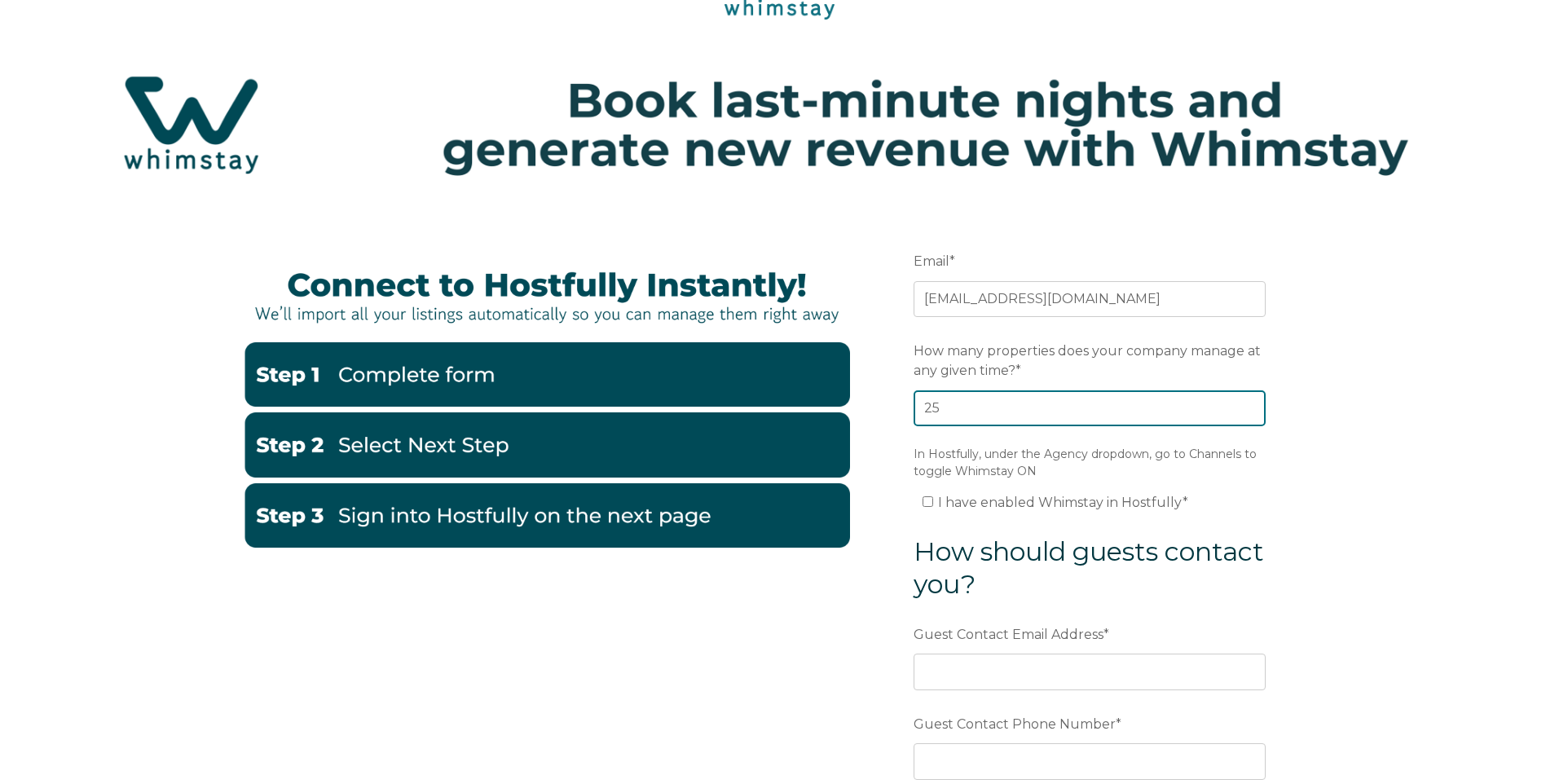
click at [1250, 406] on input "25" at bounding box center [1090, 409] width 352 height 36
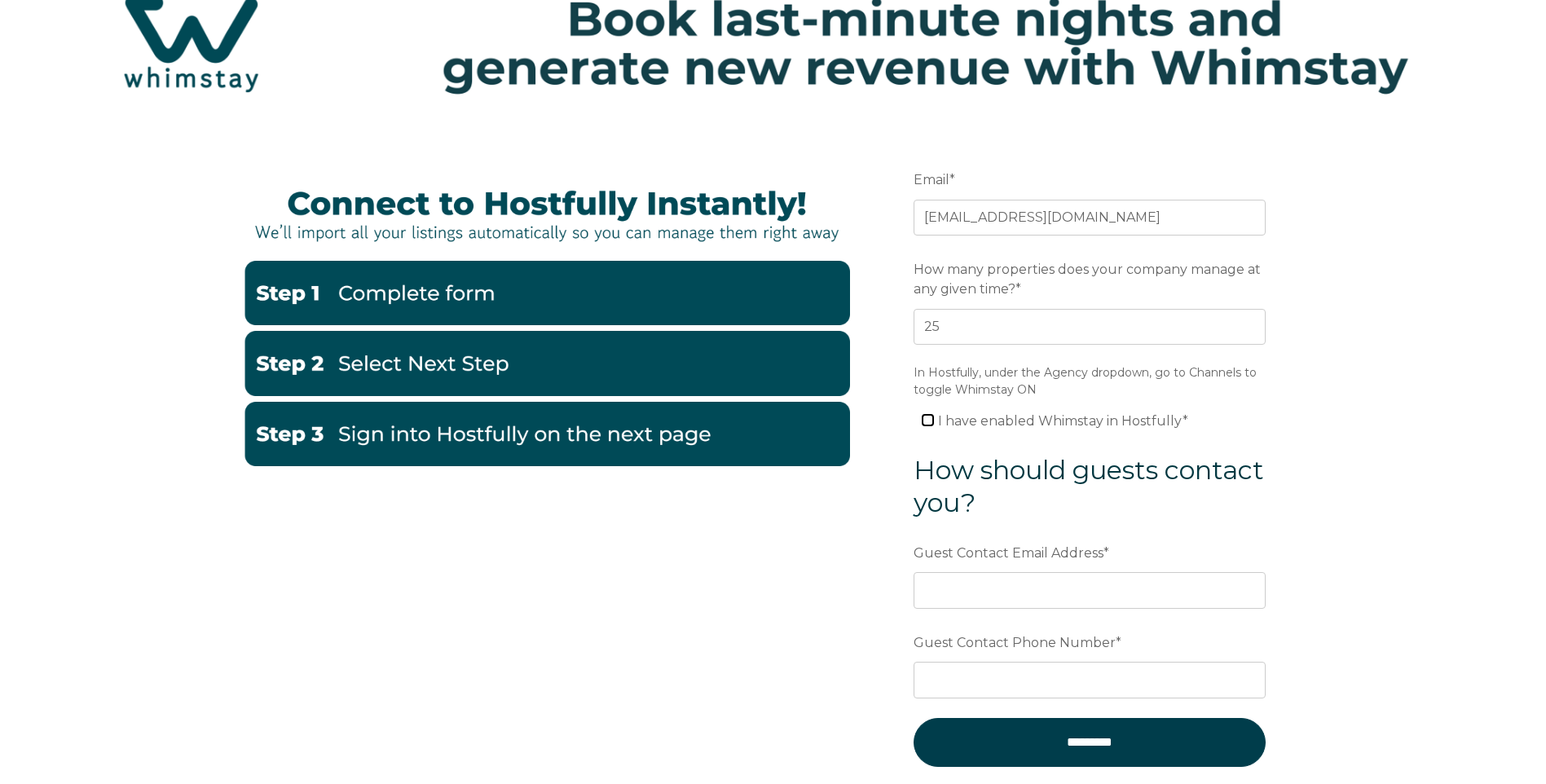
click at [927, 423] on input "I have enabled Whimstay in Hostfully *" at bounding box center [927, 420] width 10 height 10
checkbox input "true"
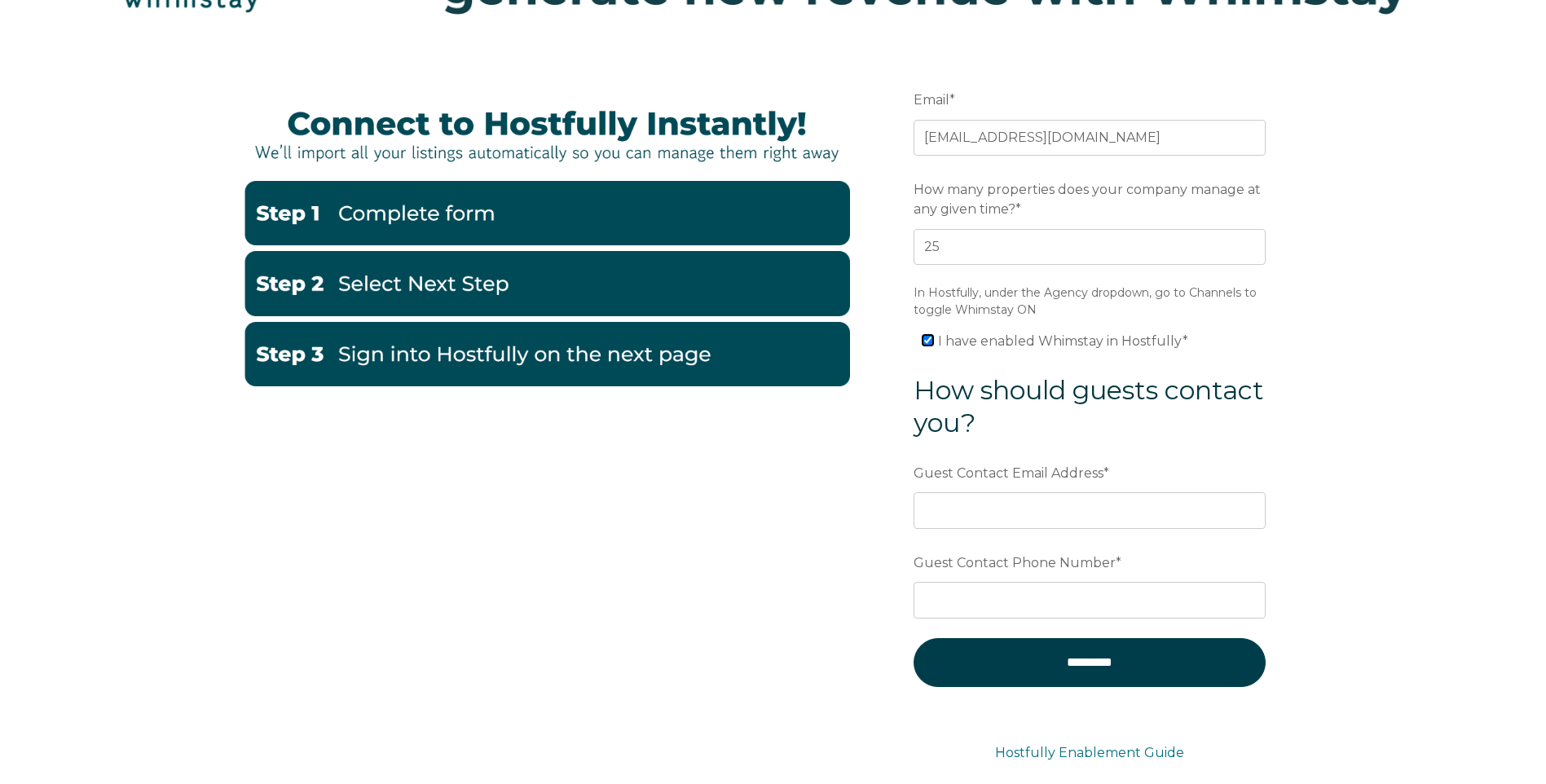
scroll to position [384, 0]
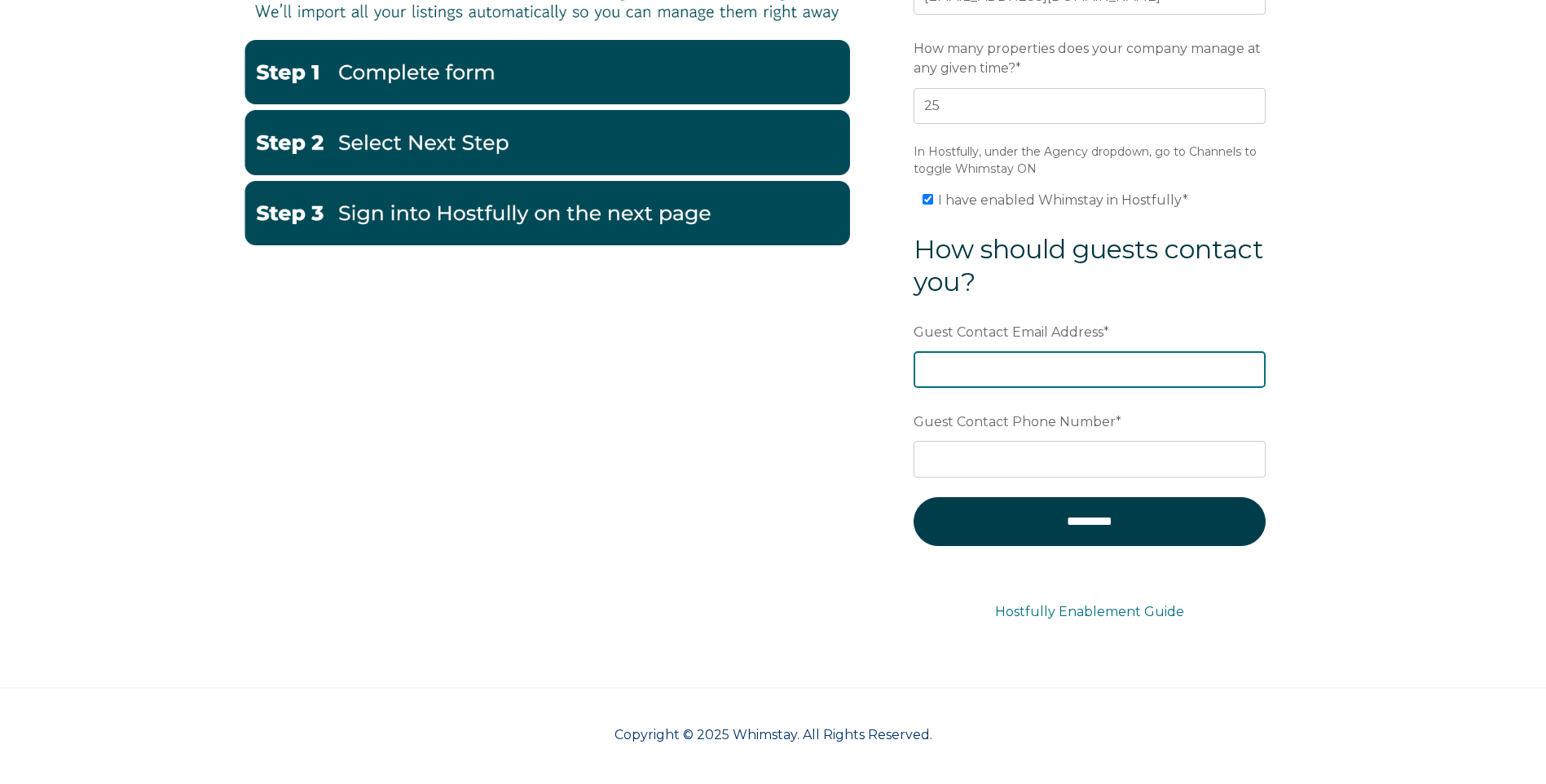
click at [966, 383] on input "Guest Contact Email Address *" at bounding box center [1090, 369] width 352 height 36
type input "threebridgesapartments@hotmail.com"
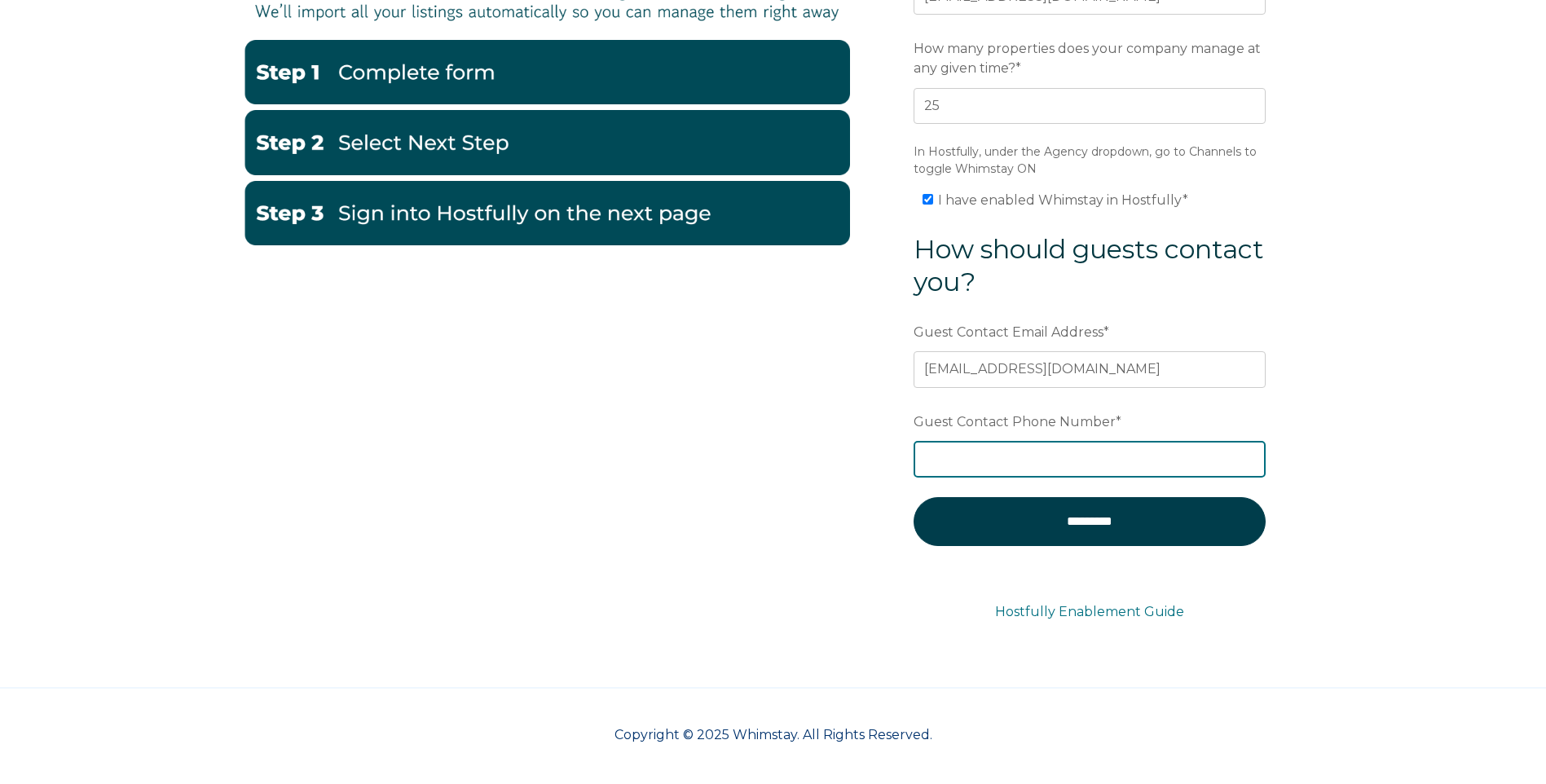
type input "07498553569"
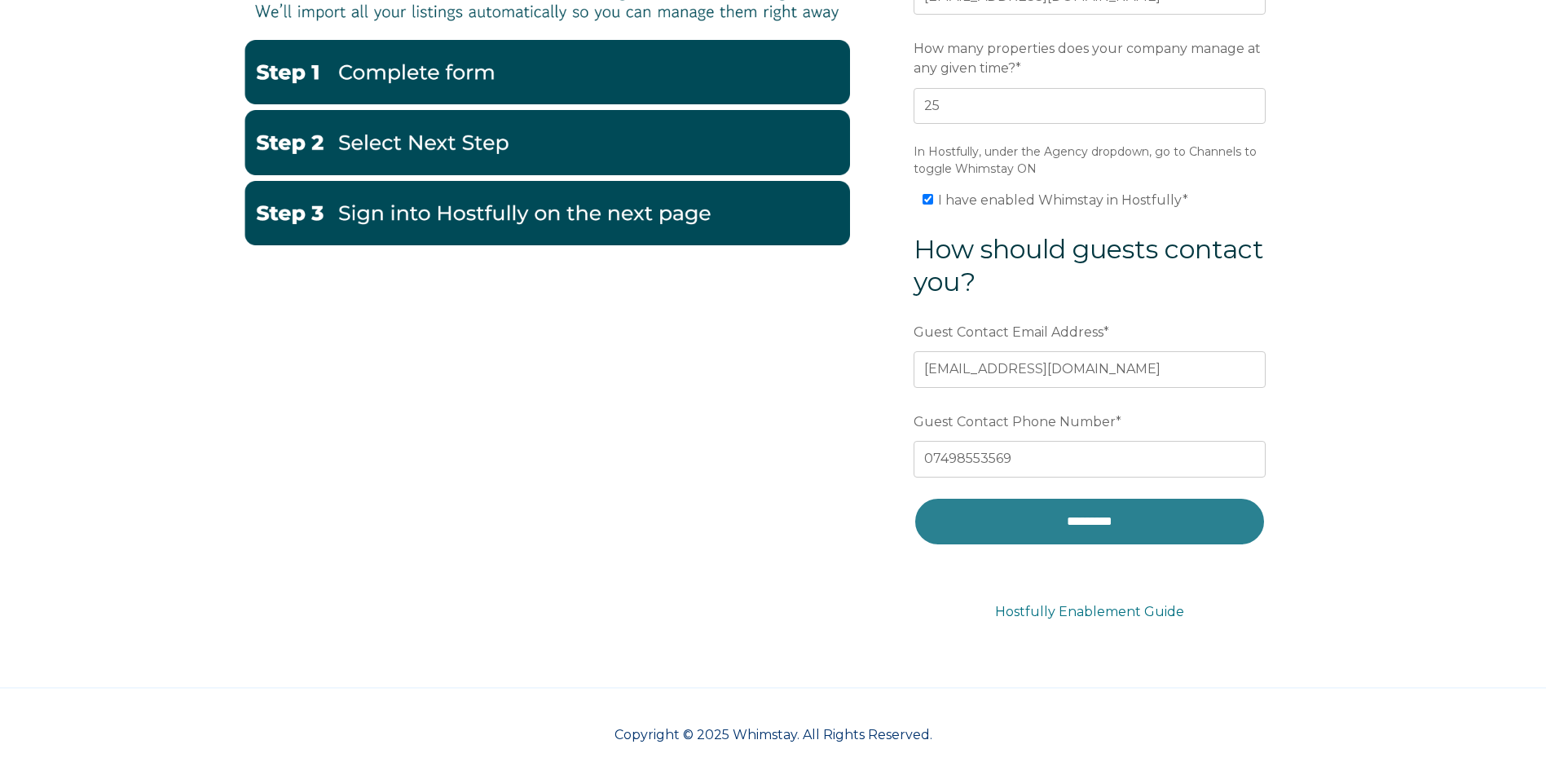
click at [1077, 523] on input "*********" at bounding box center [1090, 521] width 352 height 49
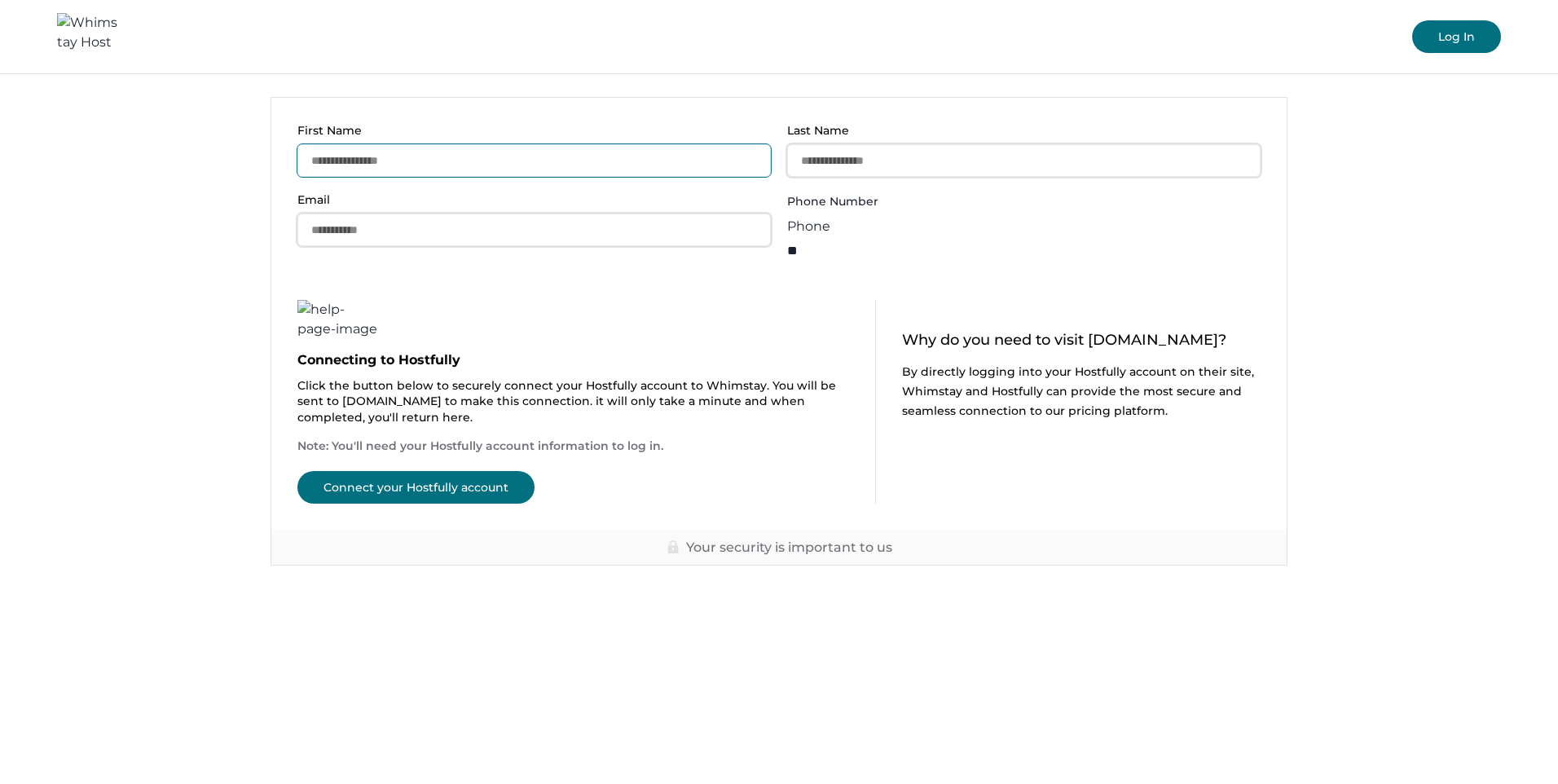
click at [348, 160] on input "First Name" at bounding box center [534, 160] width 474 height 32
type input "****"
type input "*******"
type input "**********"
click at [824, 264] on div at bounding box center [852, 264] width 131 height 0
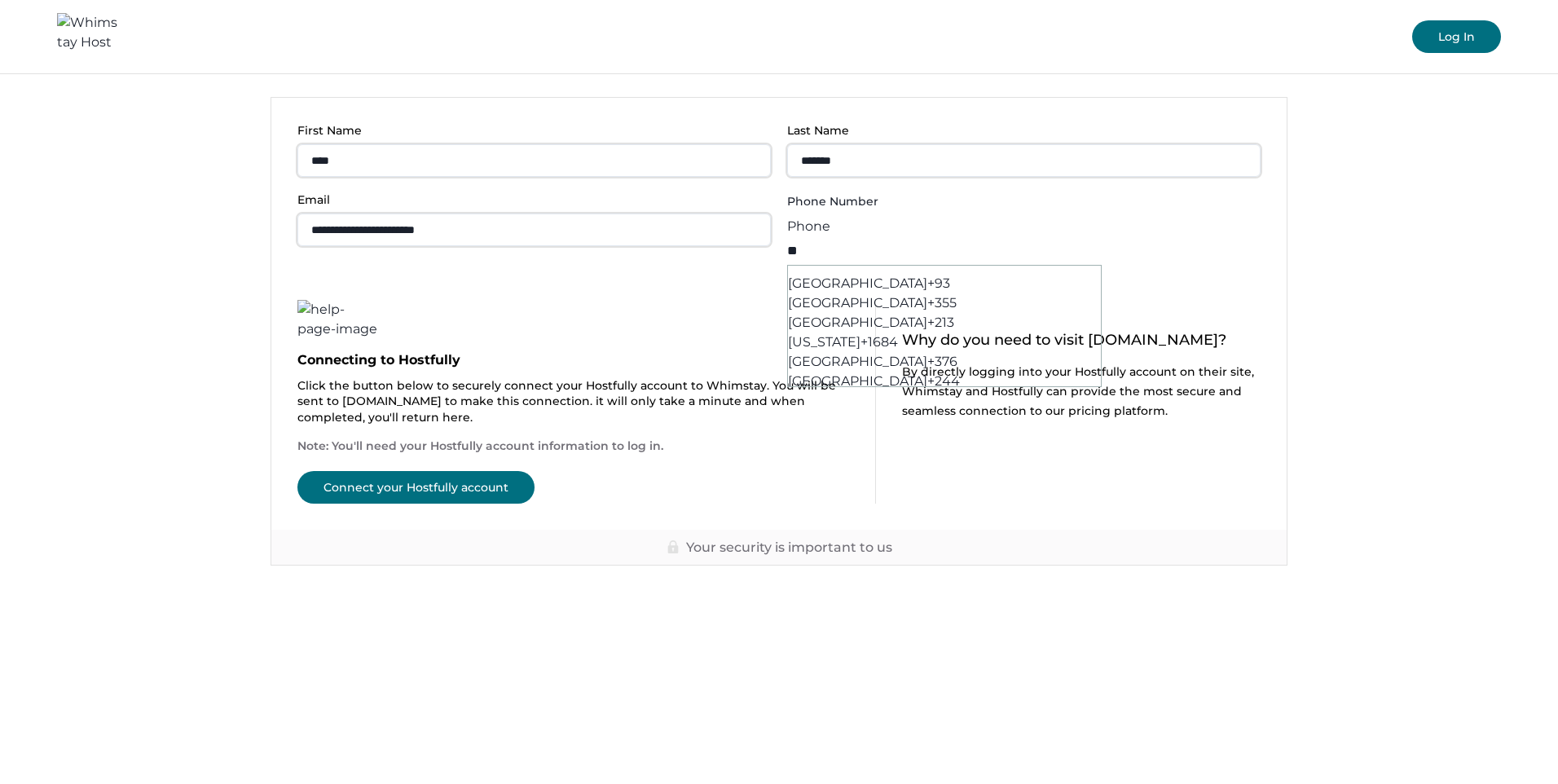
scroll to position [8615, 0]
click at [831, 154] on span "[GEOGRAPHIC_DATA]" at bounding box center [857, 161] width 139 height 15
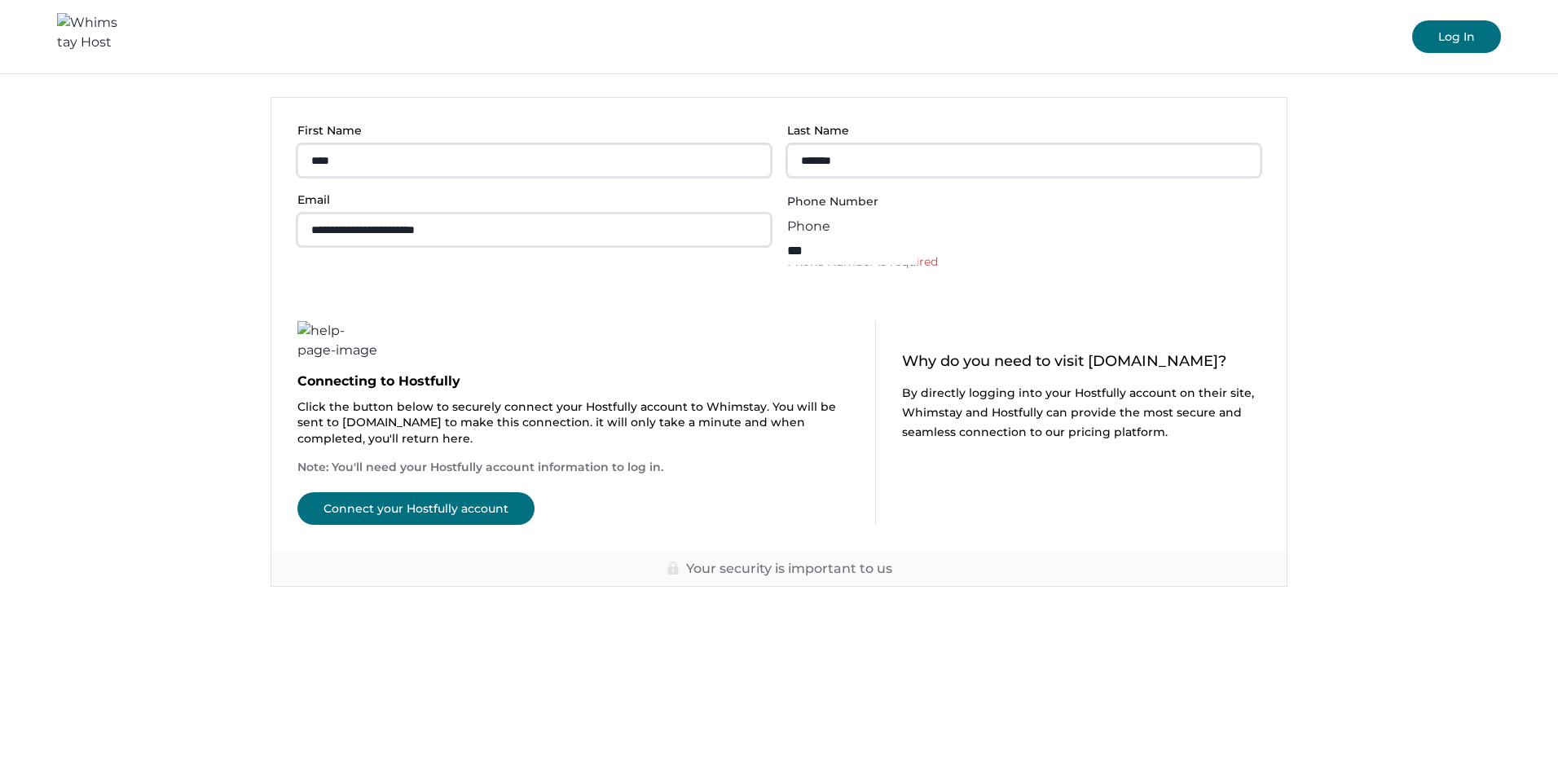
click at [889, 236] on input "***" at bounding box center [852, 250] width 131 height 28
type input "**********"
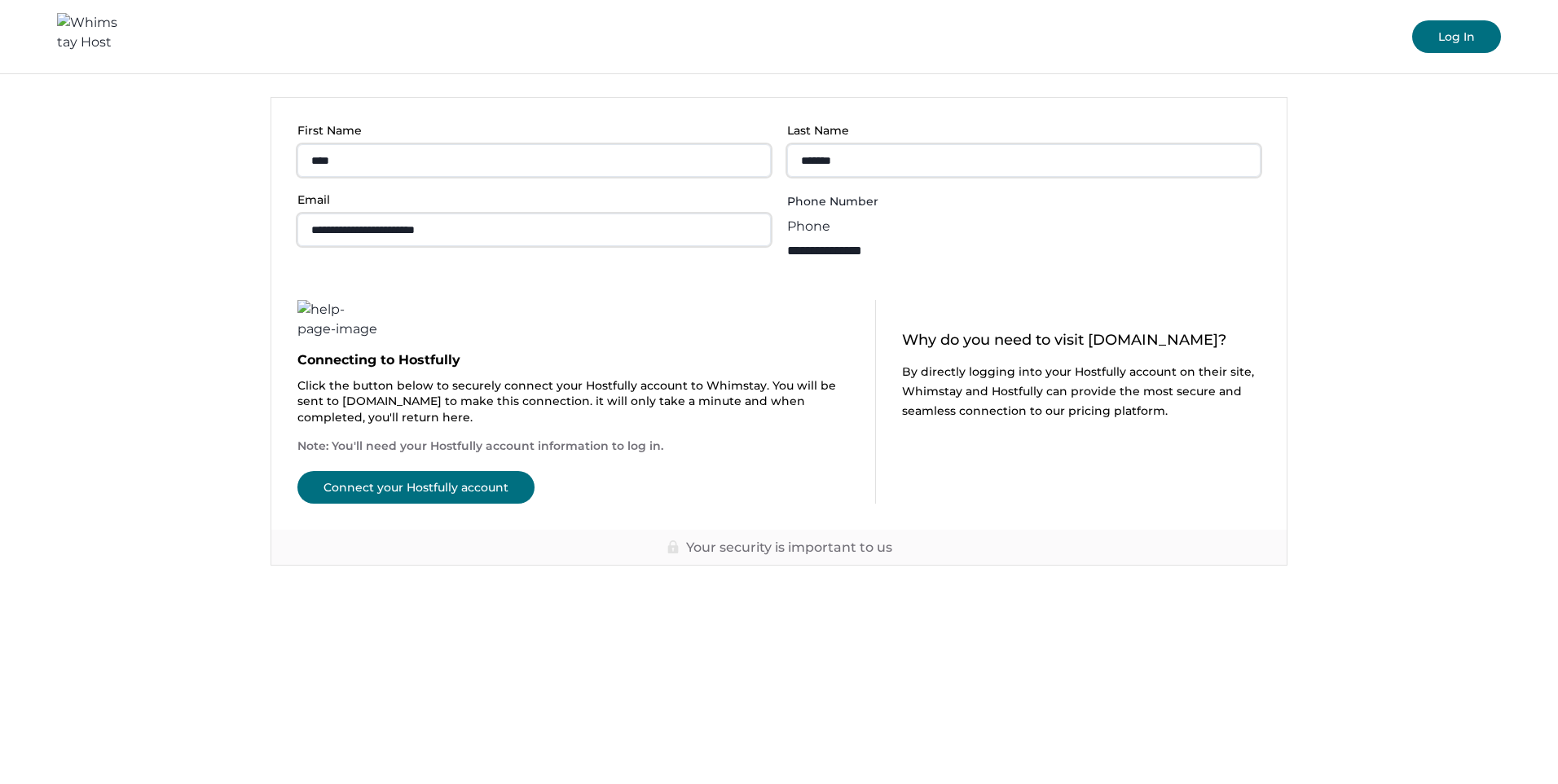
click at [411, 495] on button "Connect your Hostfully account" at bounding box center [416, 487] width 237 height 32
type input "**"
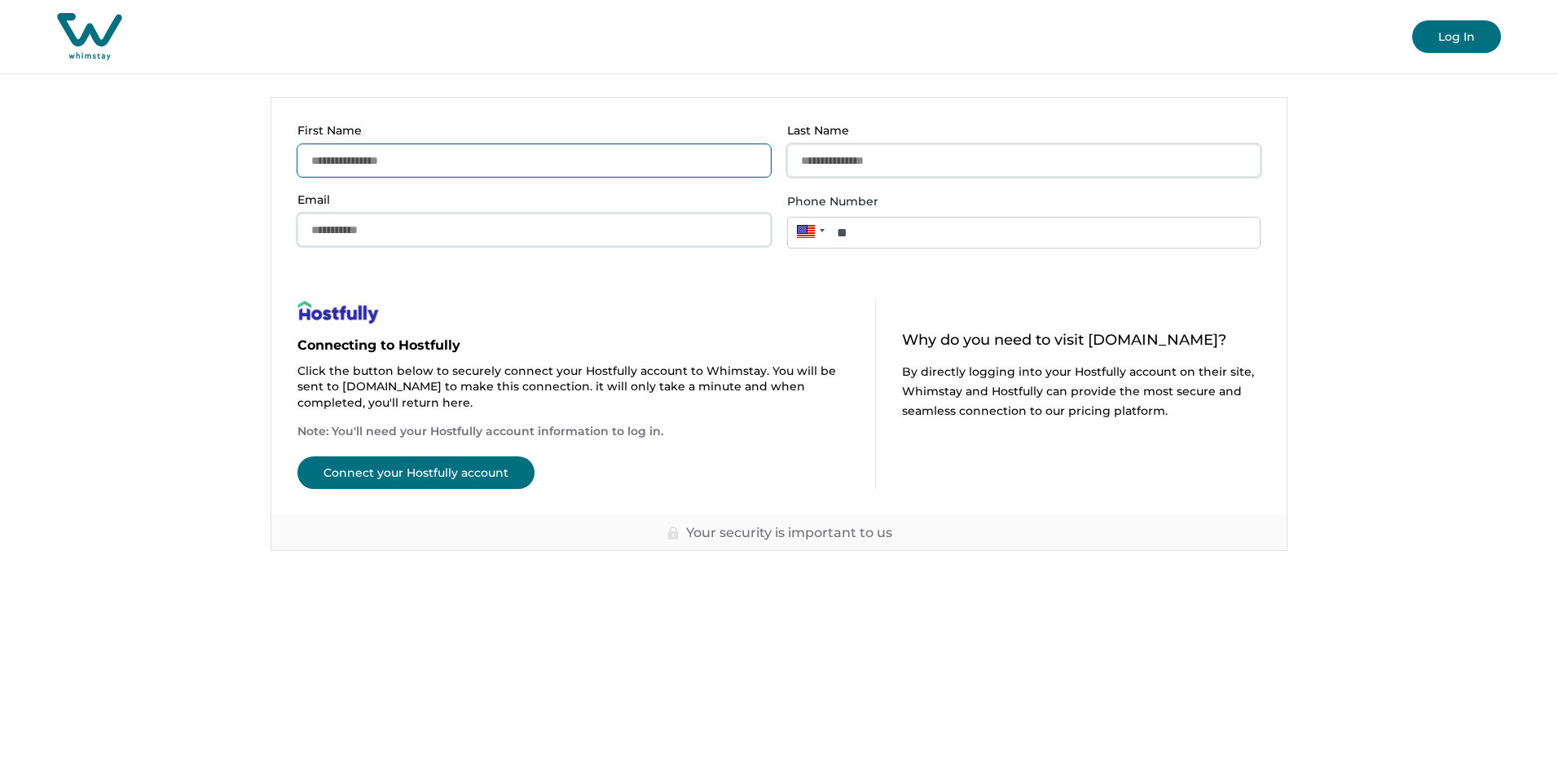
click at [350, 155] on input "First Name" at bounding box center [534, 160] width 474 height 32
type input "****"
type input "*******"
type input "**********"
click at [817, 229] on div at bounding box center [809, 230] width 43 height 28
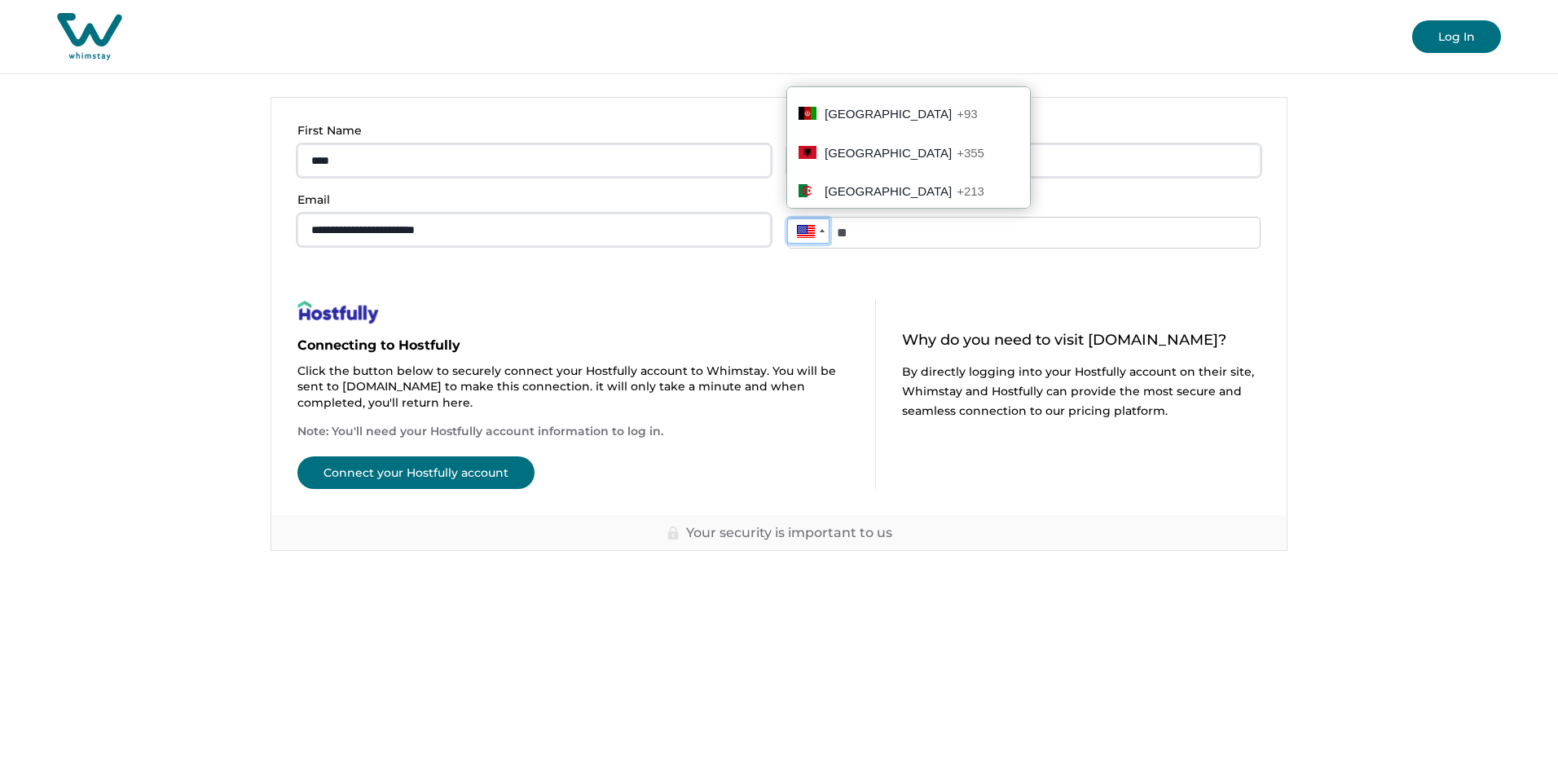
scroll to position [8615, 0]
click at [841, 197] on span "[GEOGRAPHIC_DATA]" at bounding box center [888, 204] width 127 height 14
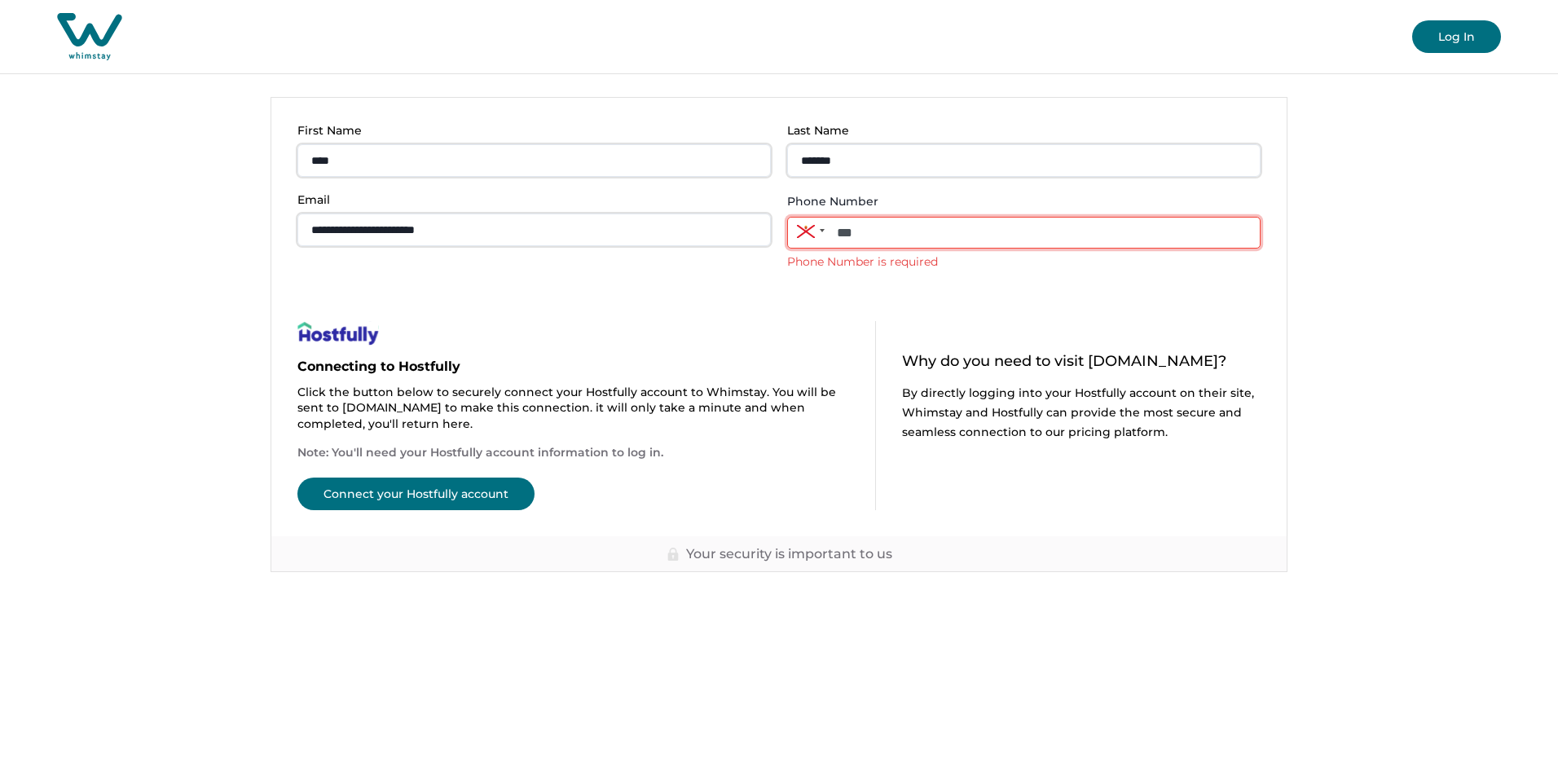
click at [872, 229] on input "***" at bounding box center [1024, 232] width 474 height 32
click at [1151, 281] on div "**********" at bounding box center [779, 196] width 1015 height 197
click at [886, 235] on input "***" at bounding box center [1024, 232] width 474 height 32
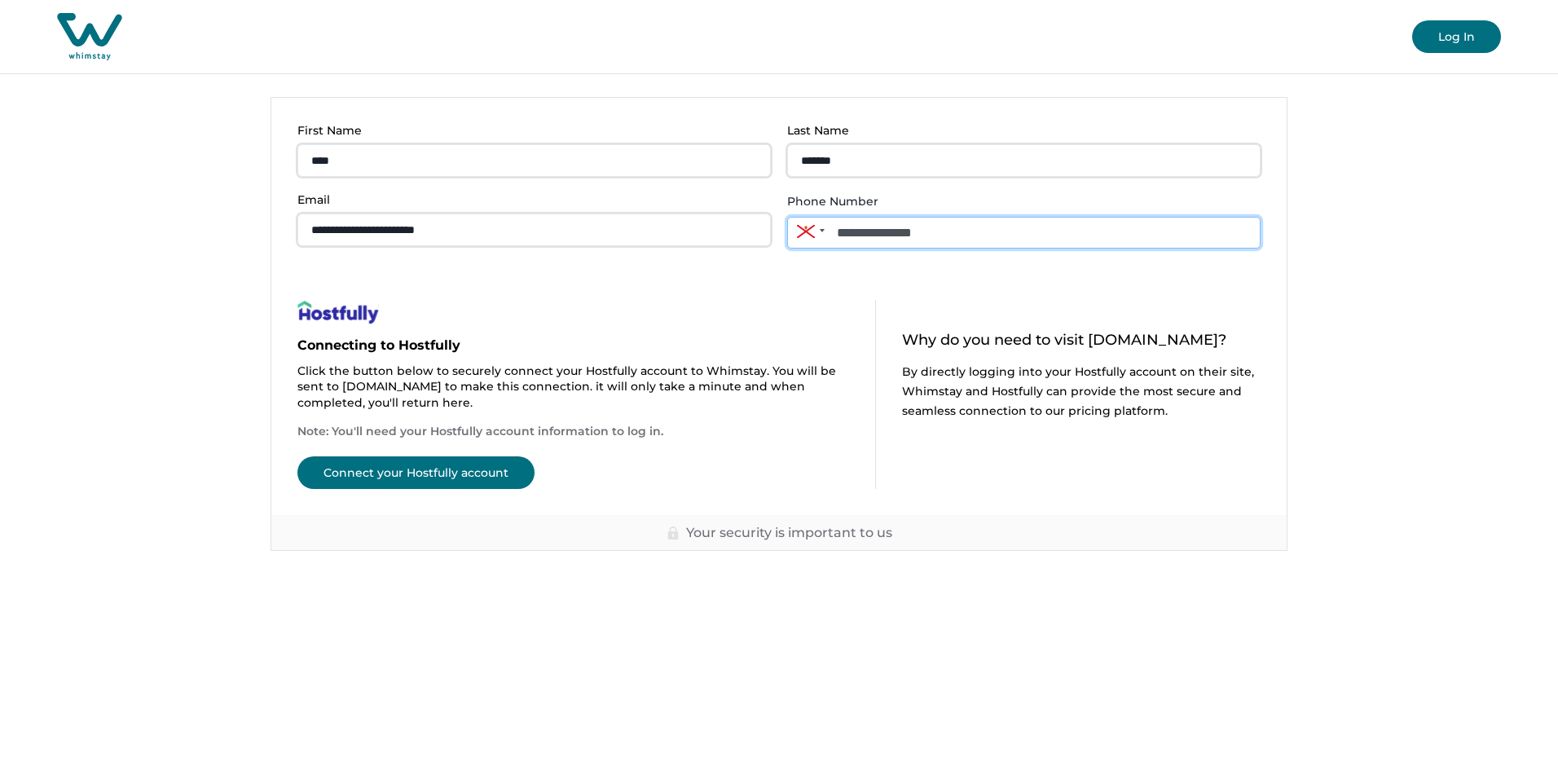
type input "**********"
click at [415, 471] on button "Connect your Hostfully account" at bounding box center [416, 473] width 237 height 32
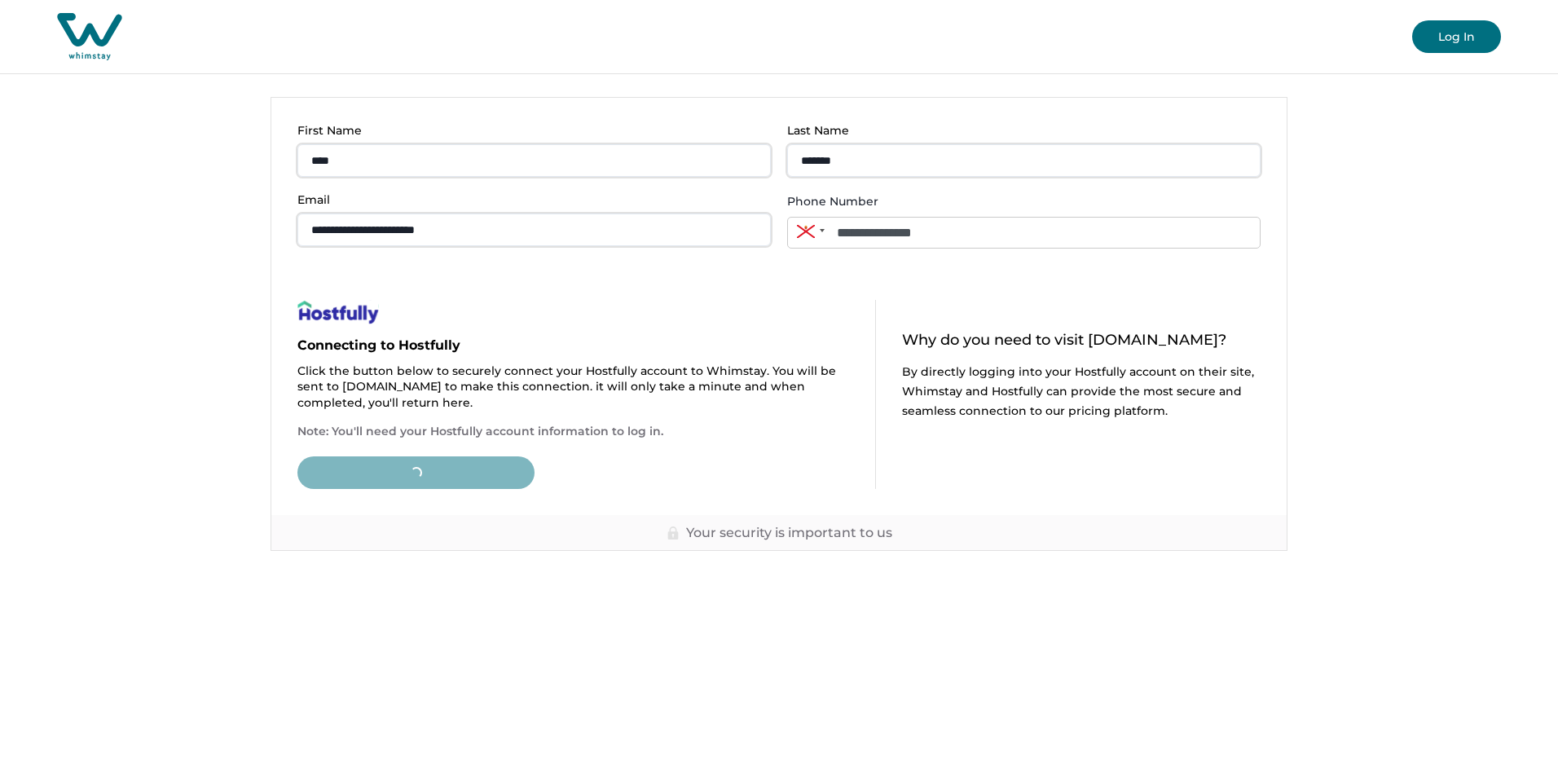
type input "**"
